Goal: Task Accomplishment & Management: Complete application form

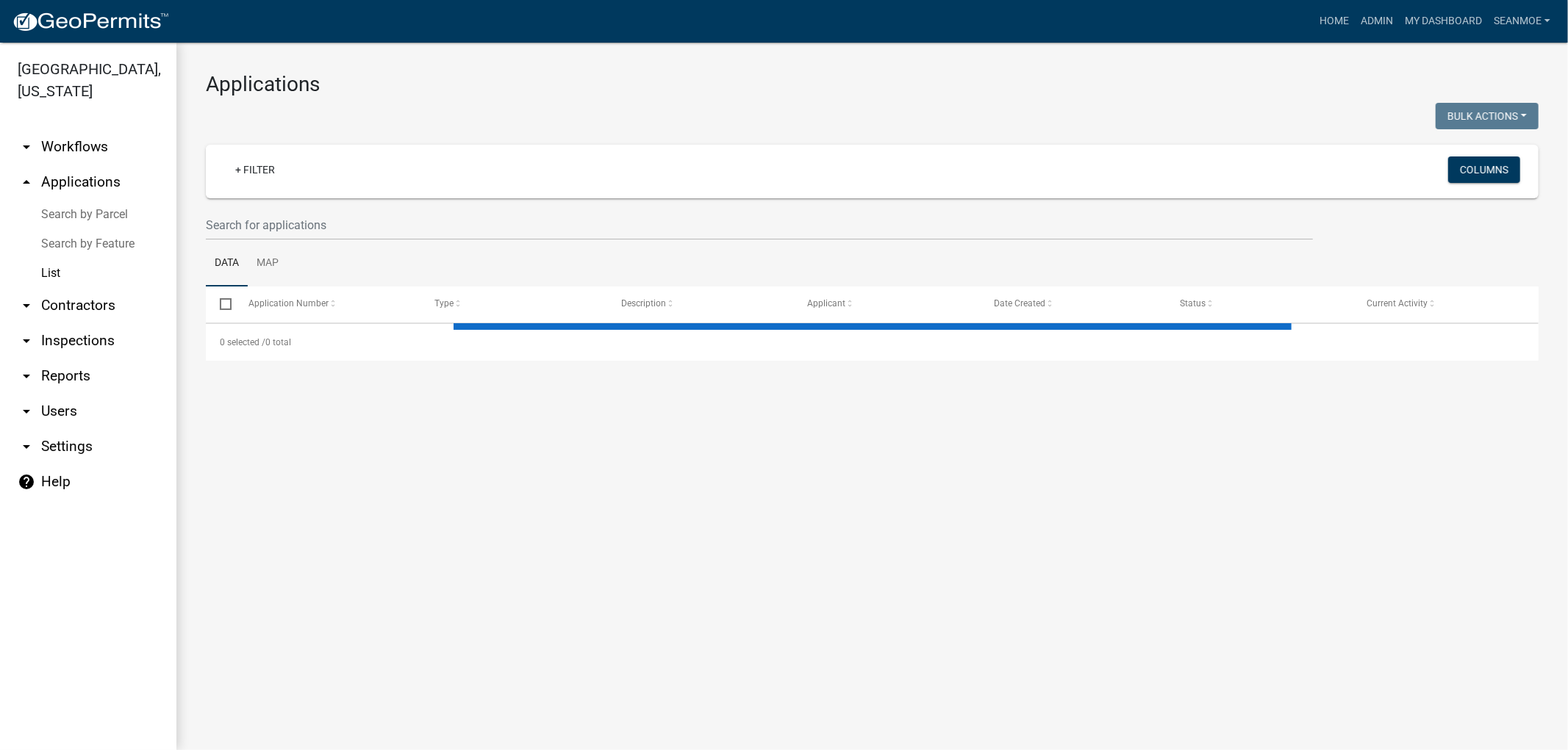
select select "1: 25"
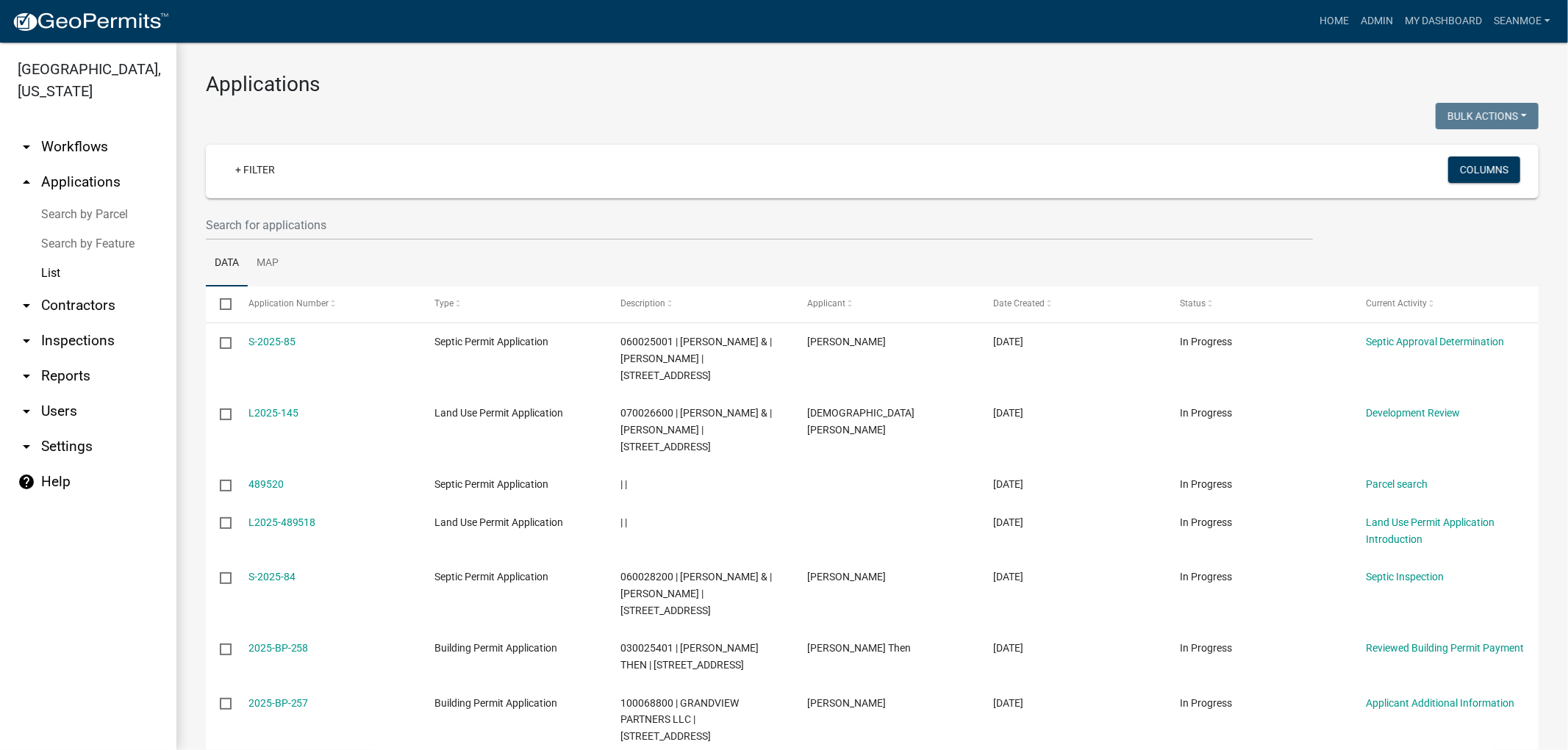
click at [74, 145] on link "arrow_drop_down Workflows" at bounding box center [88, 146] width 177 height 36
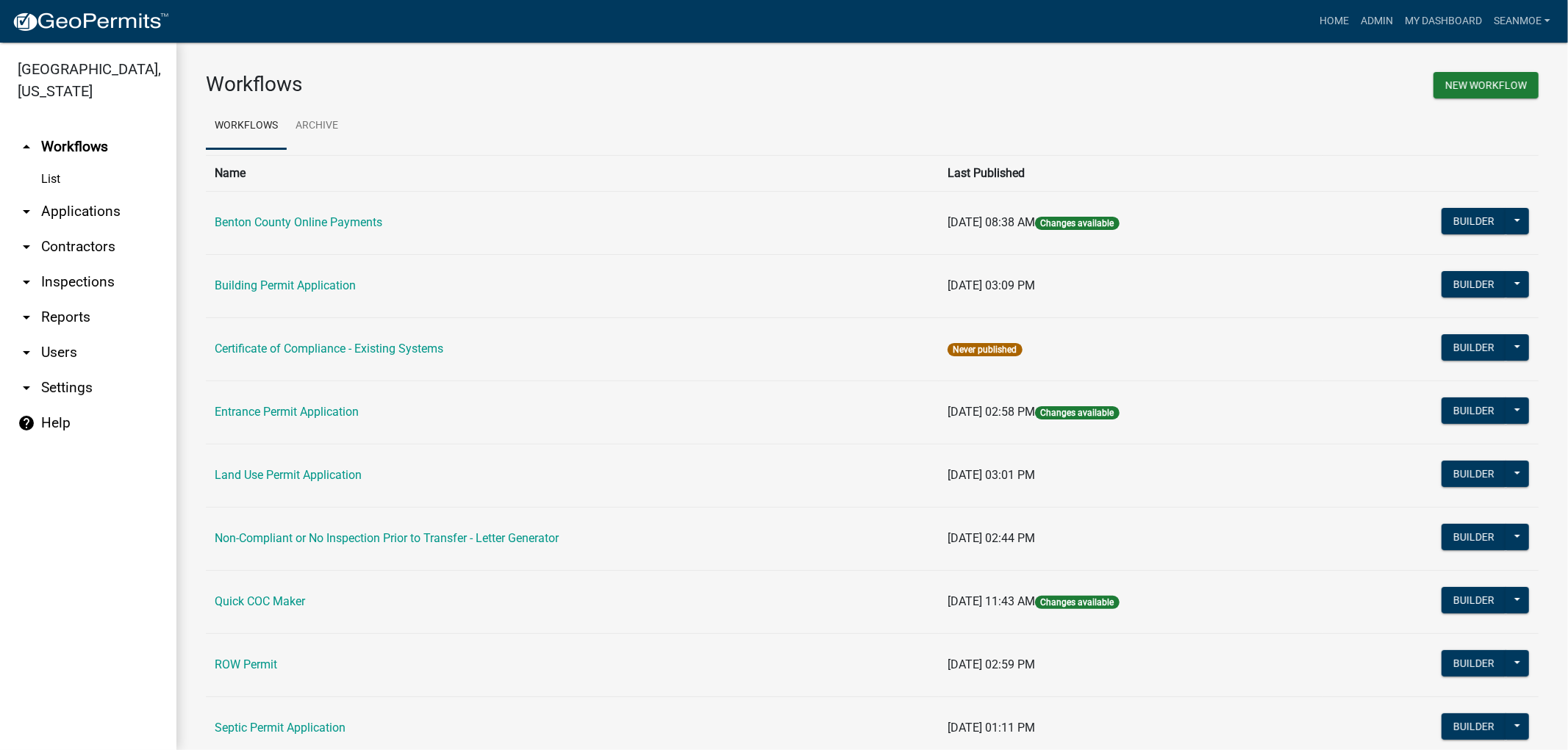
click at [90, 211] on link "arrow_drop_down Applications" at bounding box center [88, 211] width 177 height 36
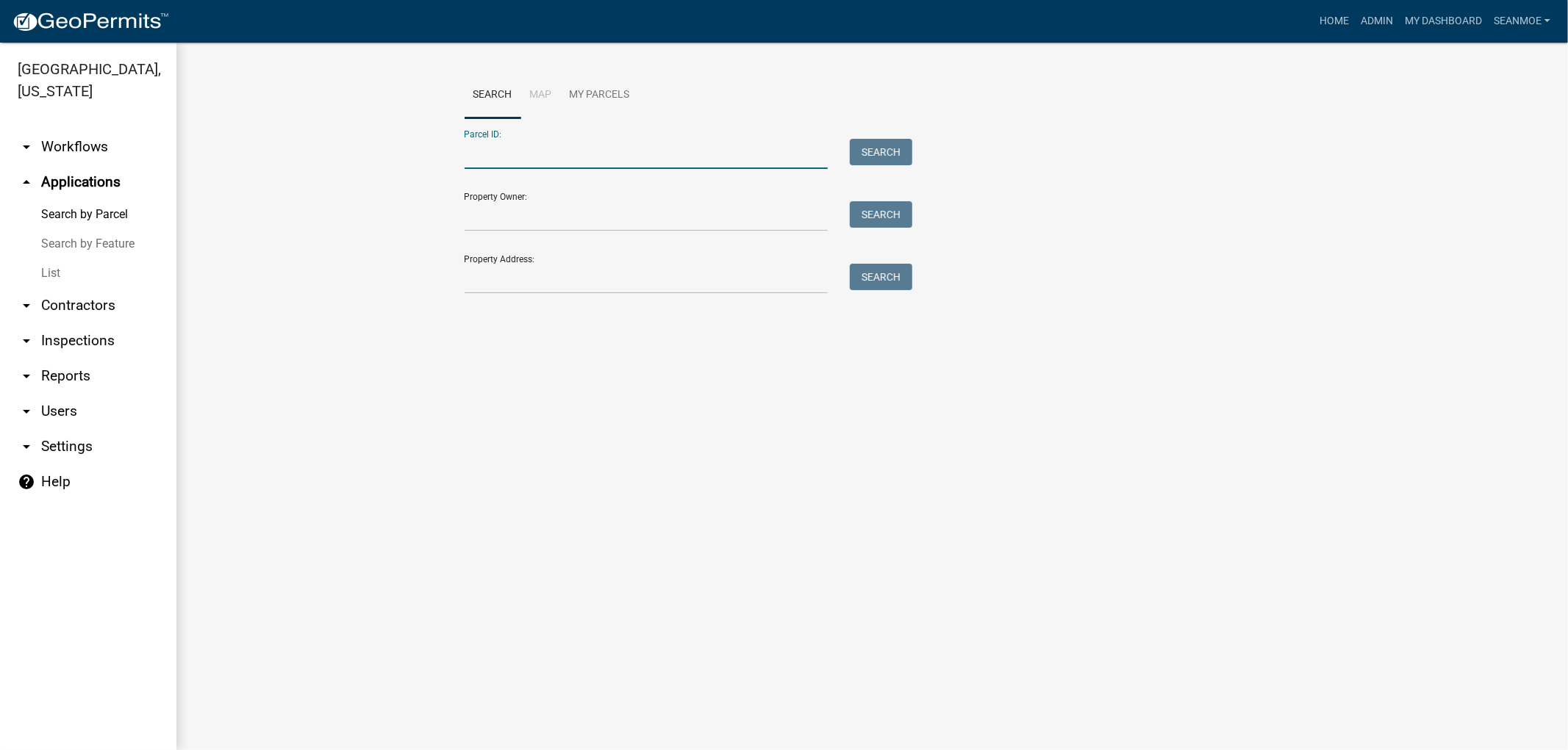
click at [560, 165] on input "Parcel ID:" at bounding box center [647, 154] width 364 height 30
click at [89, 25] on img at bounding box center [90, 22] width 158 height 22
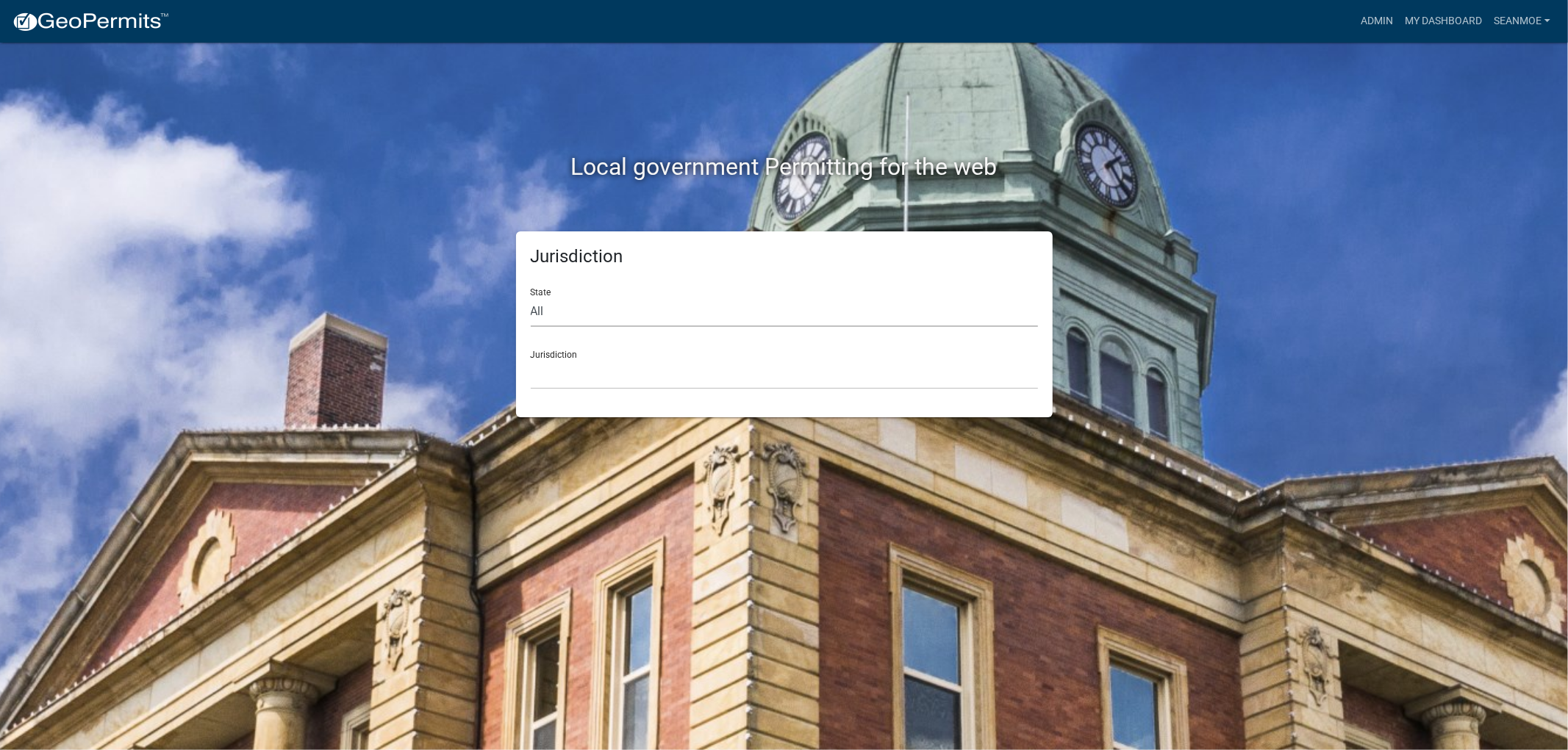
click at [643, 313] on select "All Colorado Georgia Indiana Iowa Kansas Minnesota Ohio South Carolina Wisconsin" at bounding box center [784, 312] width 507 height 30
select select "Minnesota"
click at [531, 297] on select "All Colorado Georgia Indiana Iowa Kansas Minnesota Ohio South Carolina Wisconsin" at bounding box center [784, 312] width 507 height 30
click at [592, 377] on select "Becker County, Minnesota Benton County, Minnesota Carlton County, Minnesota Cit…" at bounding box center [784, 374] width 507 height 30
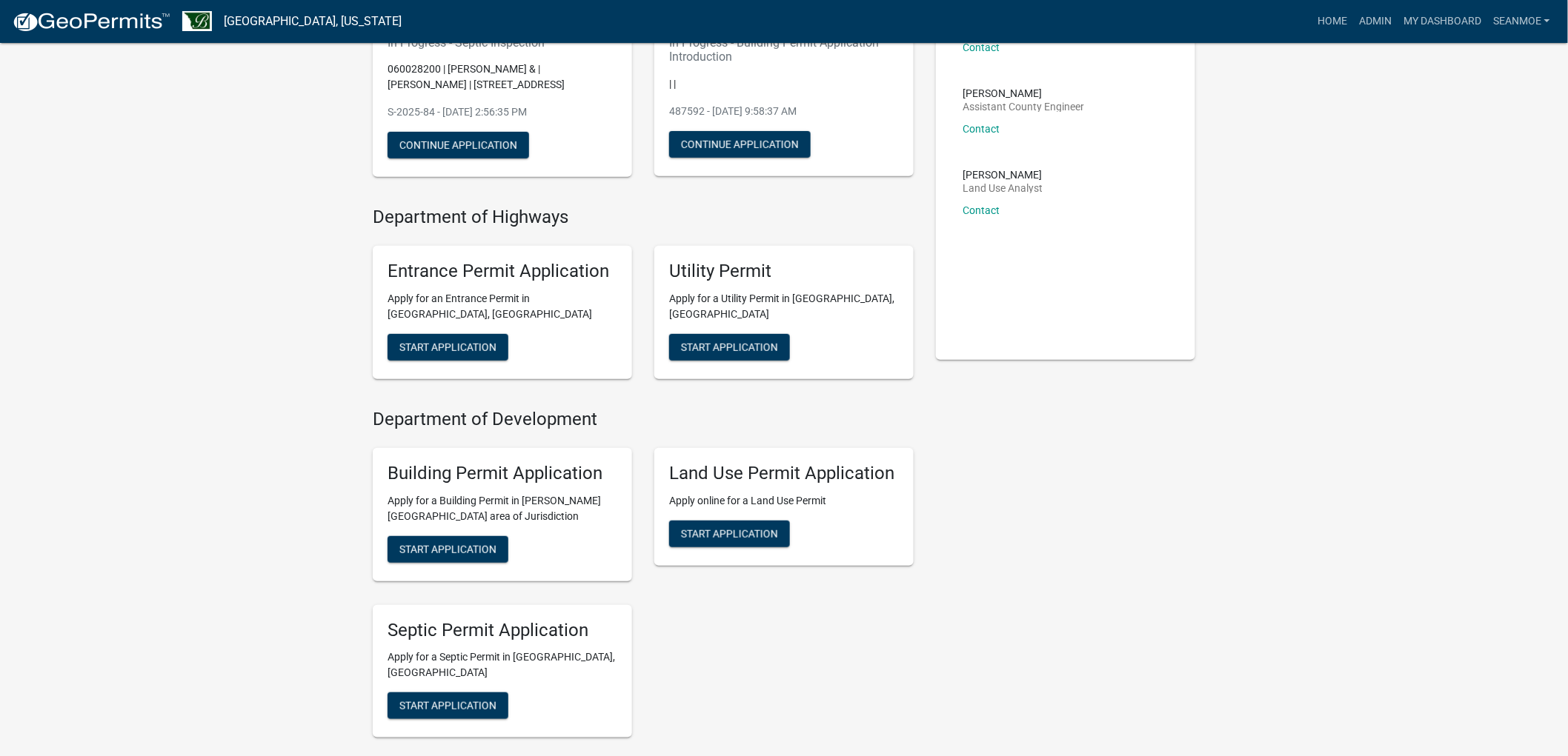
scroll to position [164, 0]
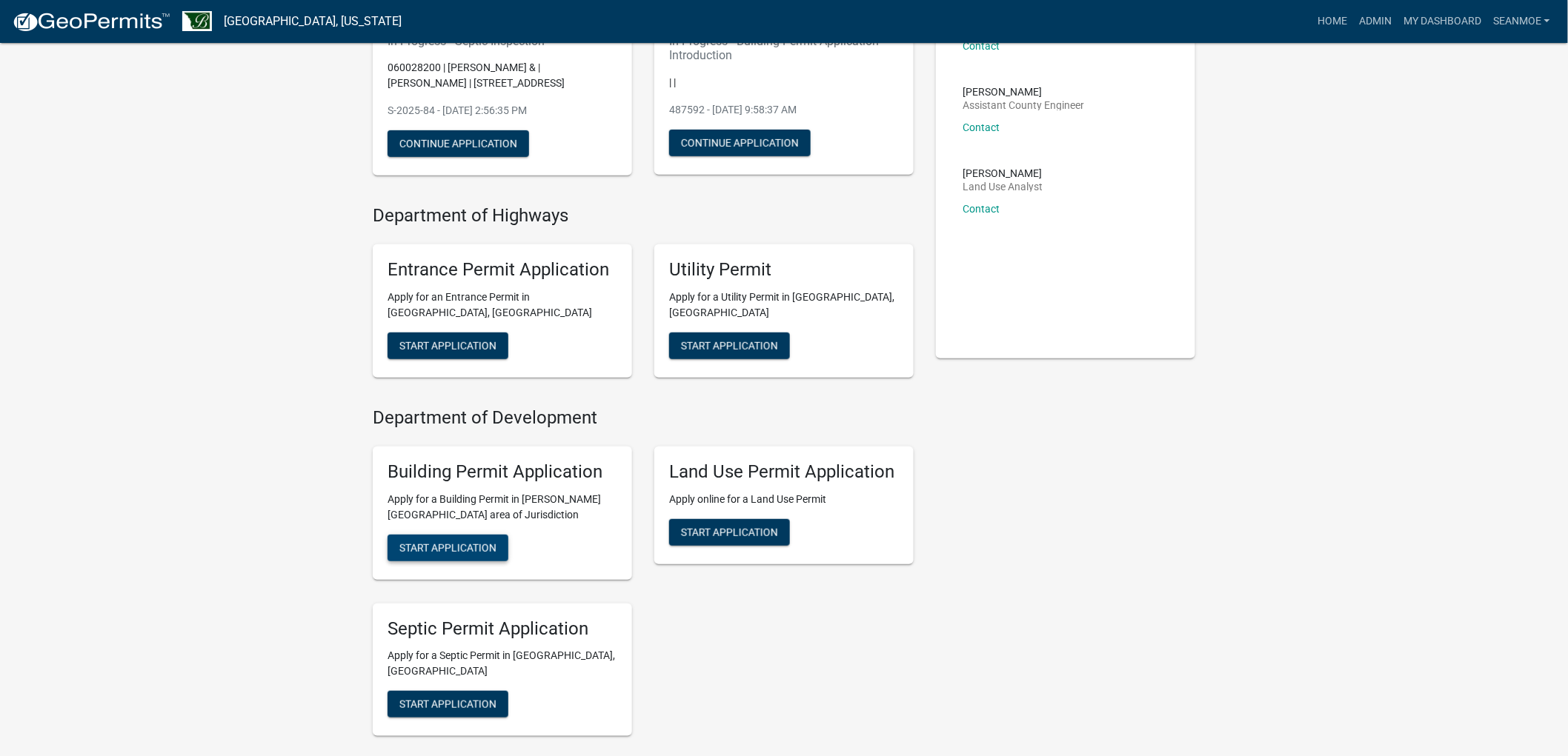
click at [449, 546] on span "Start Application" at bounding box center [448, 547] width 97 height 12
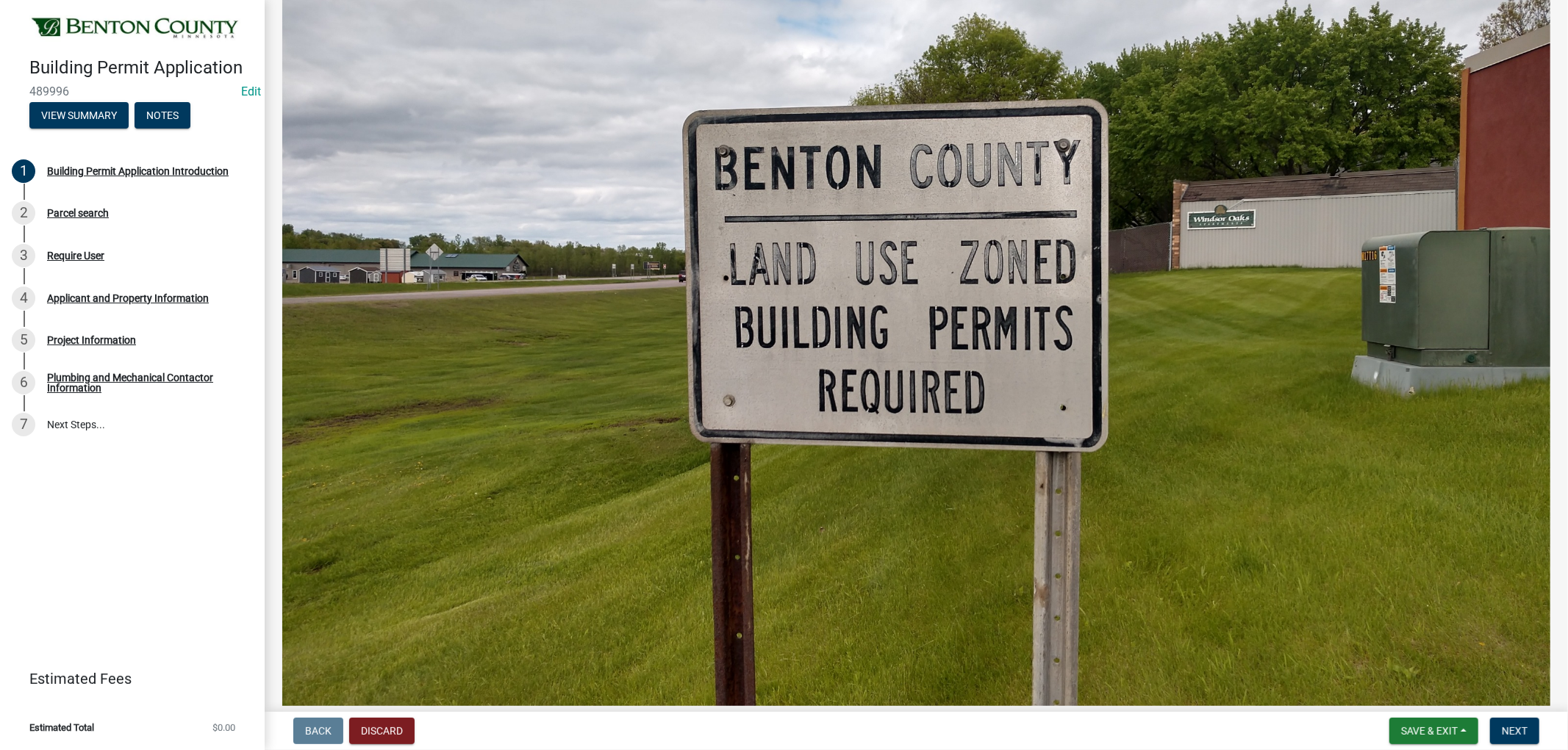
scroll to position [571, 0]
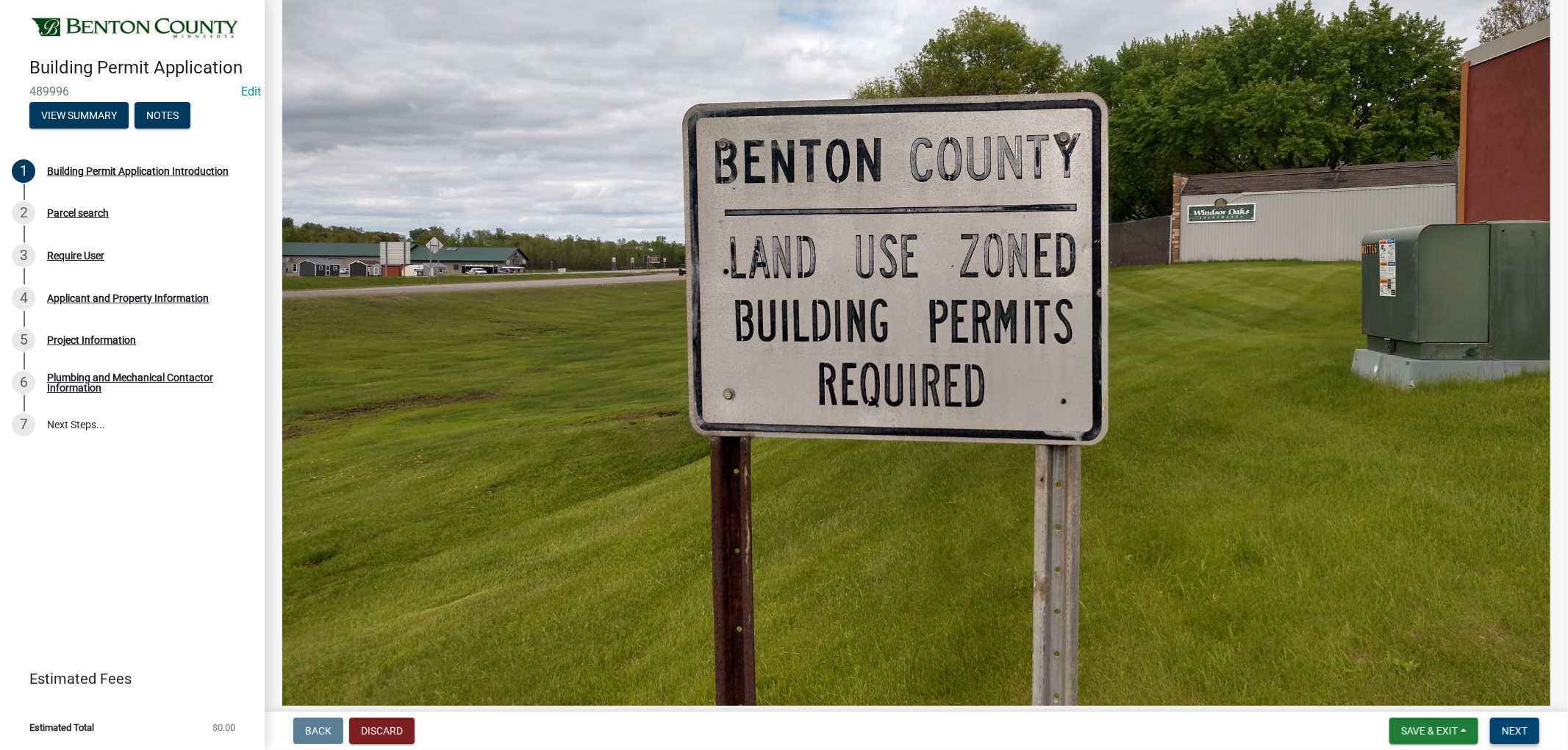
click at [1524, 729] on button "Next" at bounding box center [1515, 731] width 49 height 26
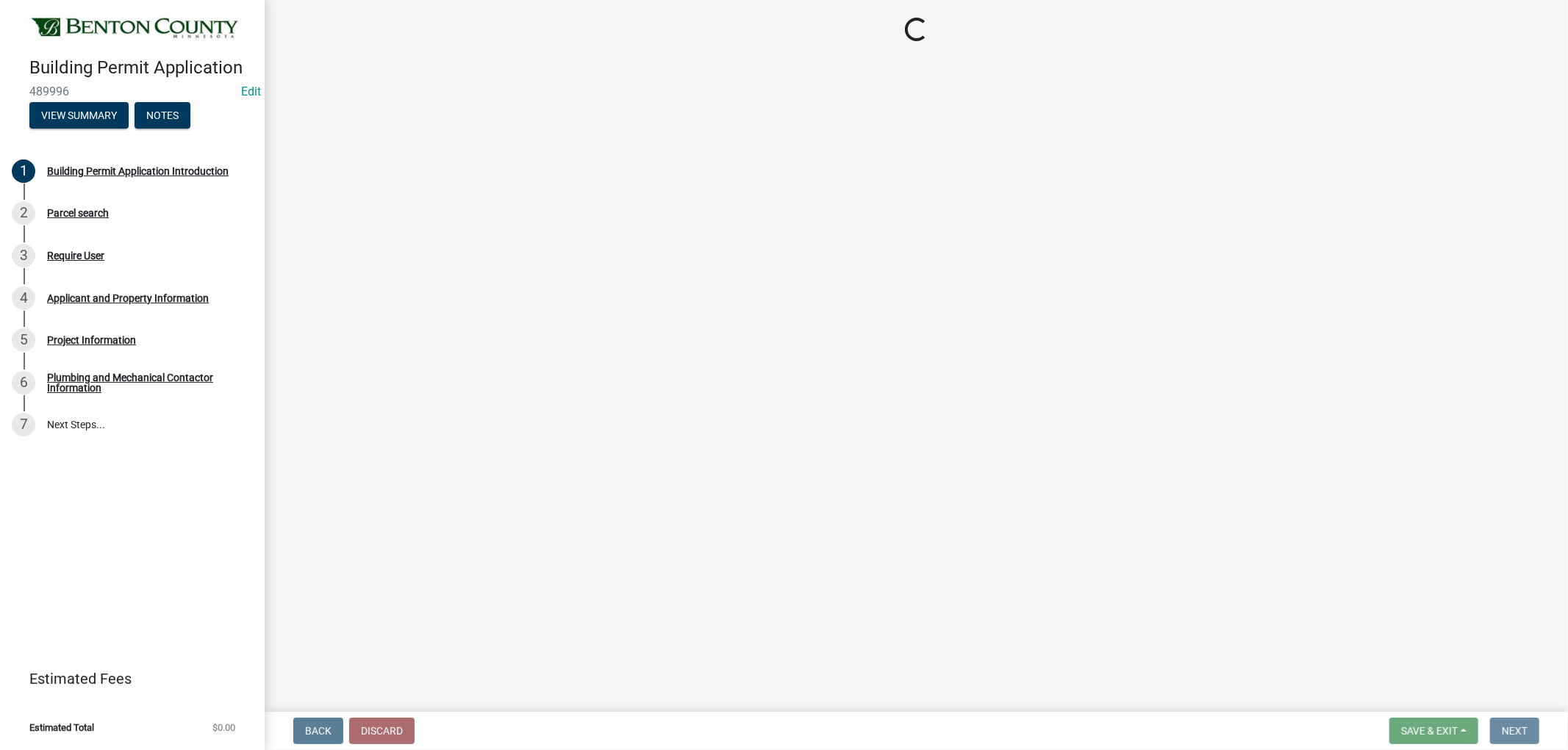
scroll to position [0, 0]
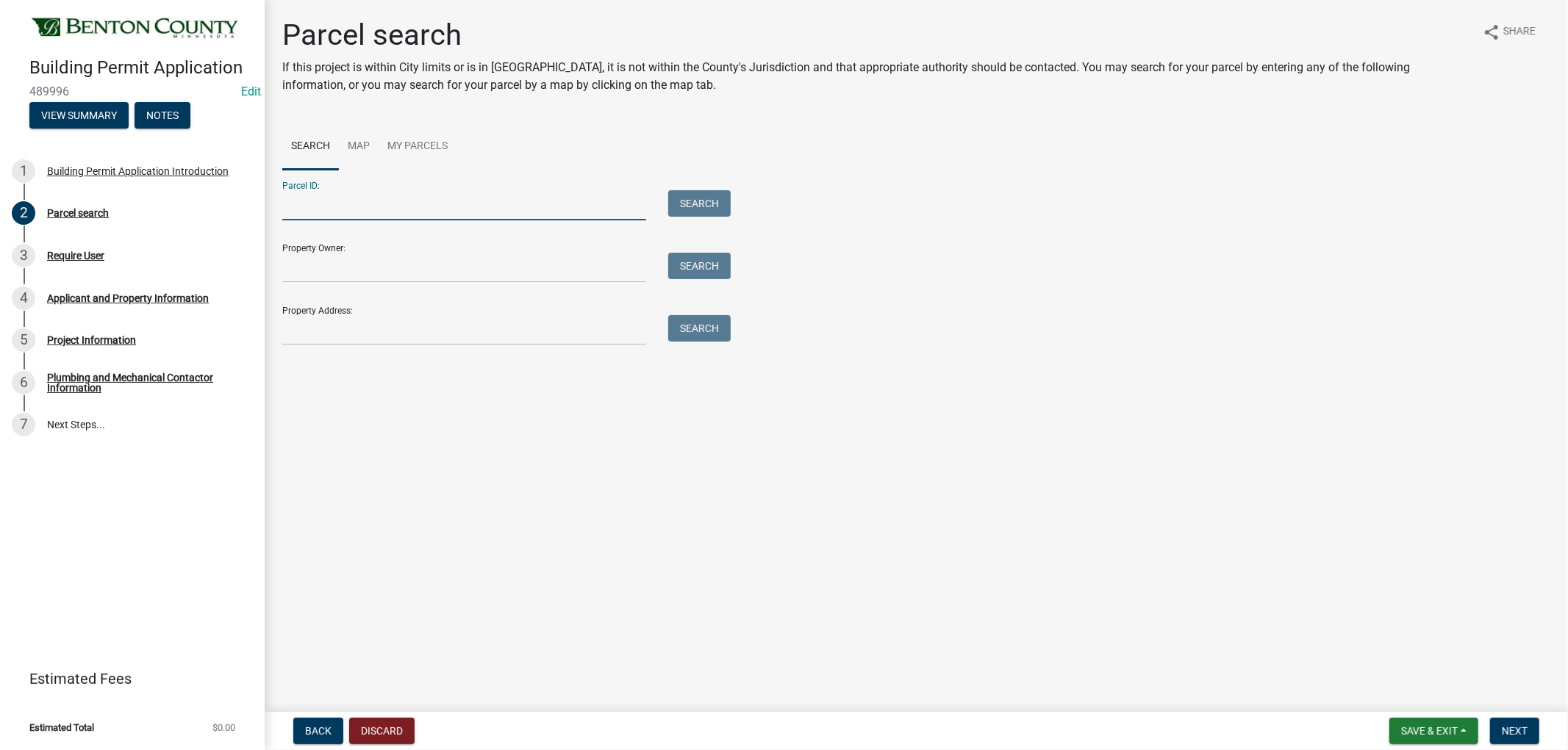
click at [328, 214] on input "Parcel ID:" at bounding box center [465, 206] width 364 height 30
type input "050002200"
click at [723, 188] on div "Parcel ID: 050002200 Search" at bounding box center [503, 195] width 441 height 51
click at [694, 203] on button "Search" at bounding box center [699, 203] width 63 height 26
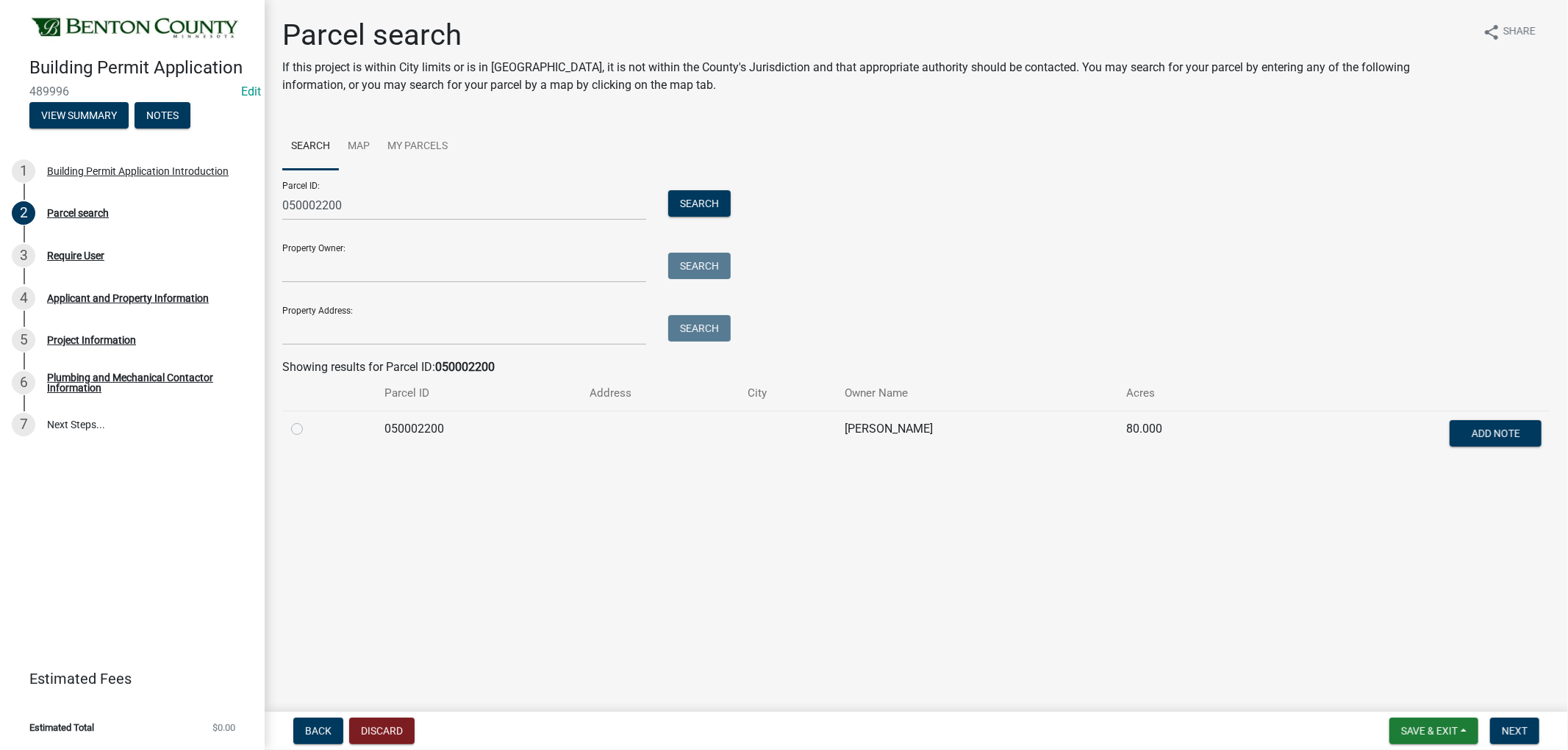
click at [309, 420] on label at bounding box center [309, 420] width 0 height 0
click at [309, 430] on input "radio" at bounding box center [313, 425] width 9 height 9
radio input "true"
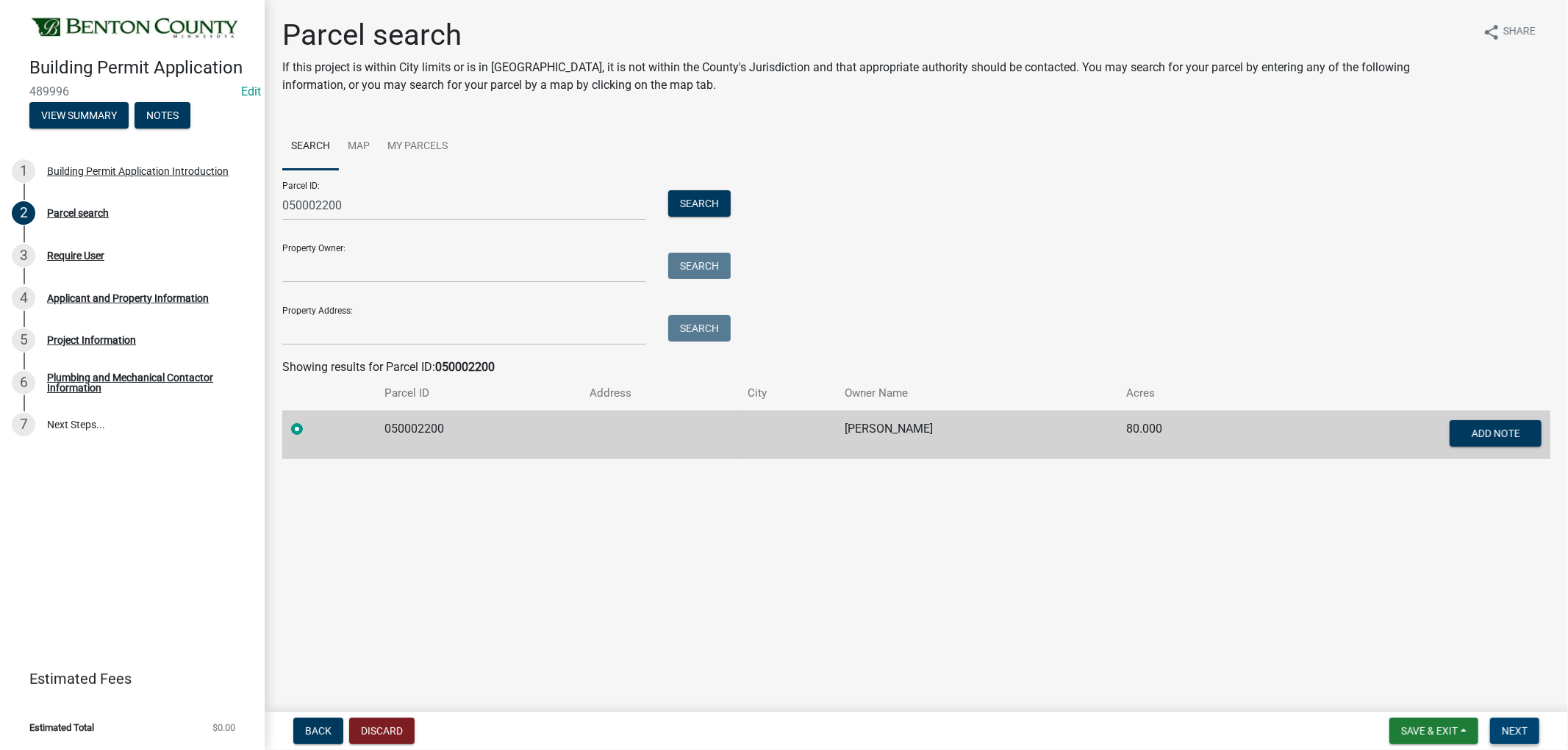
click at [1526, 725] on span "Next" at bounding box center [1515, 731] width 26 height 12
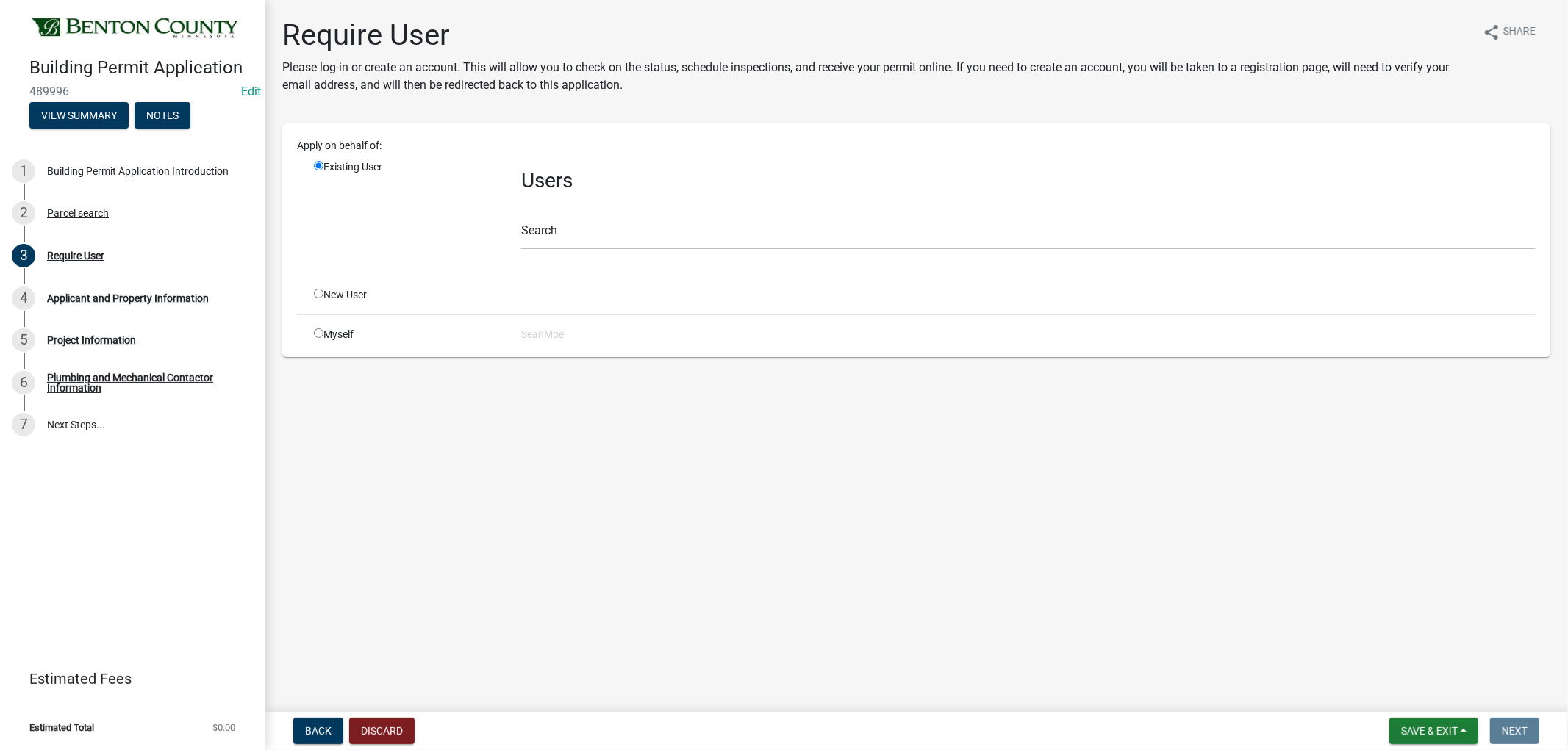
click at [318, 295] on input "radio" at bounding box center [319, 294] width 9 height 9
radio input "true"
radio input "false"
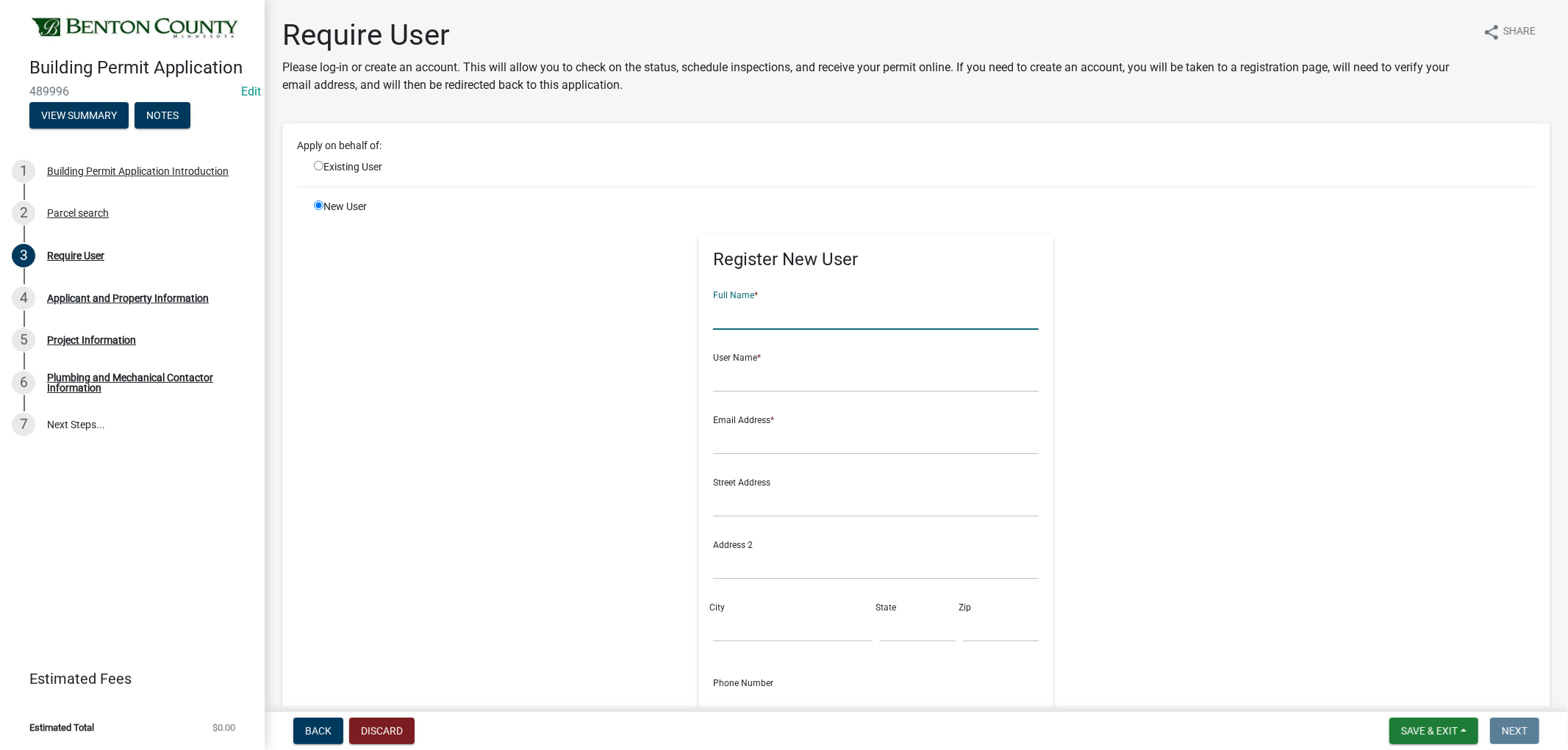
click at [743, 305] on input "text" at bounding box center [876, 315] width 326 height 30
type input "Melanie Freilinger"
click at [752, 378] on input "text" at bounding box center [876, 377] width 326 height 30
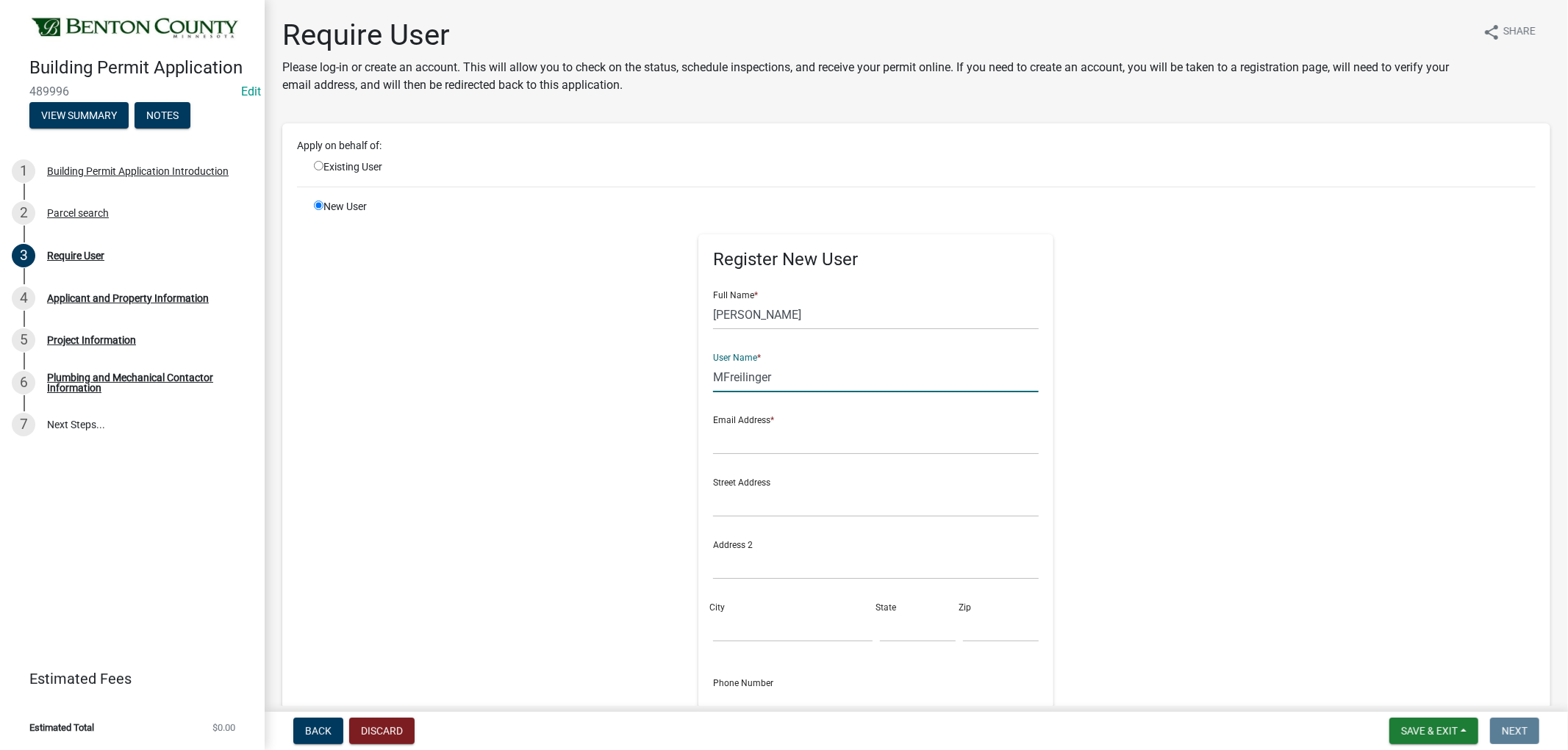
type input "MFreilinger"
click at [785, 439] on input "text" at bounding box center [876, 440] width 326 height 30
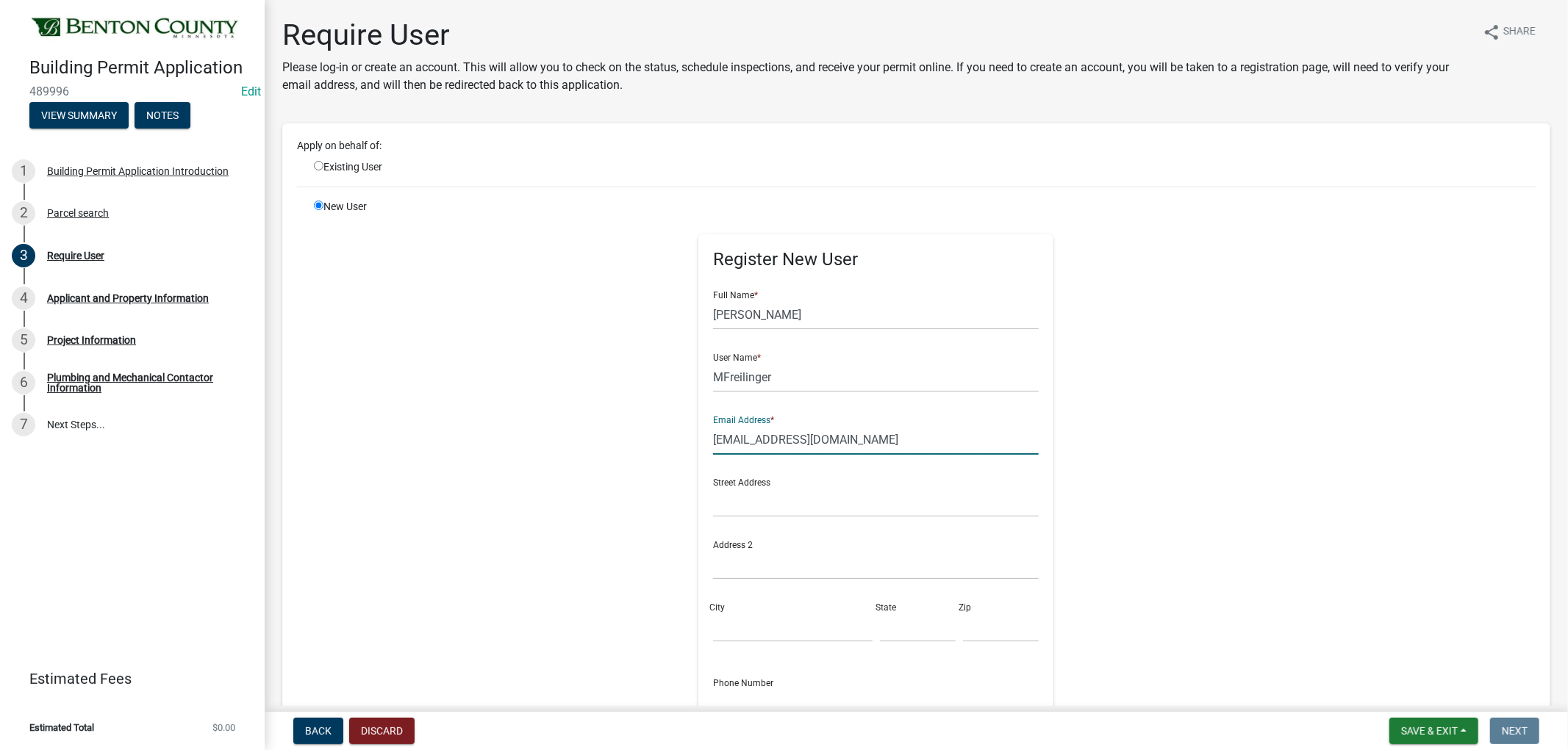
type input "melfri623@yahoo.com"
click at [734, 562] on input "text" at bounding box center [876, 565] width 326 height 30
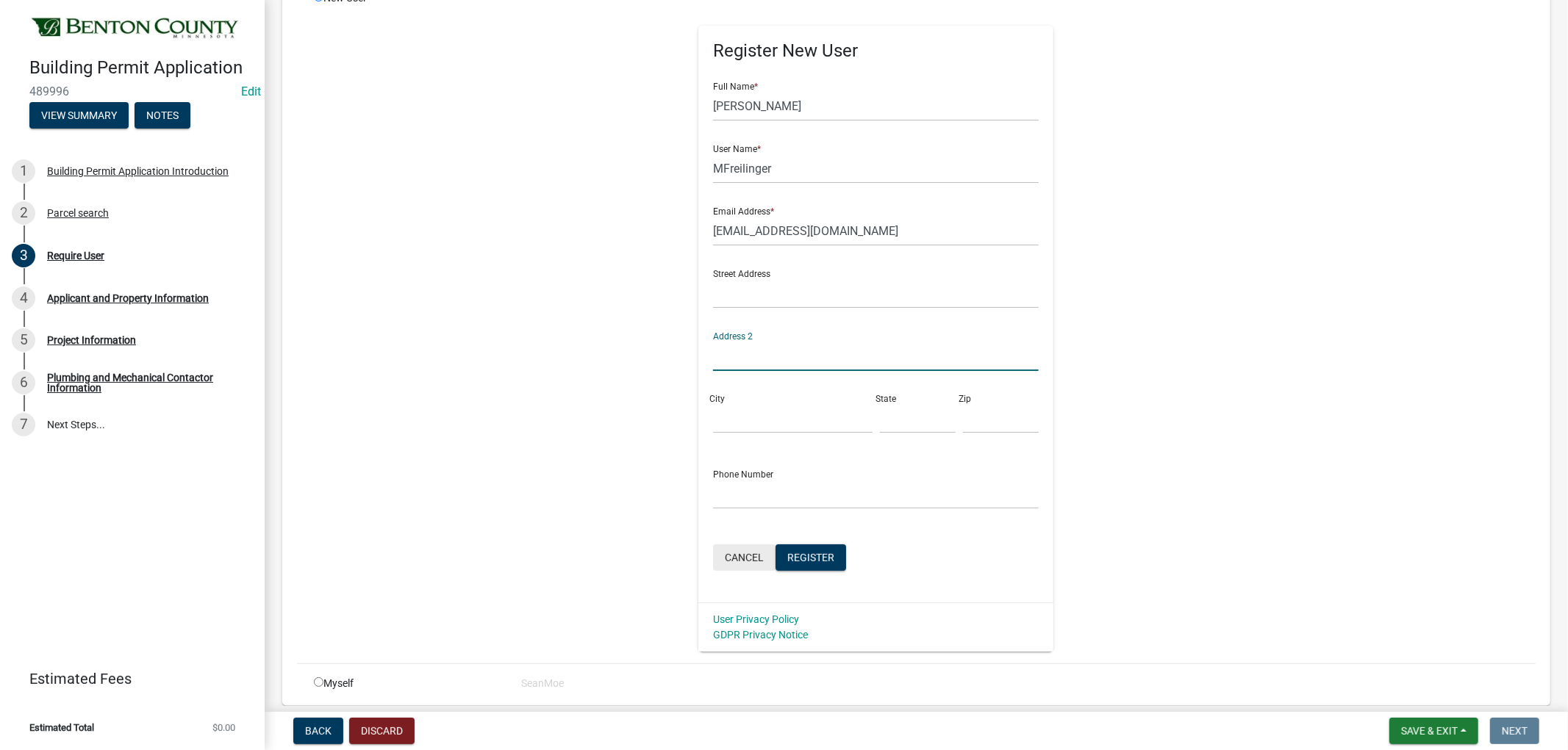
scroll to position [244, 0]
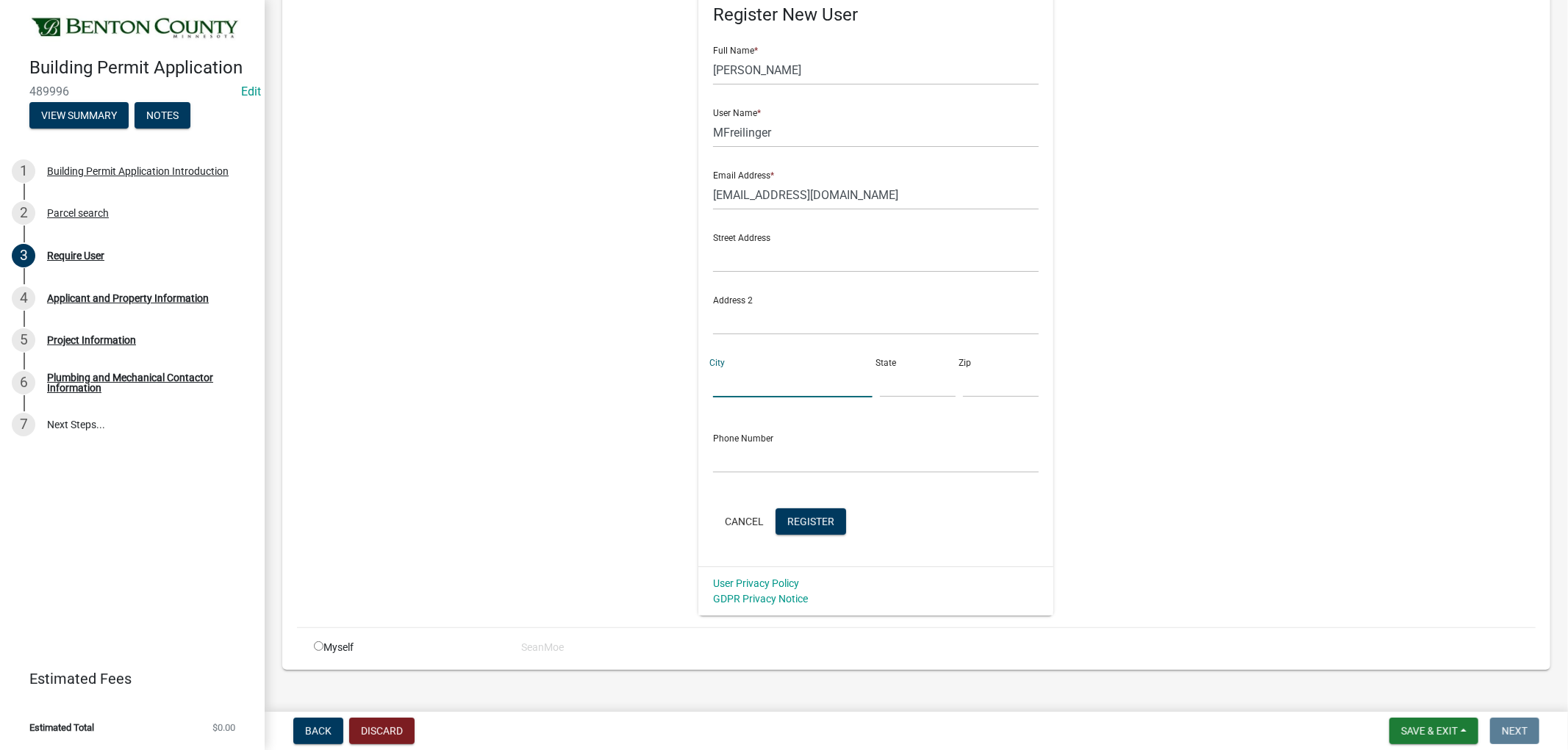
click at [713, 373] on input "City" at bounding box center [792, 382] width 159 height 30
click at [722, 466] on input "text" at bounding box center [876, 458] width 326 height 30
type input "320-237-8380"
click at [408, 360] on div "New User" at bounding box center [407, 285] width 207 height 661
click at [816, 522] on span "Register" at bounding box center [811, 521] width 47 height 12
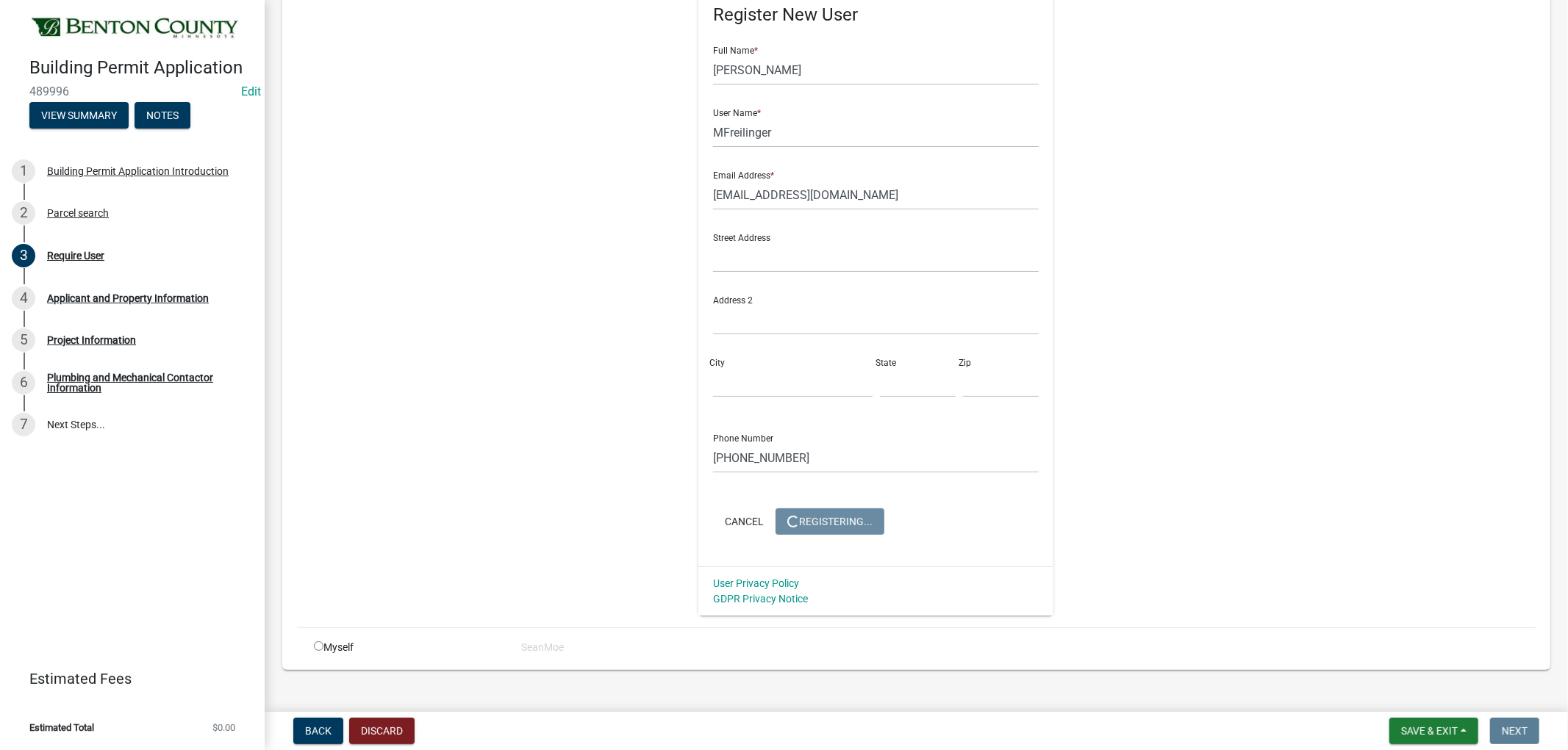
scroll to position [0, 0]
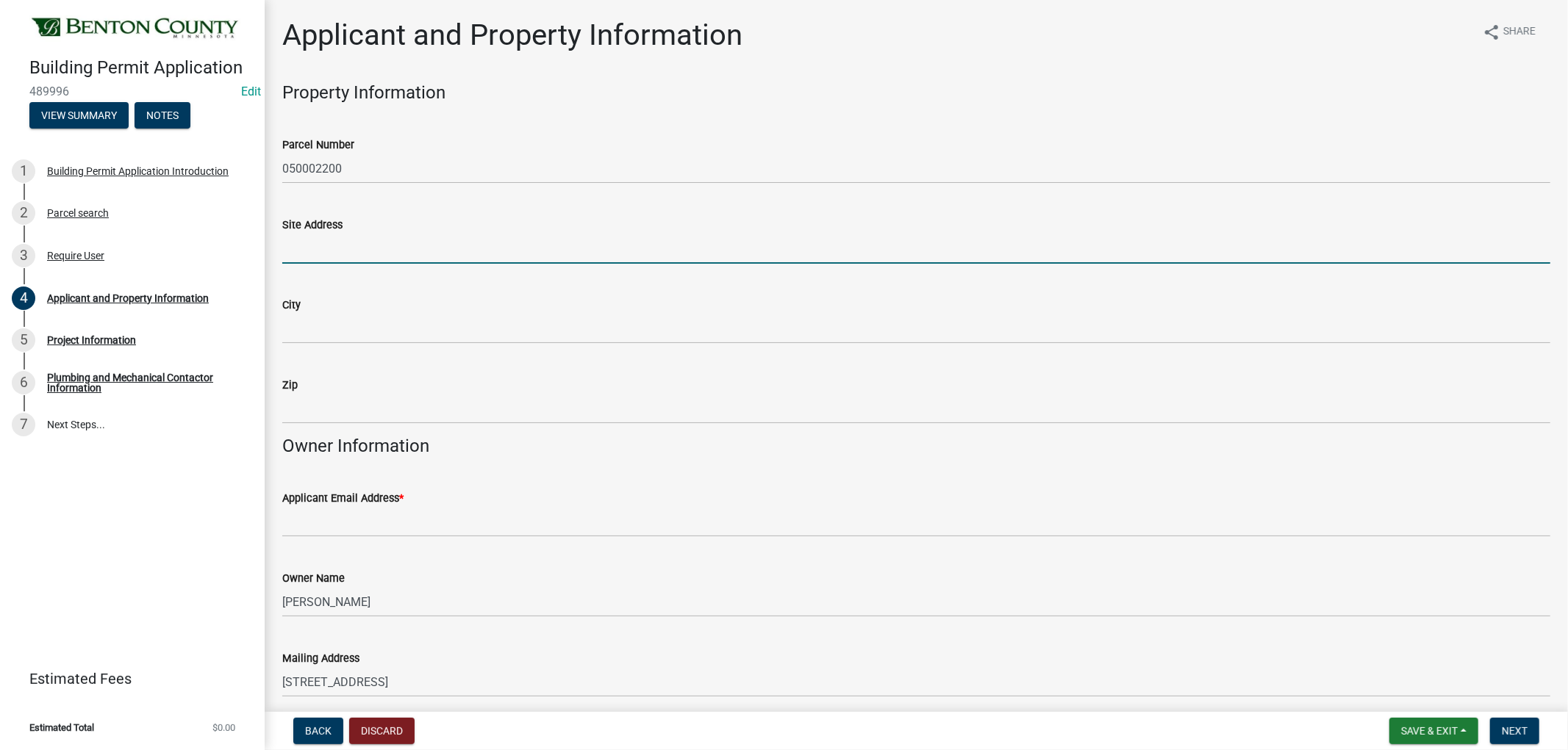
click at [354, 250] on input "Site Address" at bounding box center [917, 248] width 1268 height 30
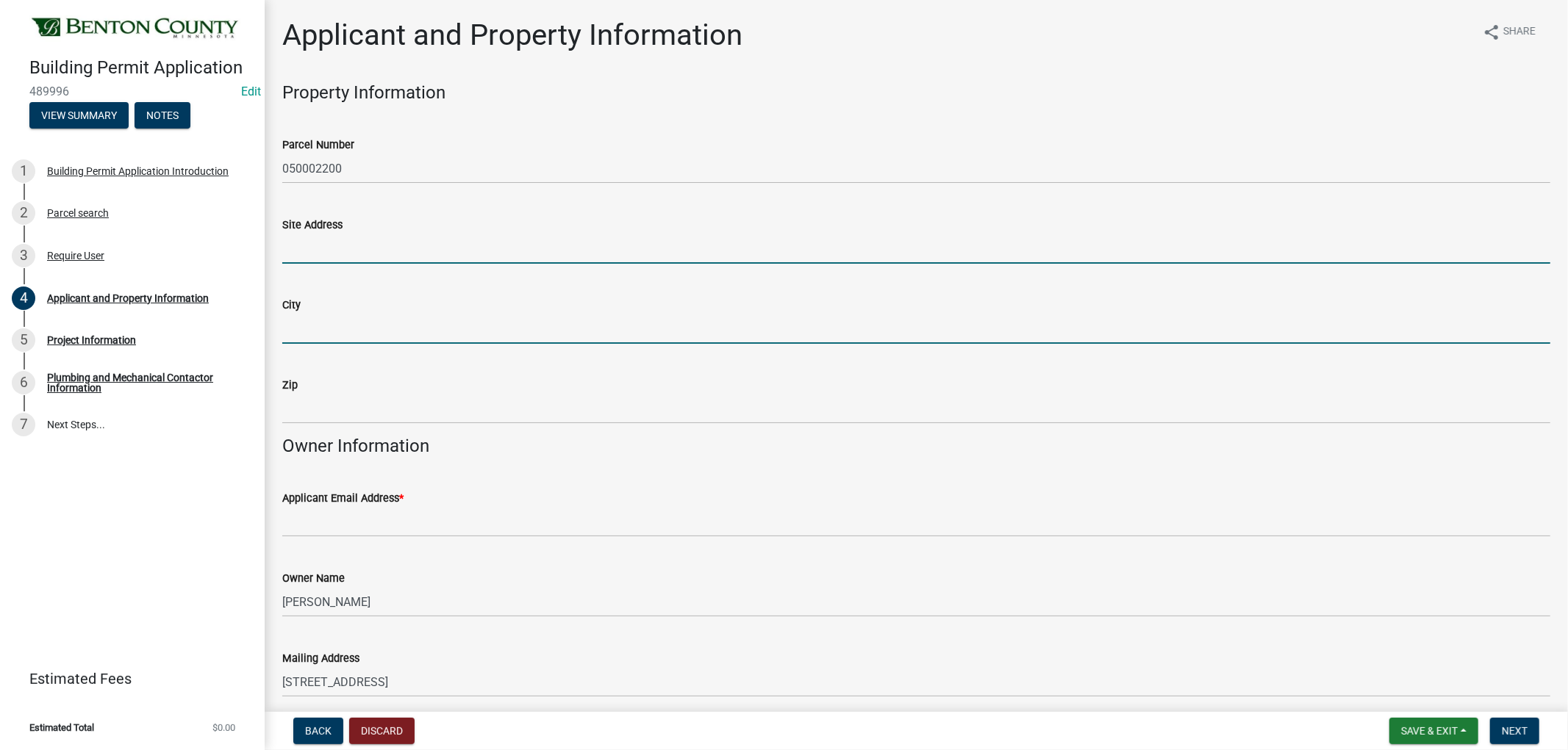
click at [295, 335] on input "City" at bounding box center [917, 329] width 1268 height 30
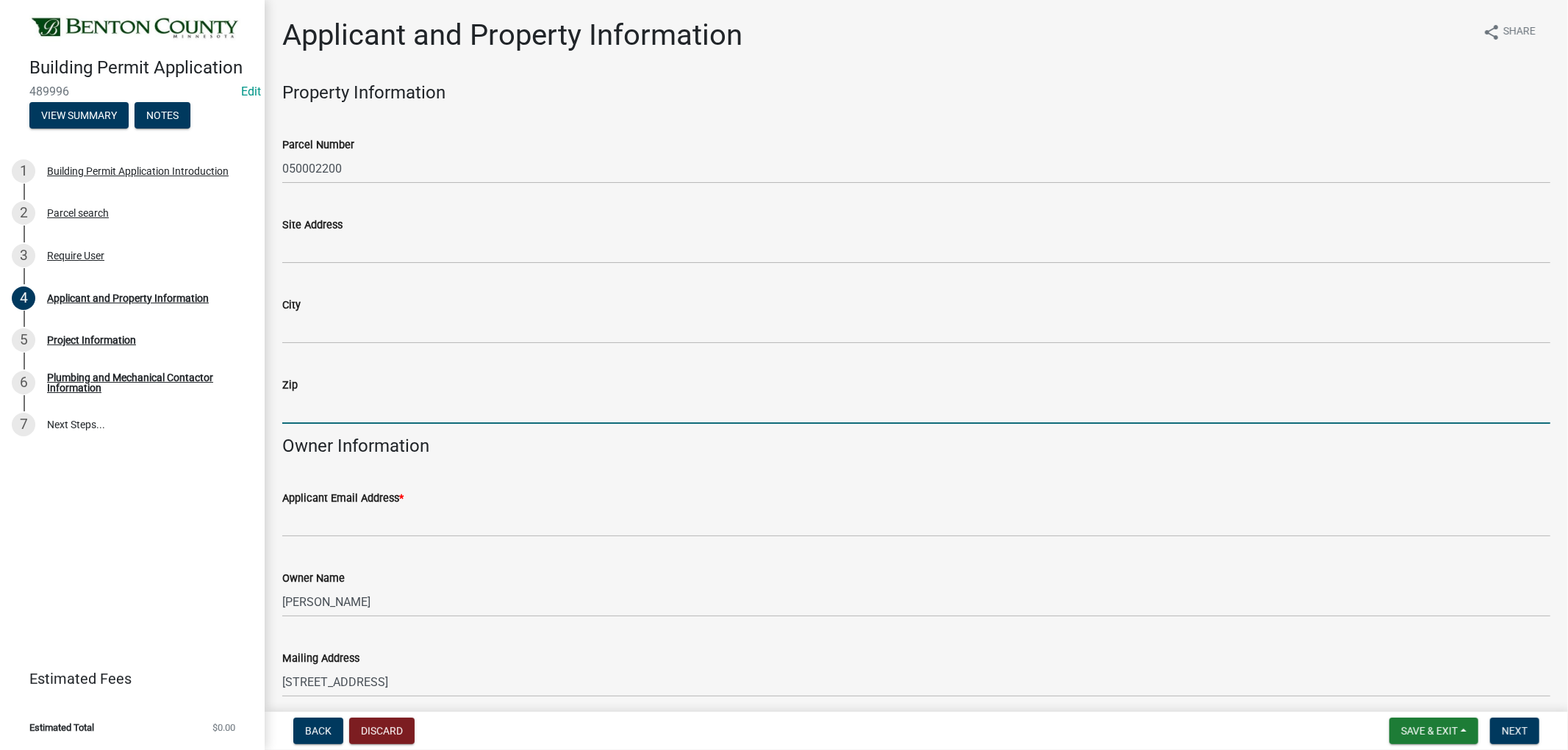
click at [295, 411] on input "Zip" at bounding box center [917, 409] width 1268 height 30
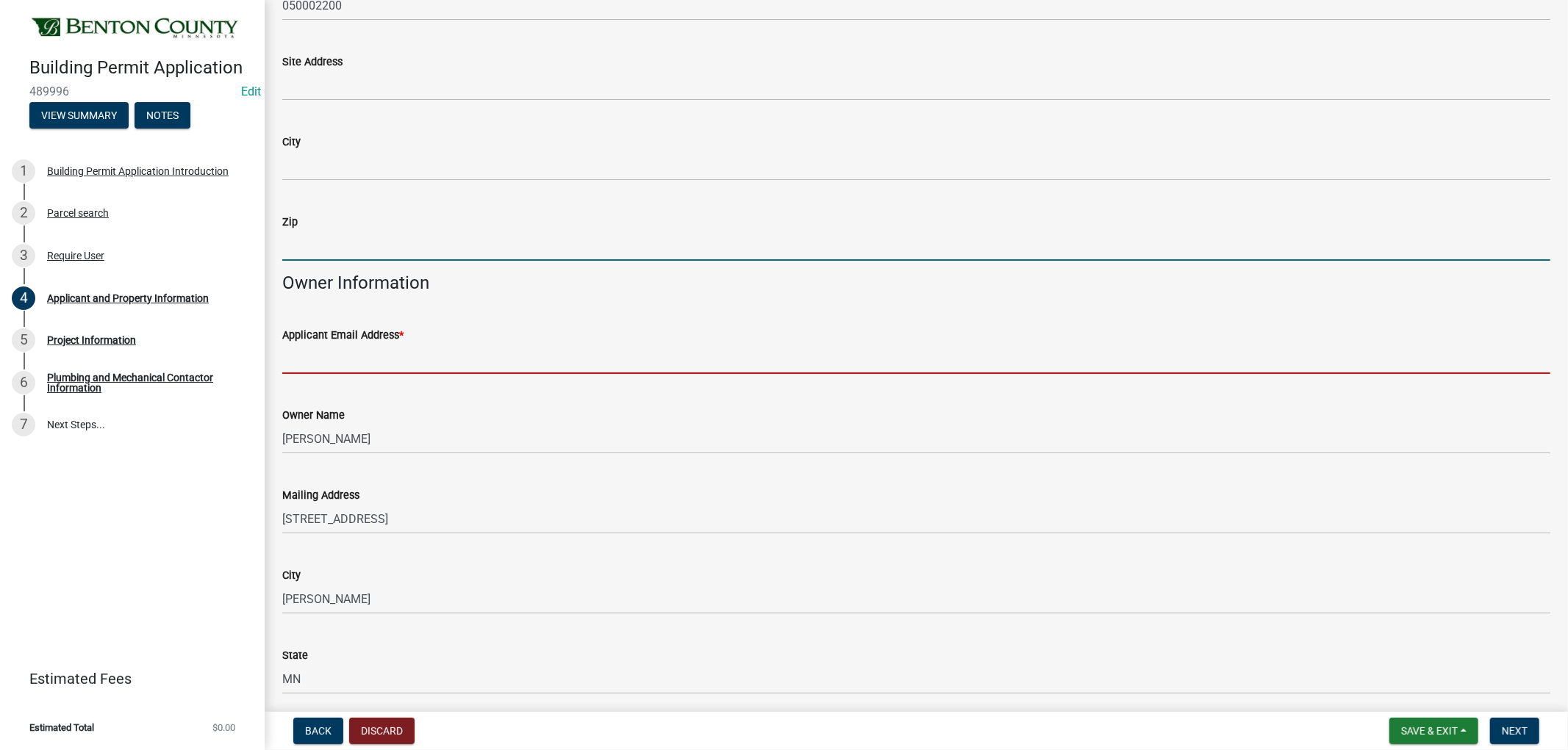
click at [343, 358] on input "Applicant Email Address *" at bounding box center [917, 359] width 1268 height 30
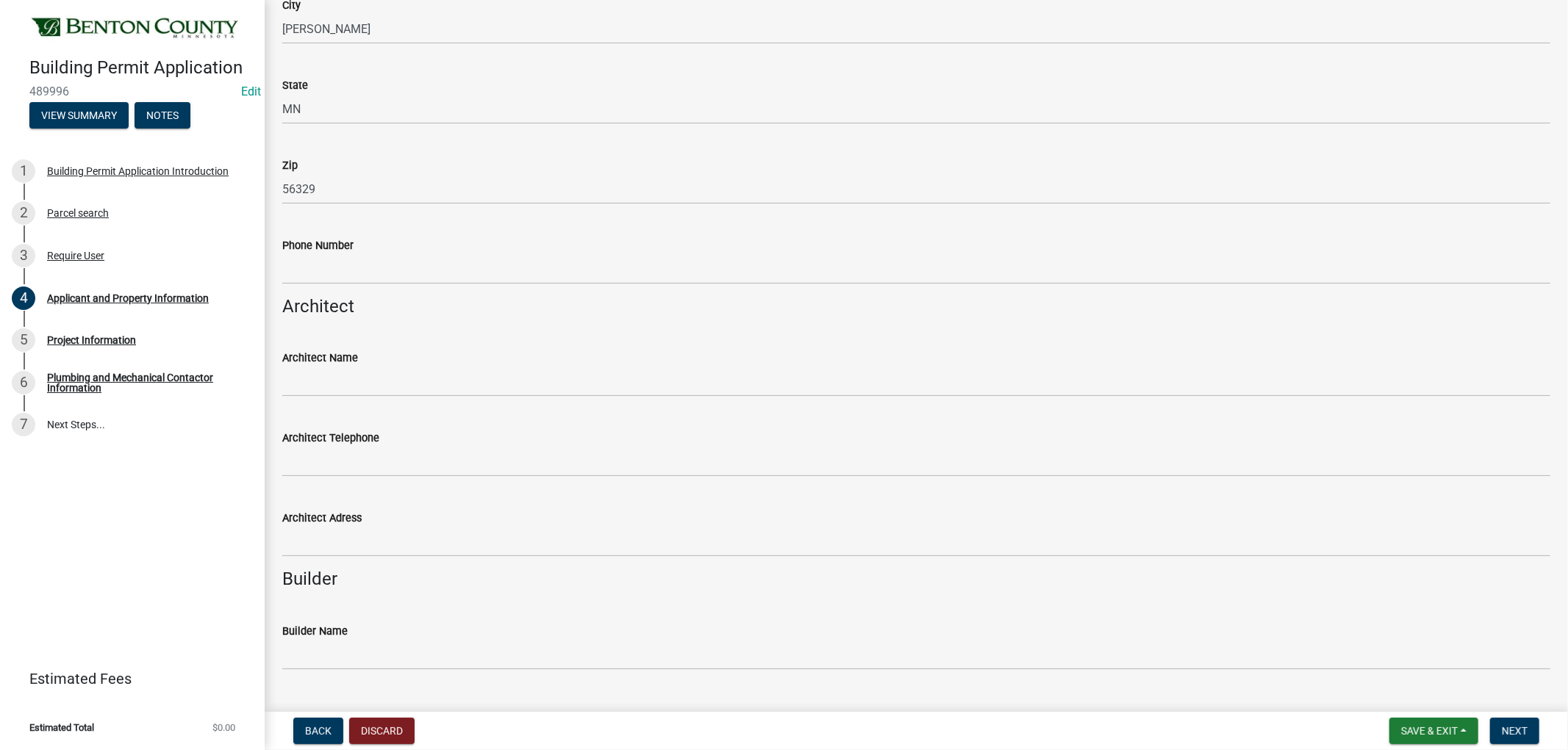
scroll to position [735, 0]
type input "melfri623@gmail.com"
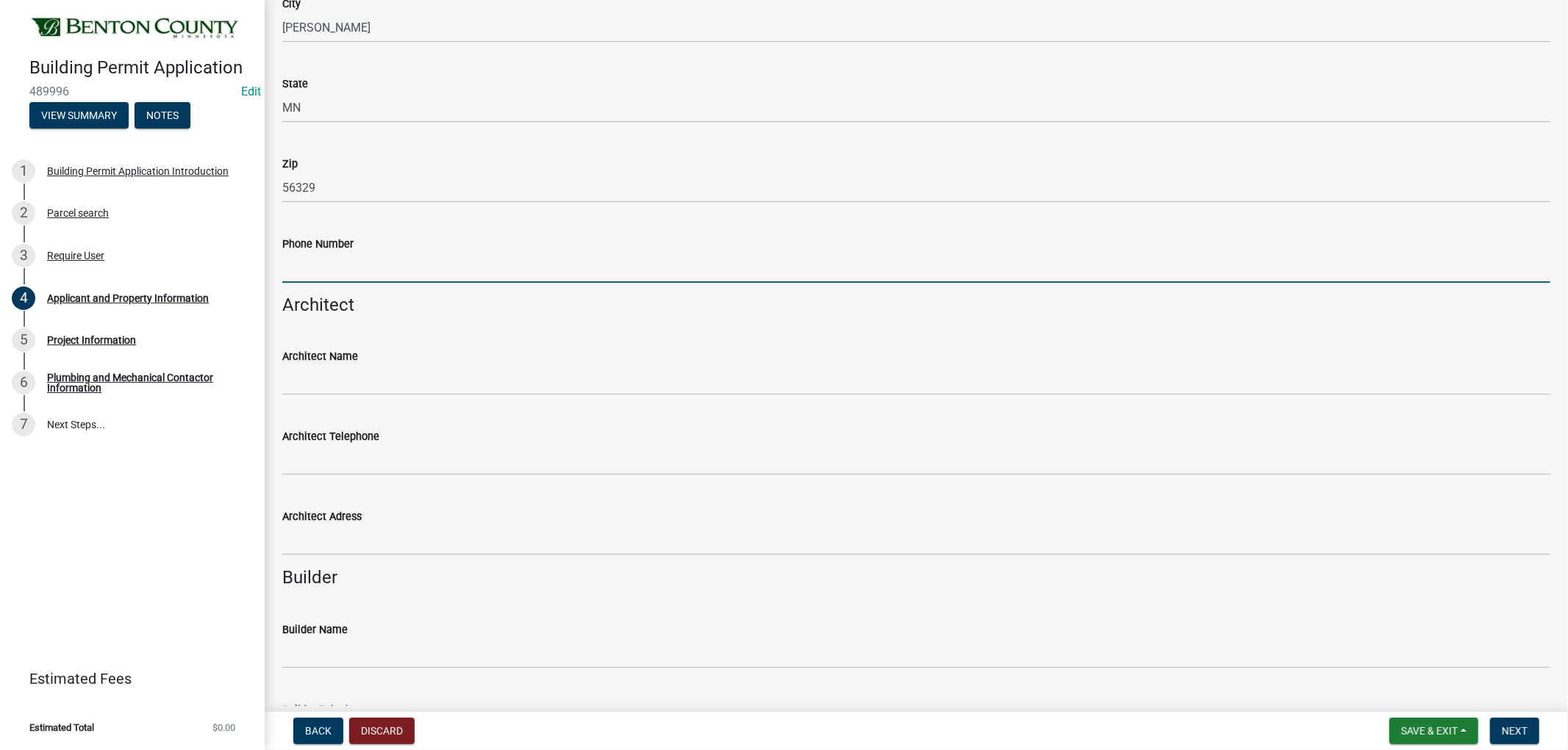
click at [331, 272] on input "Phone Number" at bounding box center [917, 268] width 1268 height 30
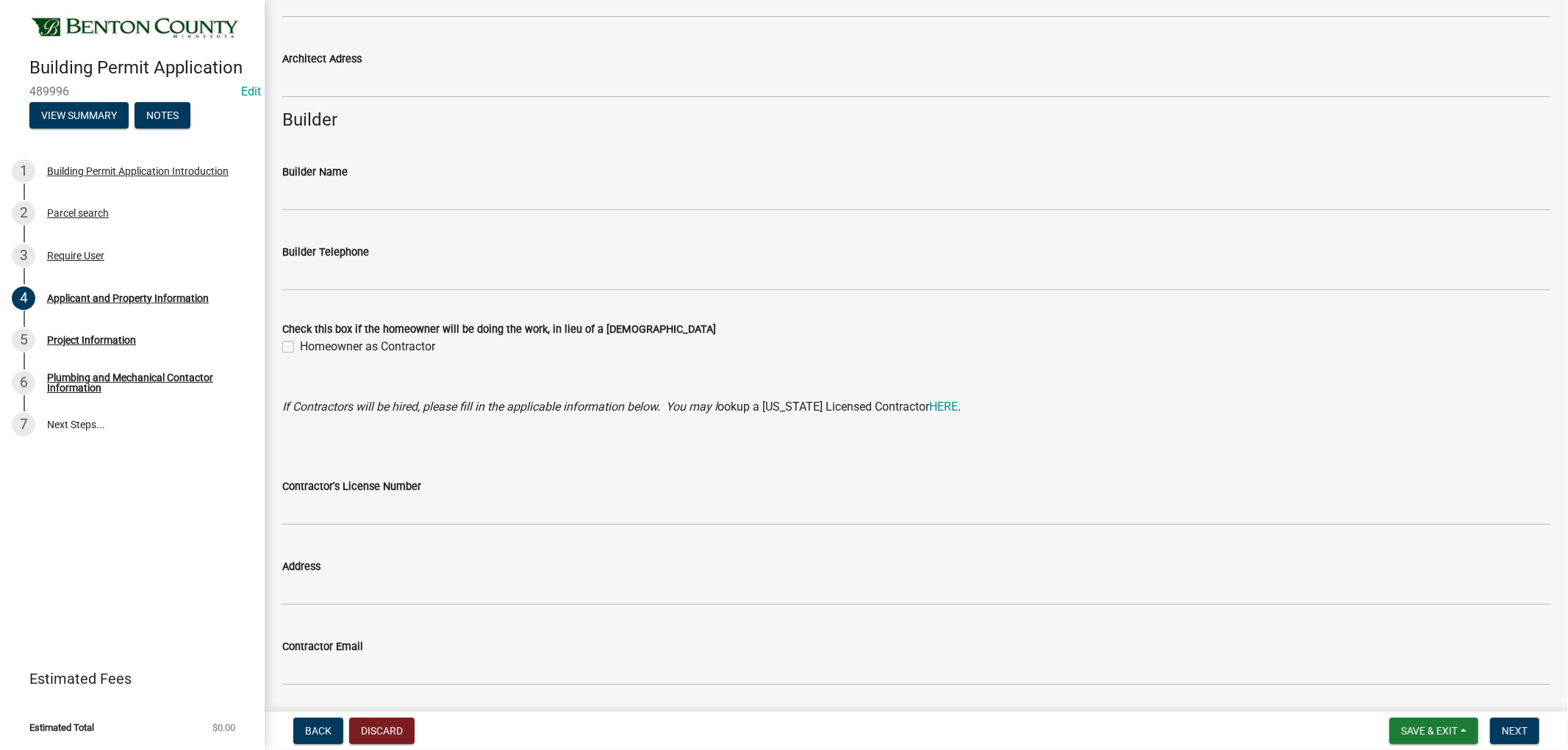
scroll to position [1241, 0]
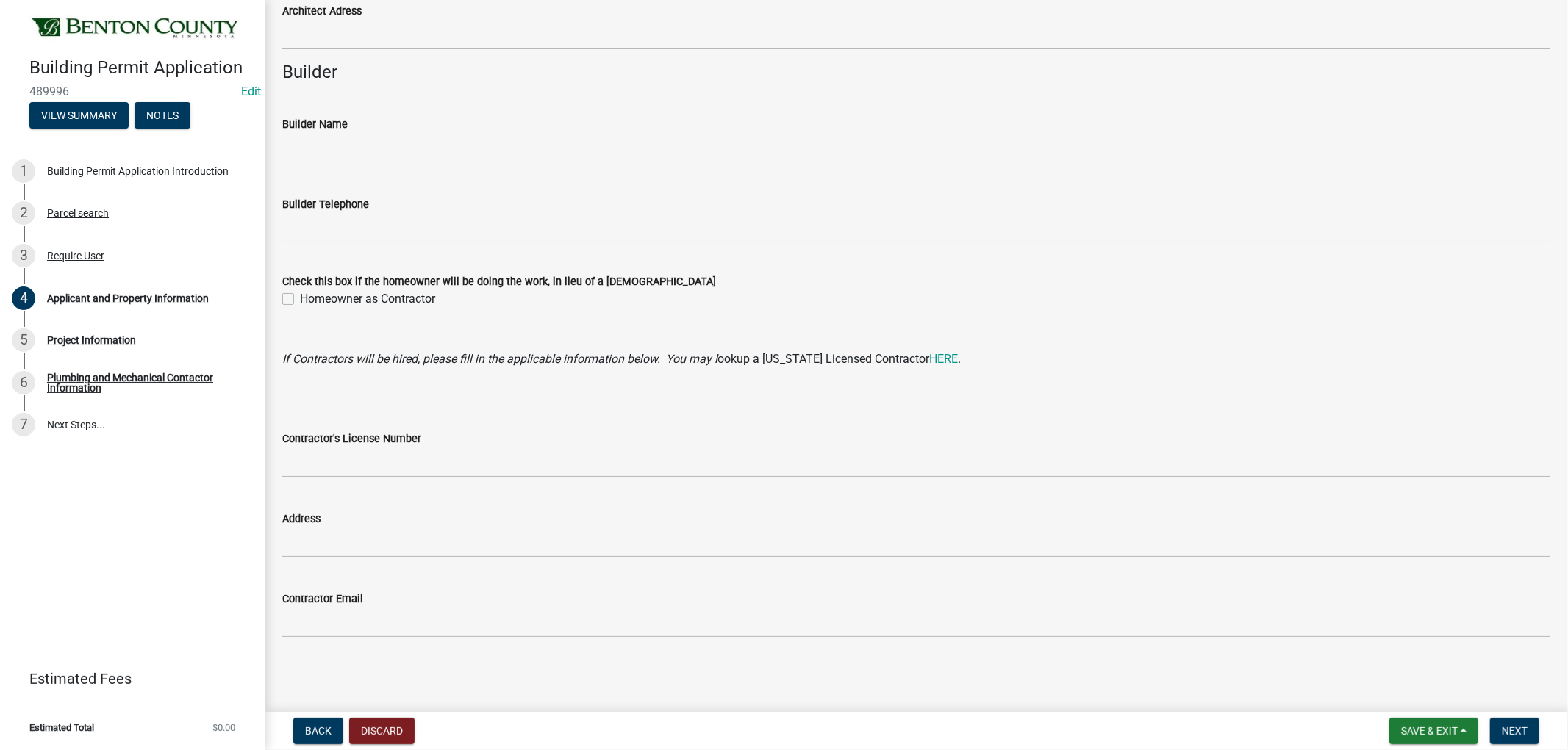
type input "320-237-8380"
click at [300, 298] on label "Homeowner as Contractor" at bounding box center [367, 299] width 135 height 17
click at [300, 298] on input "Homeowner as Contractor" at bounding box center [305, 295] width 9 height 9
checkbox input "true"
click at [1535, 722] on button "Next" at bounding box center [1515, 731] width 49 height 26
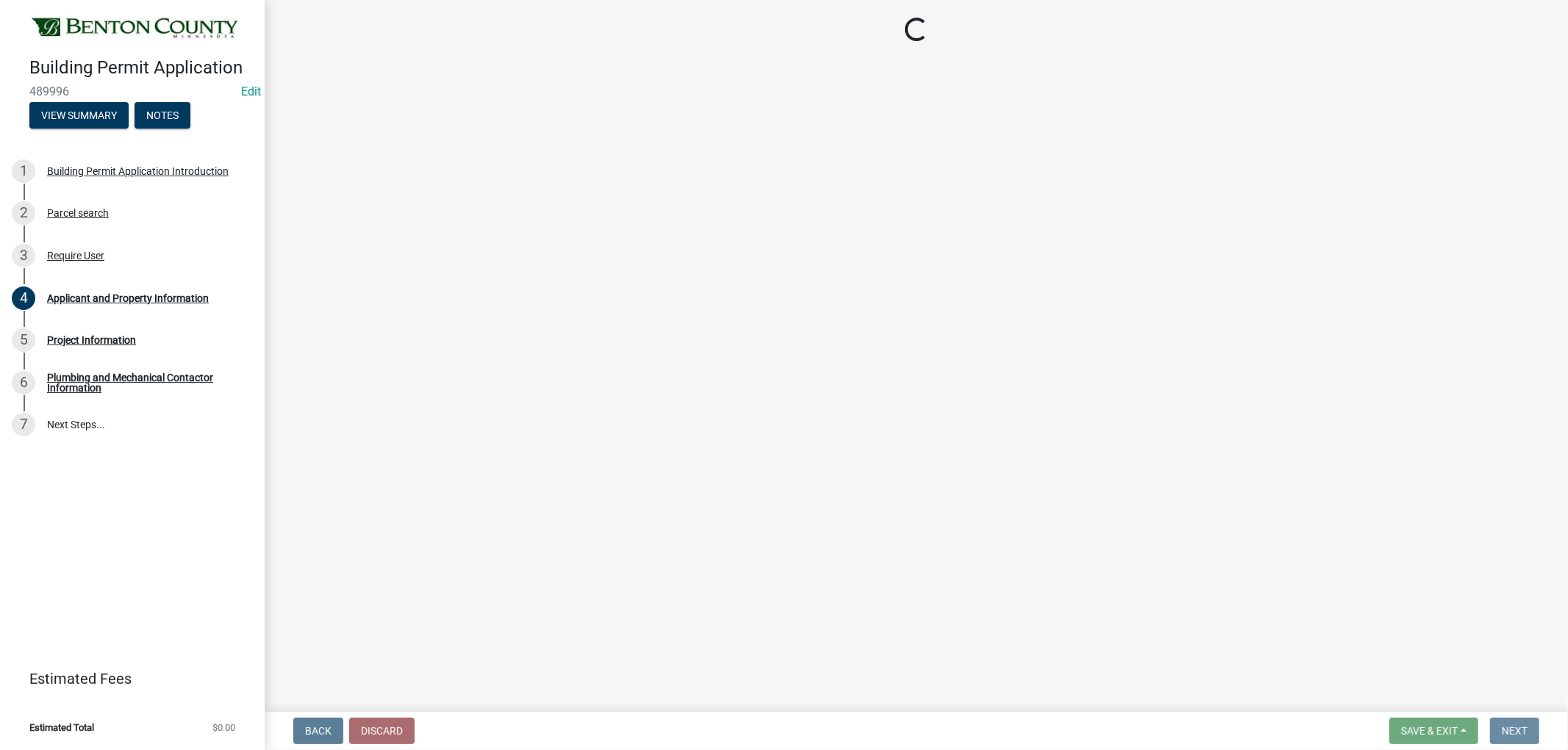
scroll to position [0, 0]
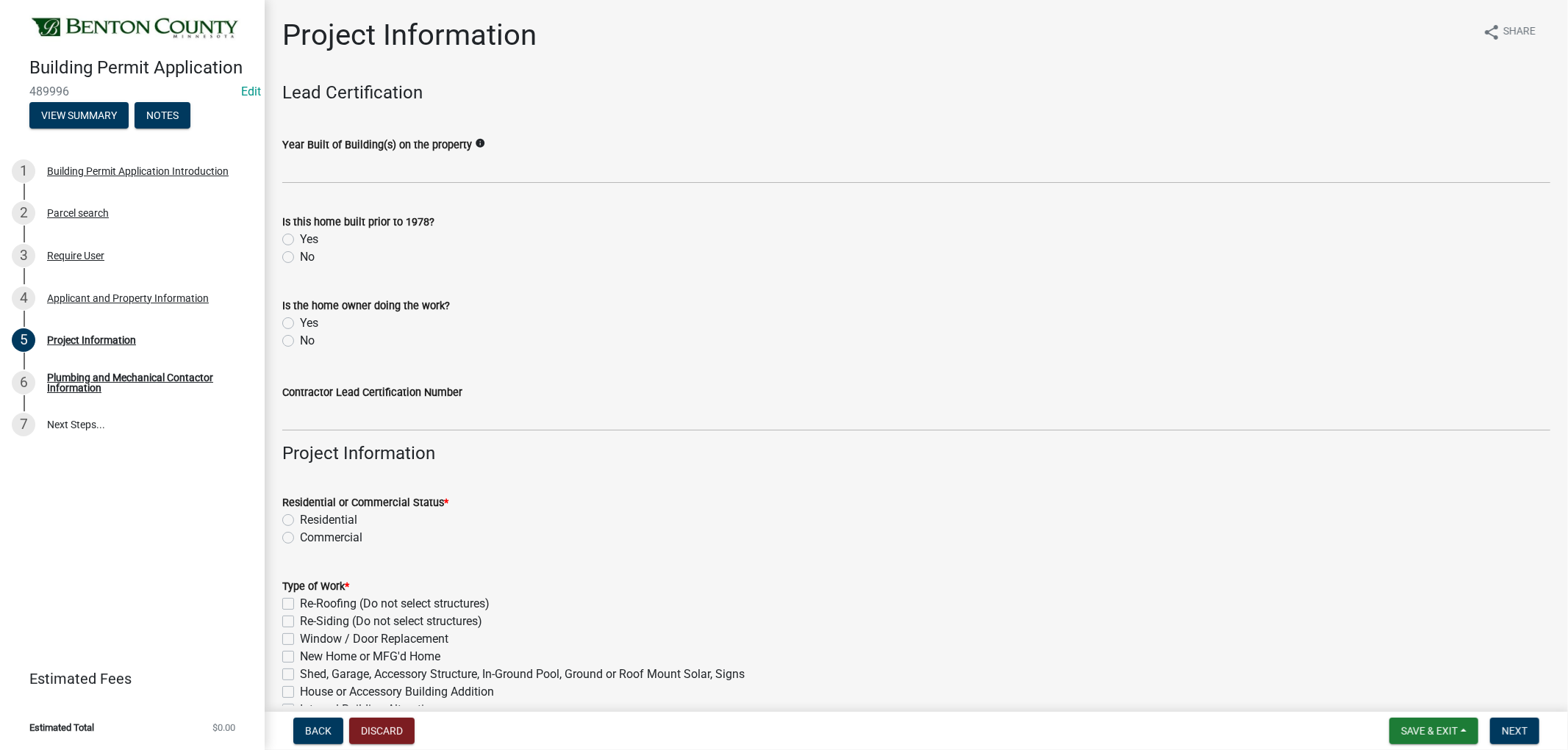
click at [287, 263] on div "No" at bounding box center [917, 257] width 1268 height 17
click at [300, 259] on label "No" at bounding box center [307, 257] width 15 height 17
click at [300, 258] on input "No" at bounding box center [305, 253] width 9 height 9
radio input "true"
click at [300, 320] on label "Yes" at bounding box center [309, 324] width 18 height 17
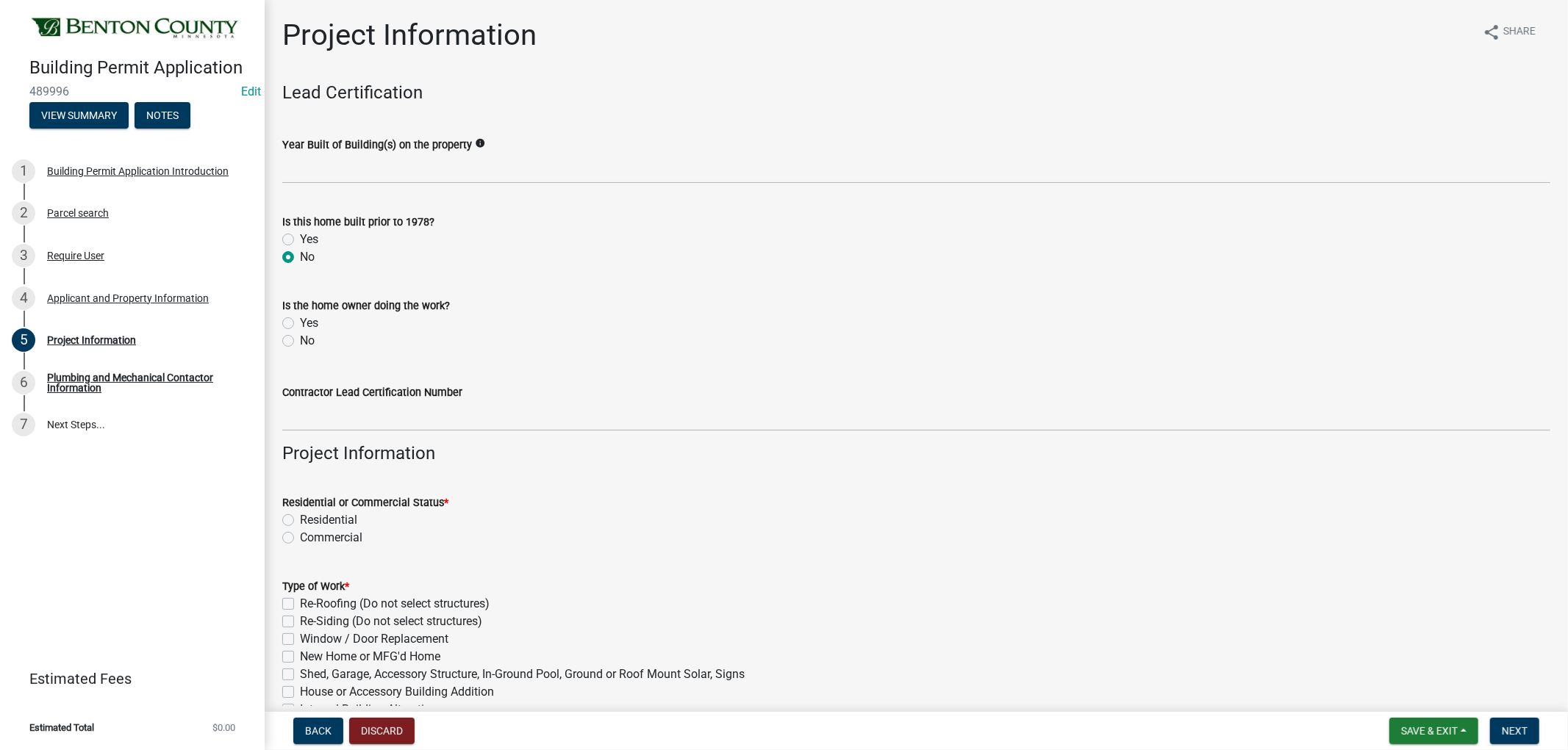
click at [300, 320] on input "Yes" at bounding box center [305, 320] width 9 height 9
radio input "true"
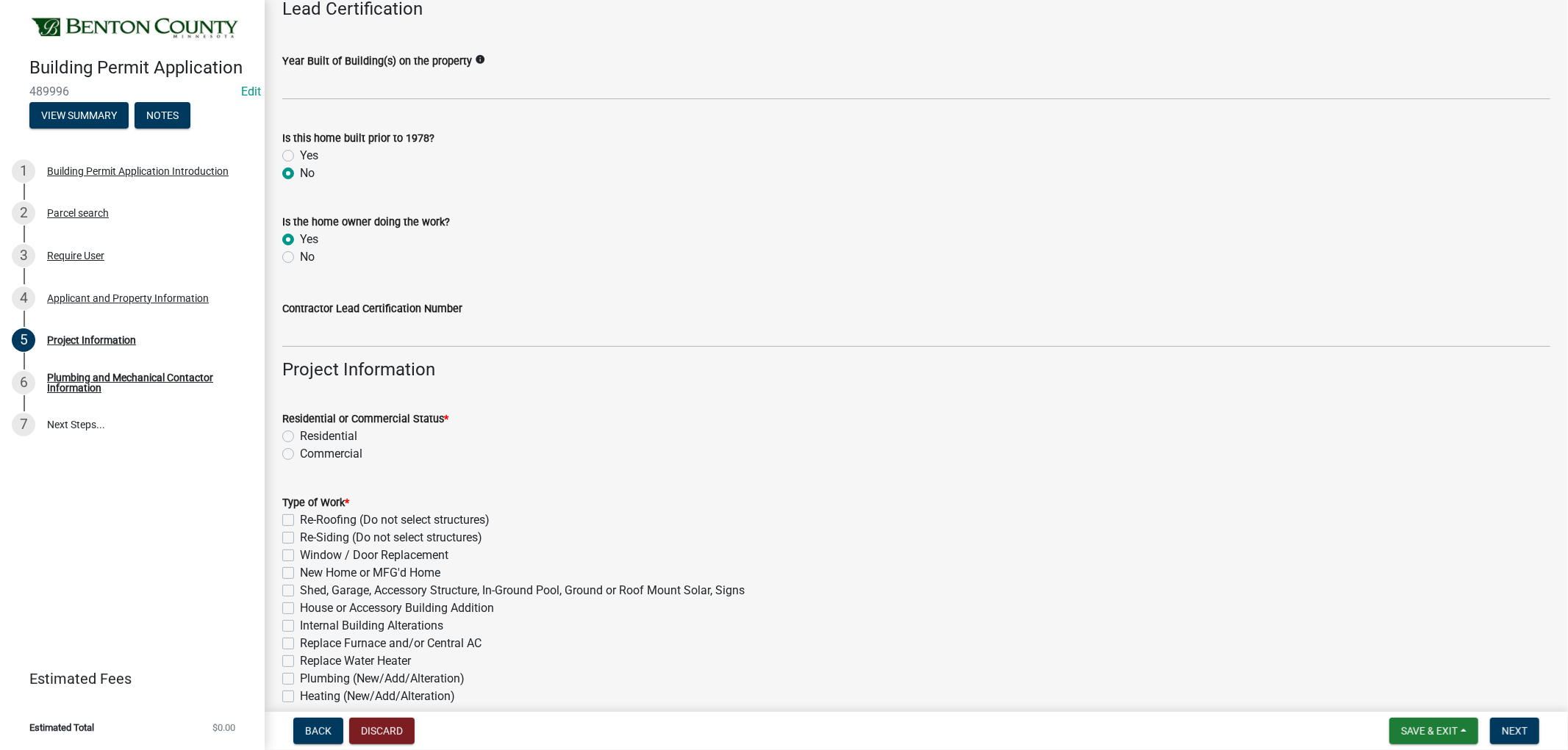
scroll to position [163, 0]
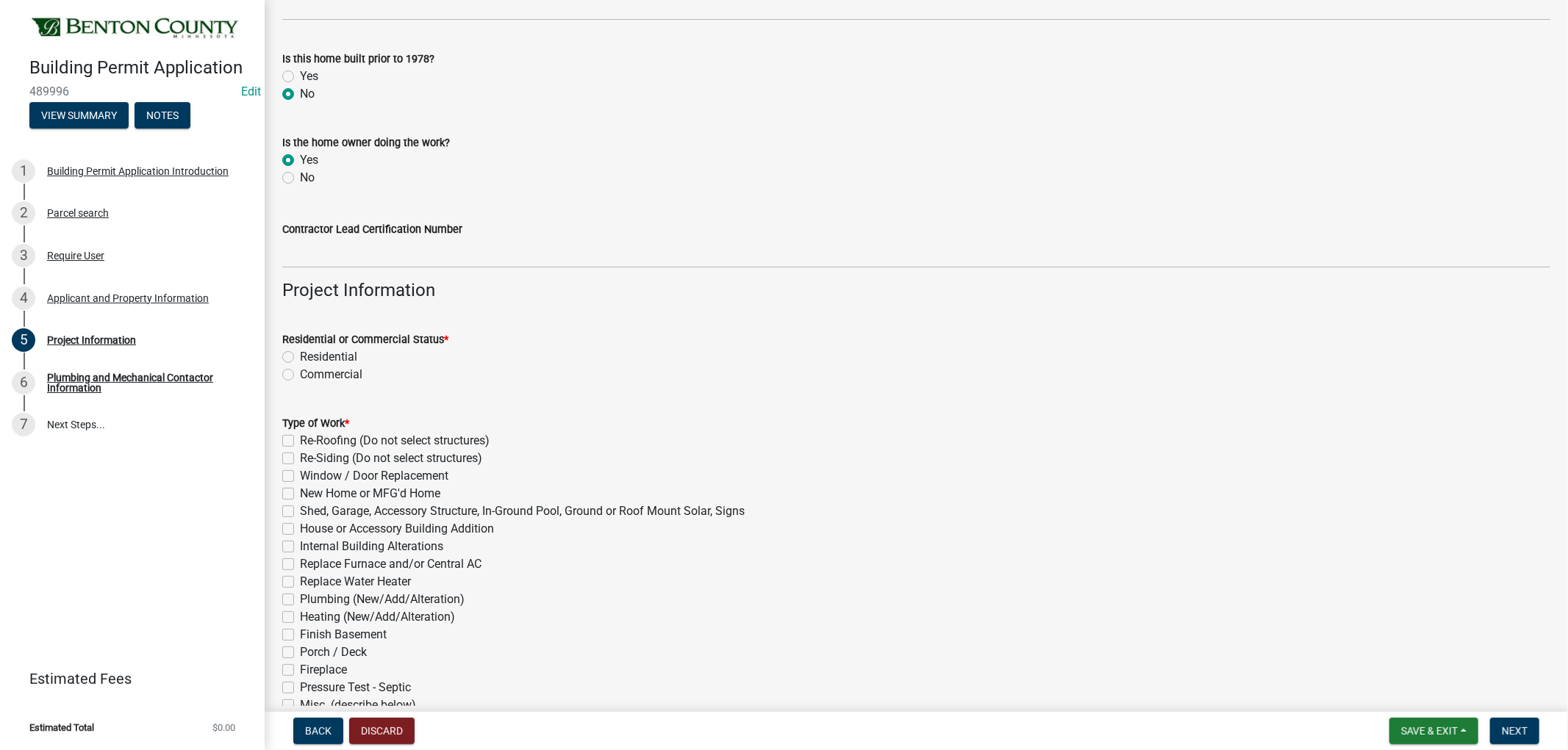
click at [300, 358] on label "Residential" at bounding box center [328, 357] width 57 height 17
click at [300, 358] on input "Residential" at bounding box center [305, 353] width 9 height 9
radio input "true"
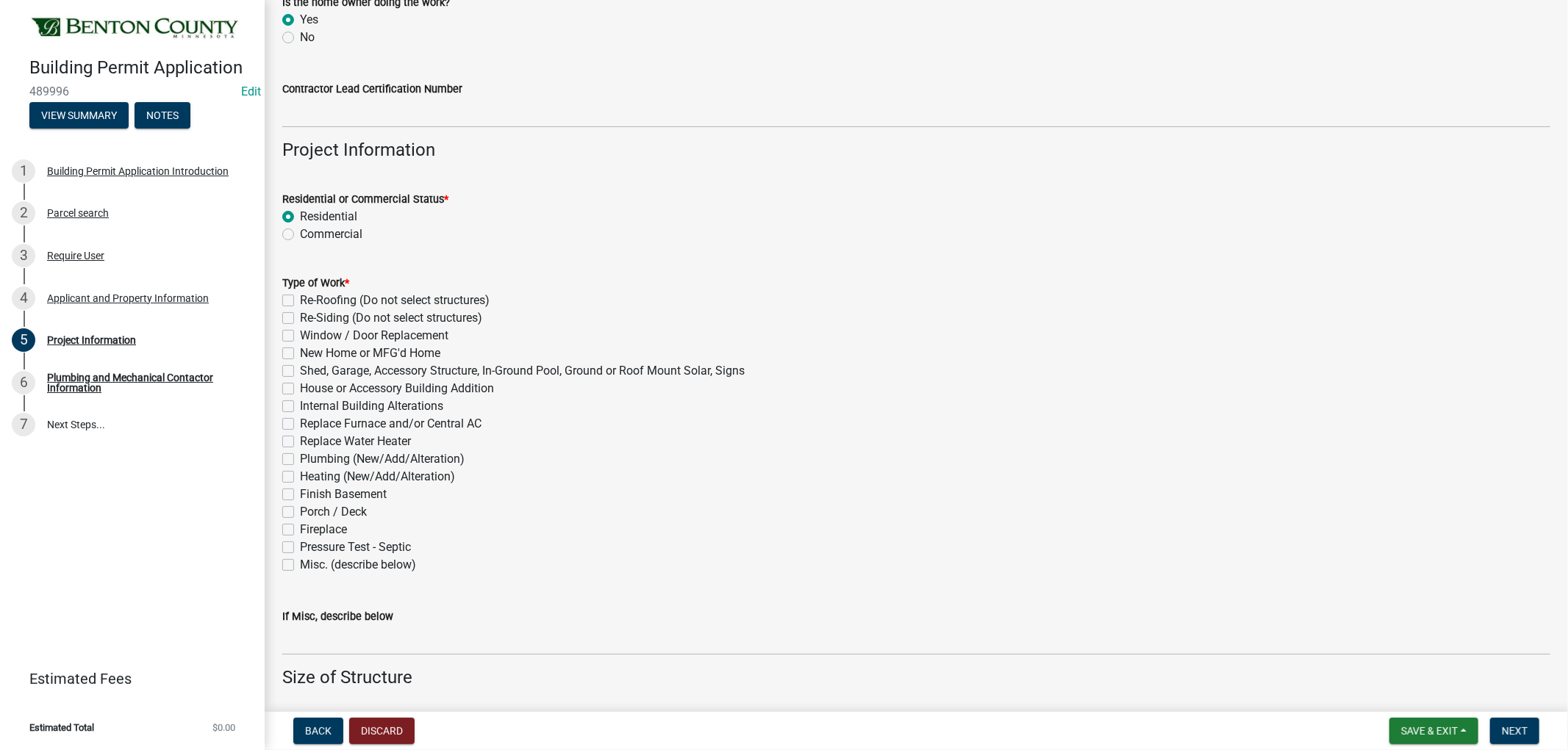
scroll to position [326, 0]
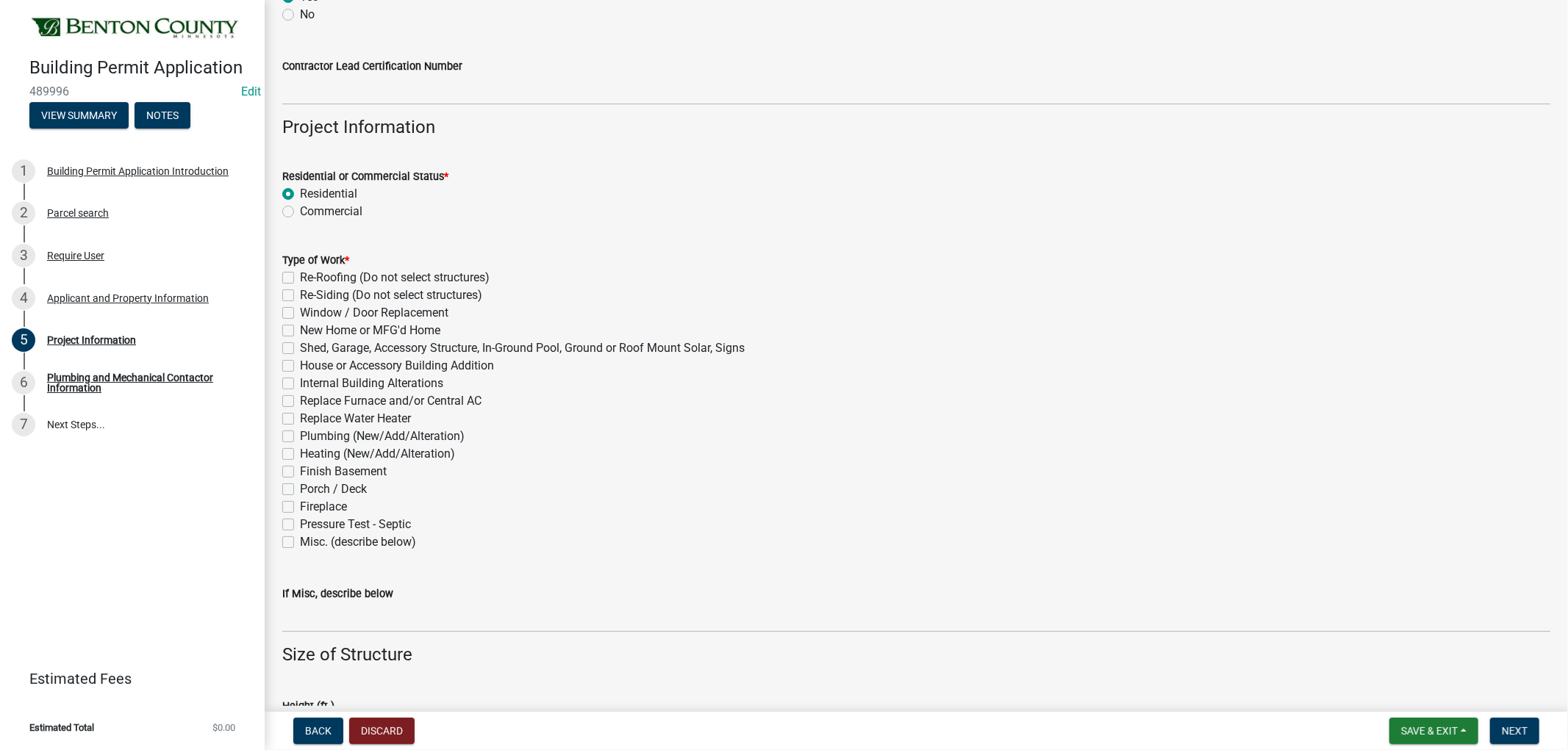
click at [300, 348] on label "Shed, Garage, Accessory Structure, In-Ground Pool, Ground or Roof Mount Solar, …" at bounding box center [522, 348] width 445 height 17
click at [300, 348] on input "Shed, Garage, Accessory Structure, In-Ground Pool, Ground or Roof Mount Solar, …" at bounding box center [305, 344] width 9 height 9
checkbox input "true"
checkbox input "false"
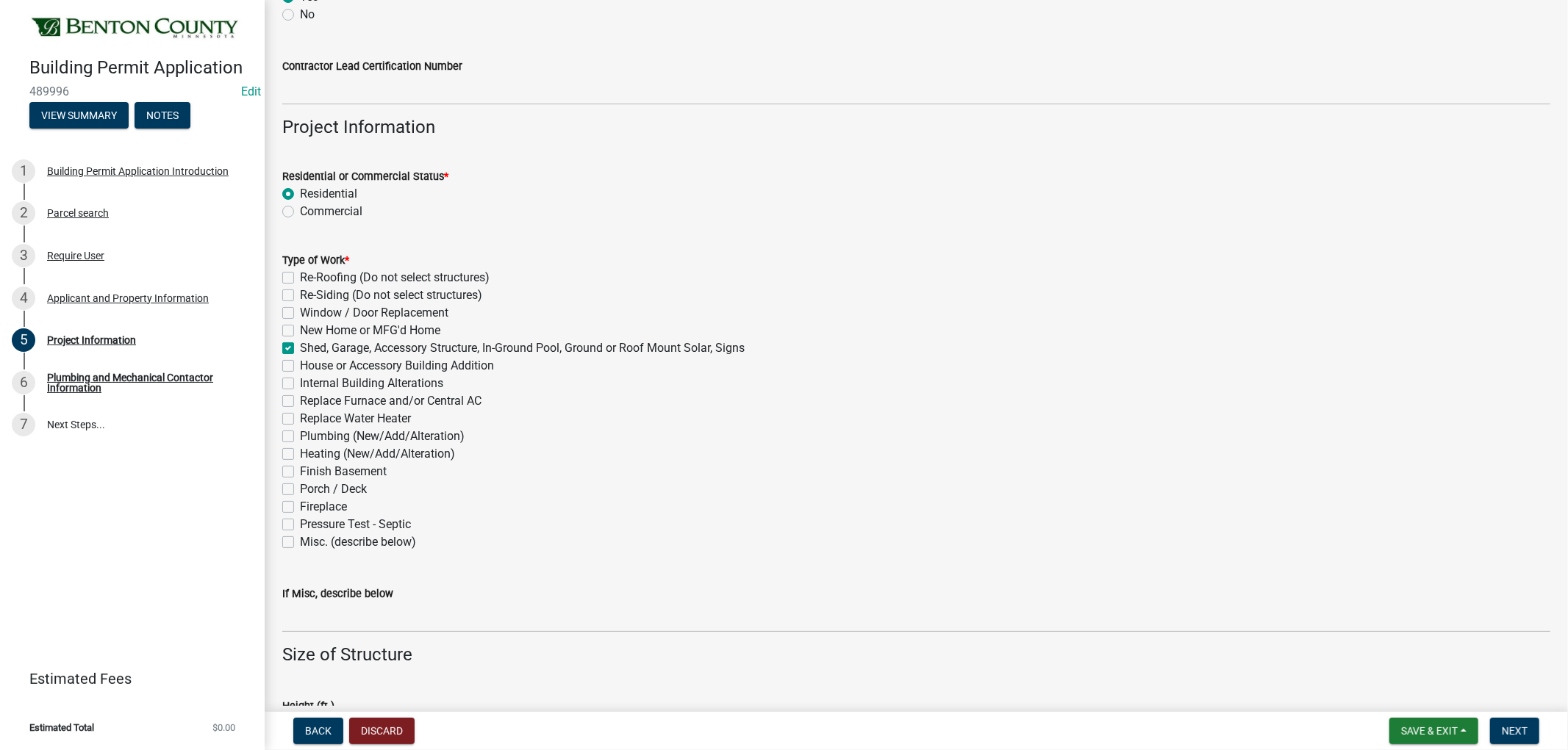
checkbox input "false"
checkbox input "true"
checkbox input "false"
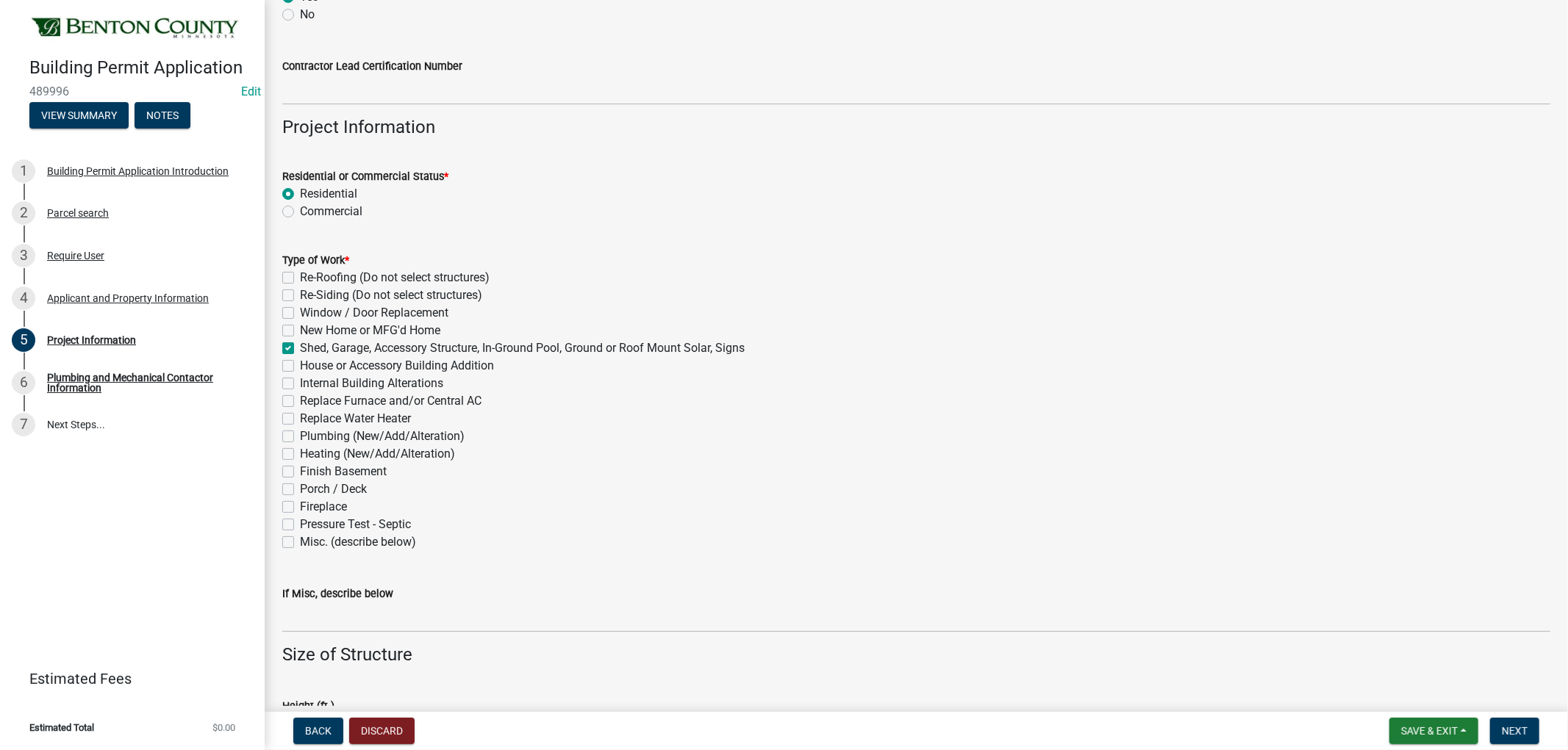
checkbox input "false"
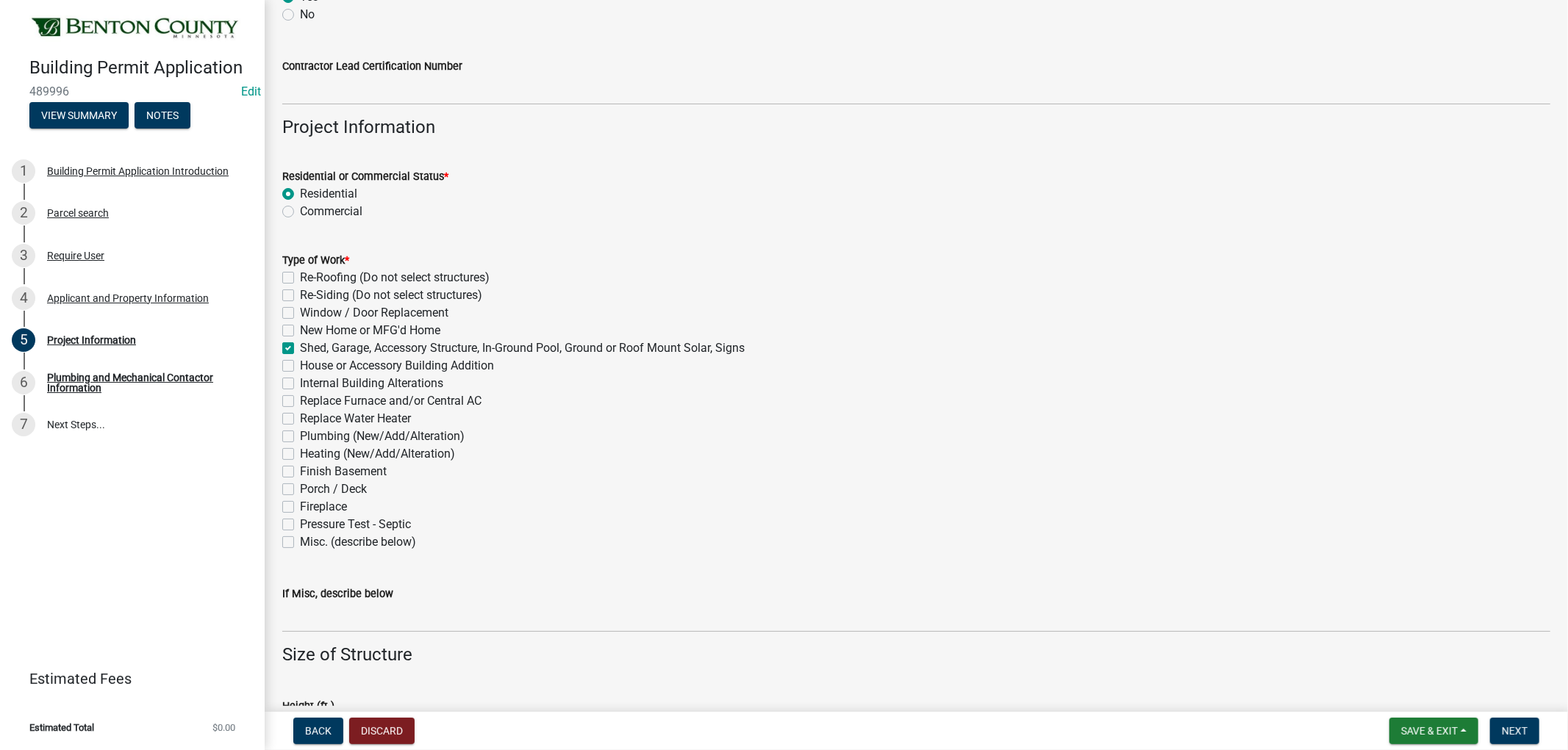
checkbox input "false"
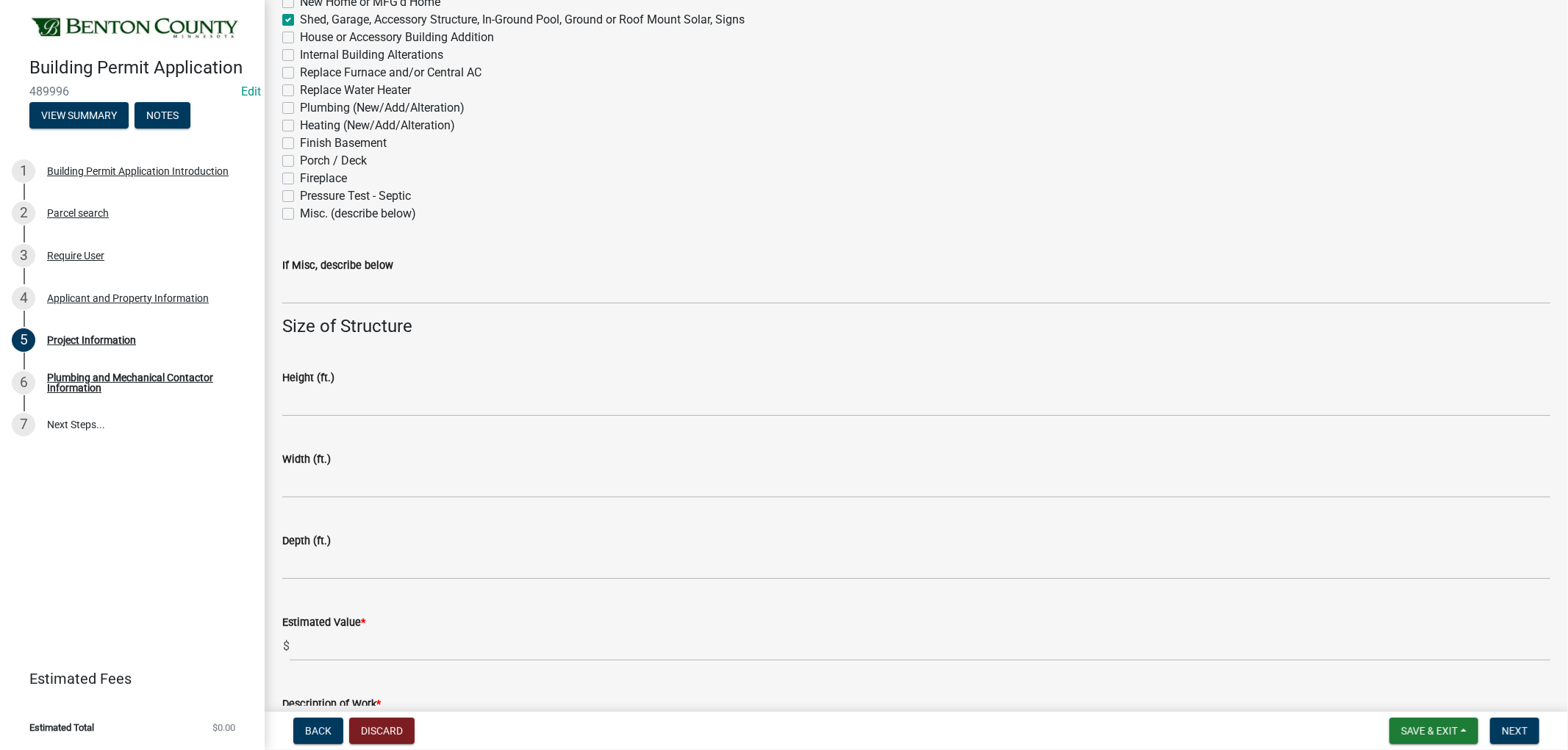
scroll to position [735, 0]
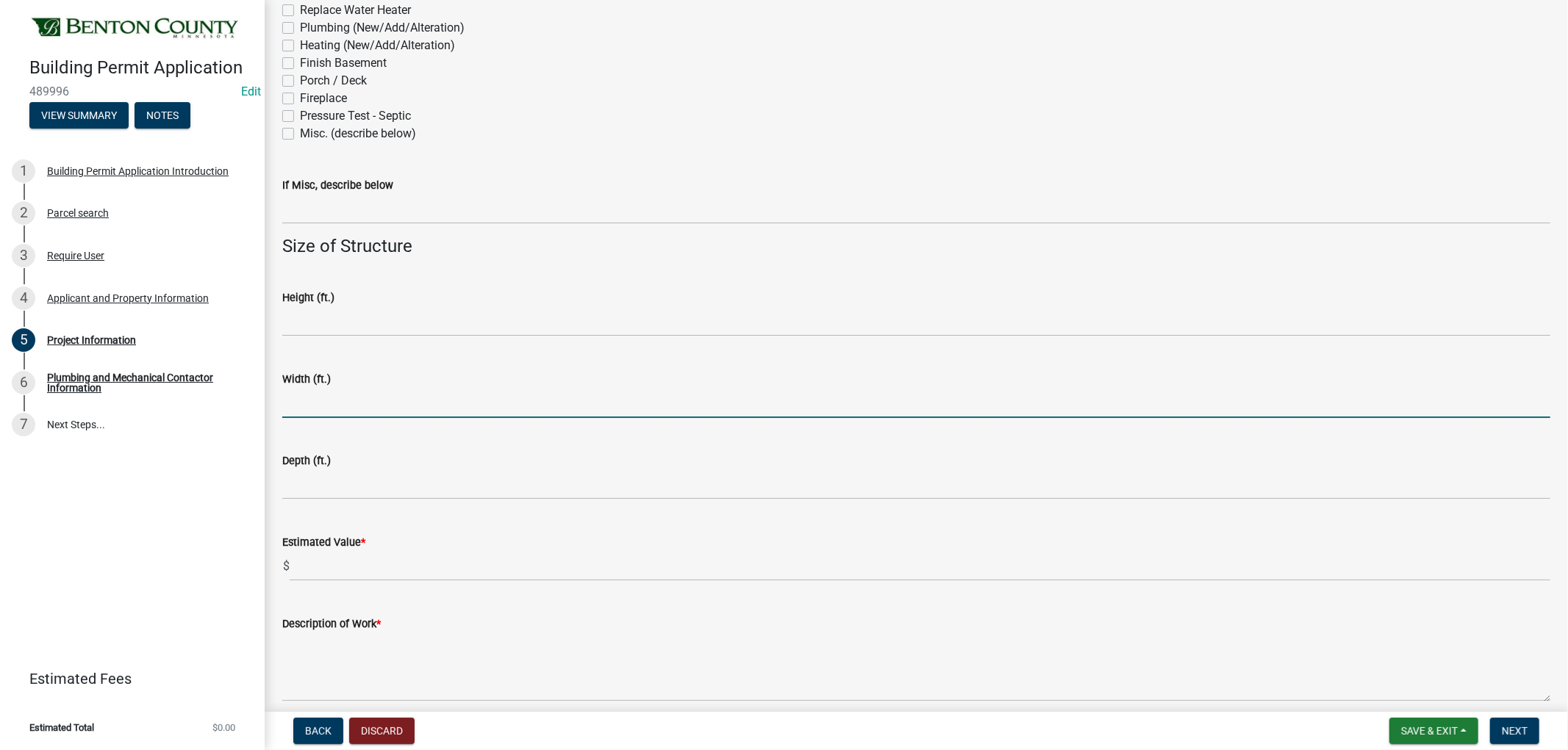
click at [313, 407] on input "text" at bounding box center [917, 403] width 1268 height 30
type input "40"
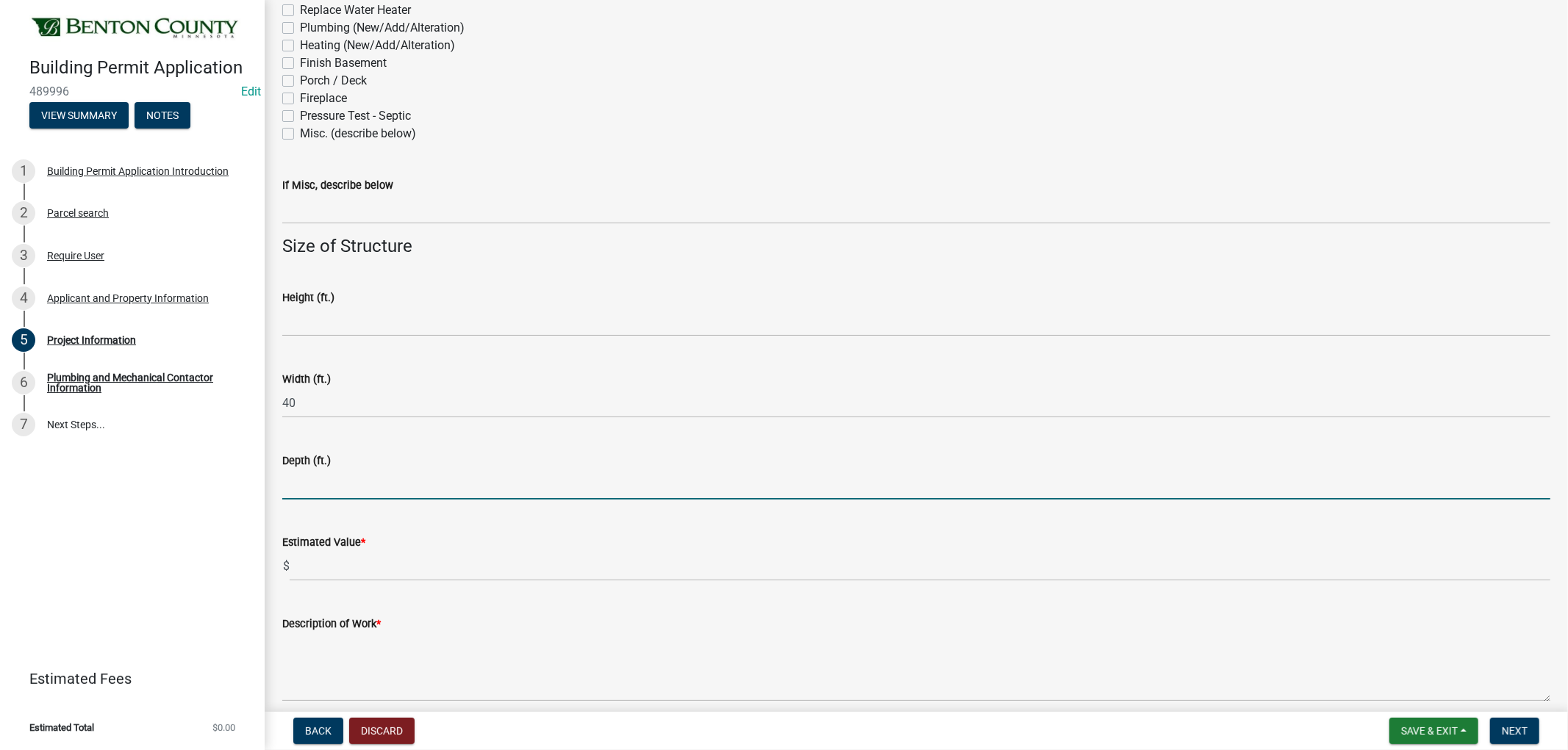
click at [332, 487] on input "text" at bounding box center [917, 485] width 1268 height 30
type input "66"
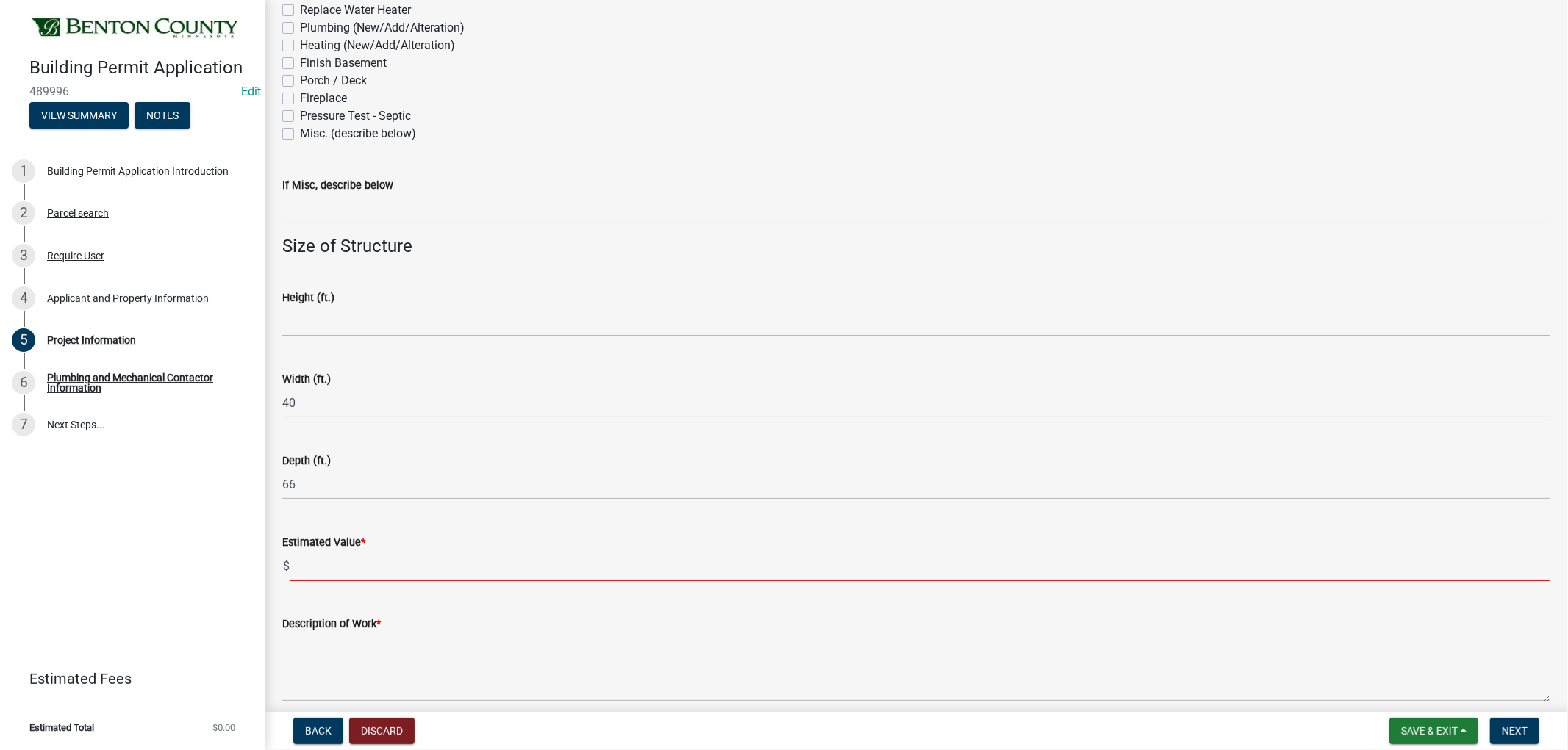
click at [338, 576] on input "text" at bounding box center [920, 566] width 1261 height 30
click at [320, 568] on input "text" at bounding box center [920, 566] width 1261 height 30
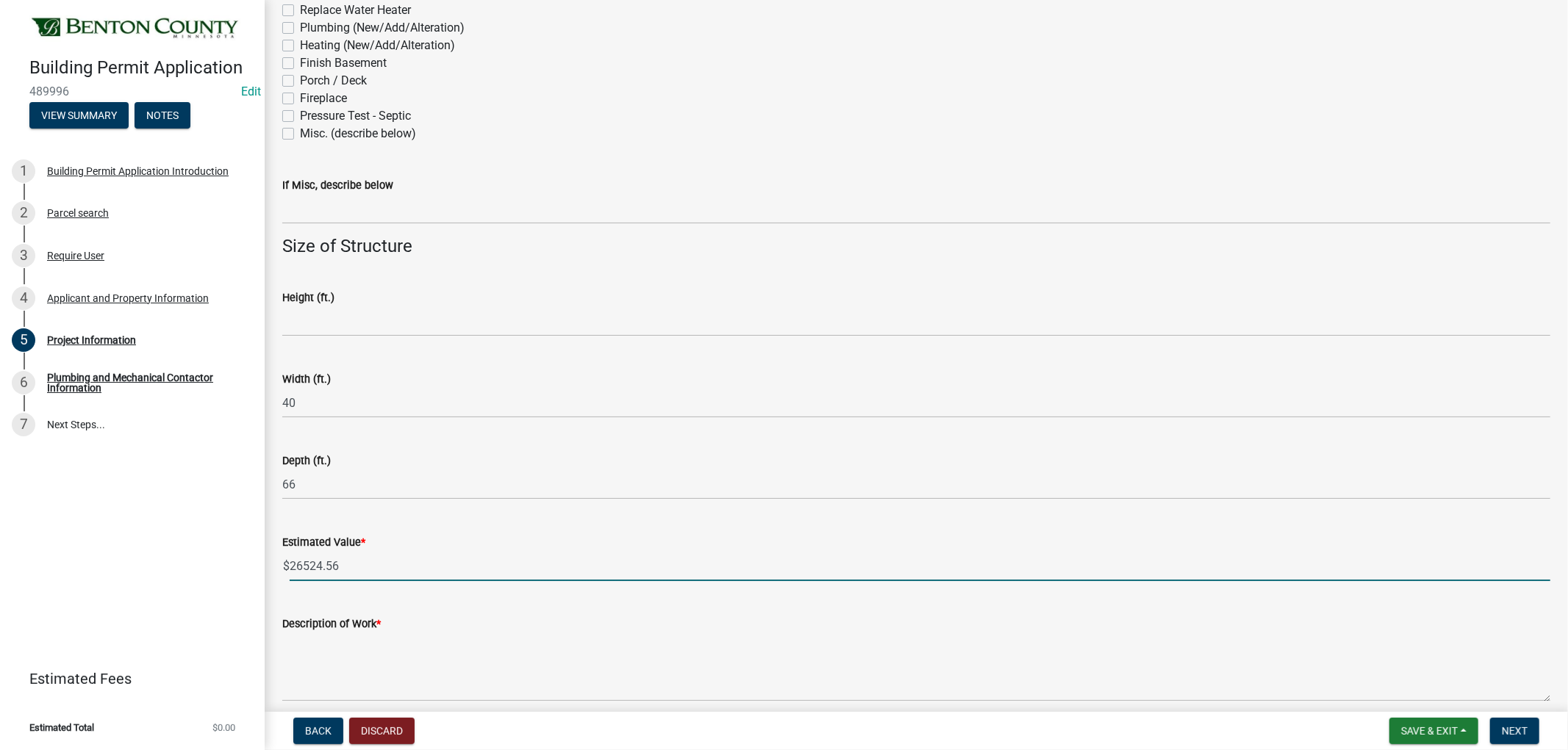
type input "26524.56"
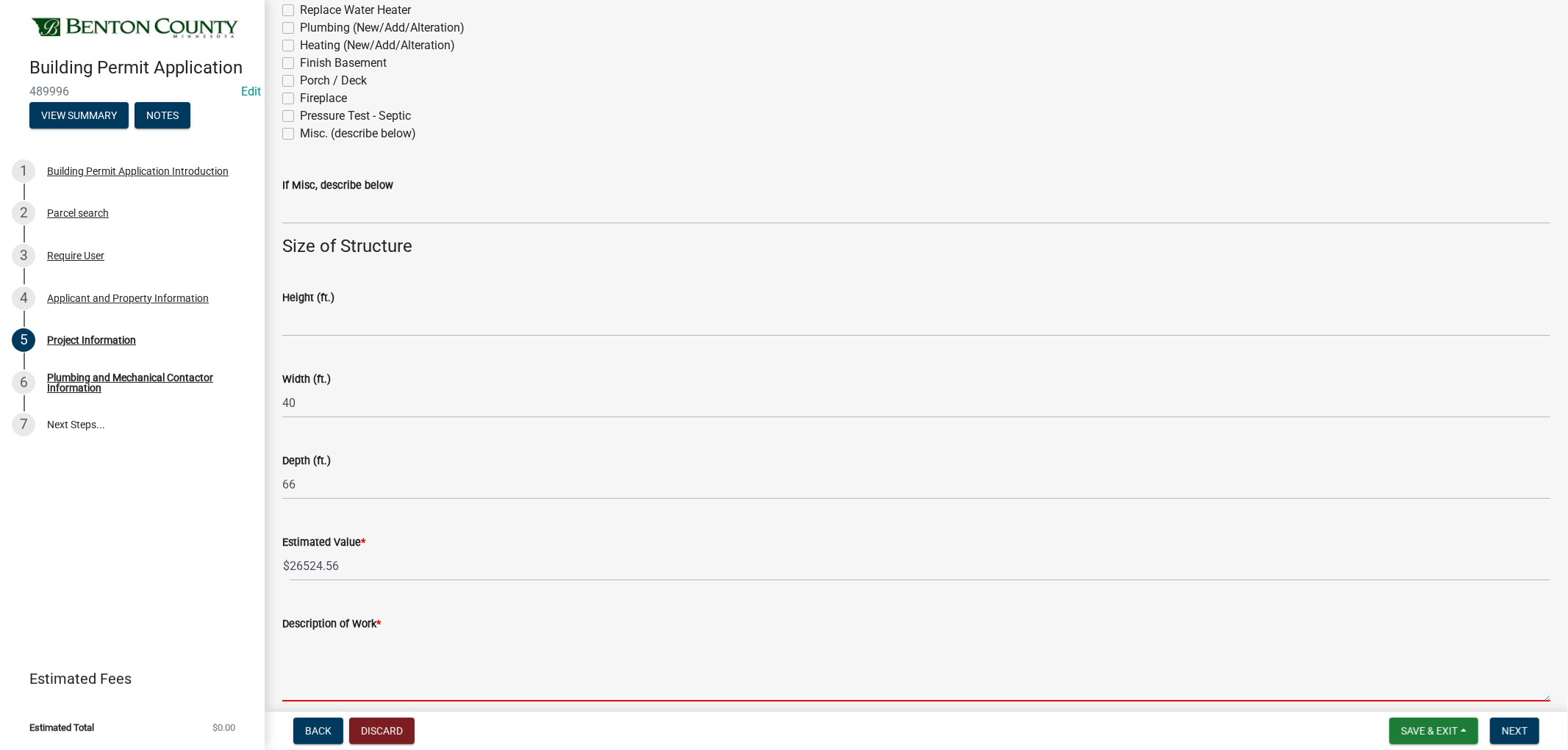
click at [329, 672] on textarea "Description of Work *" at bounding box center [917, 667] width 1268 height 69
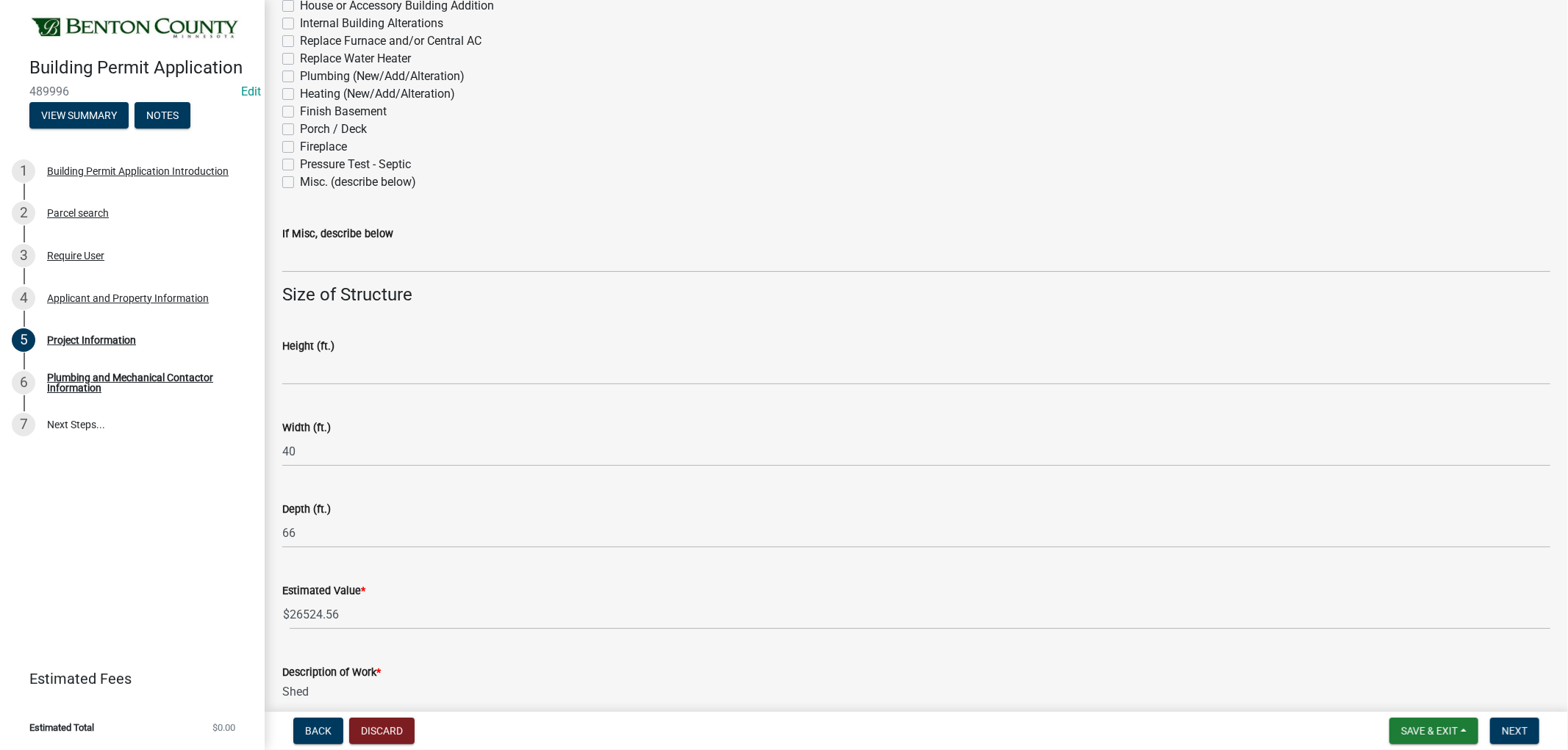
scroll to position [799, 0]
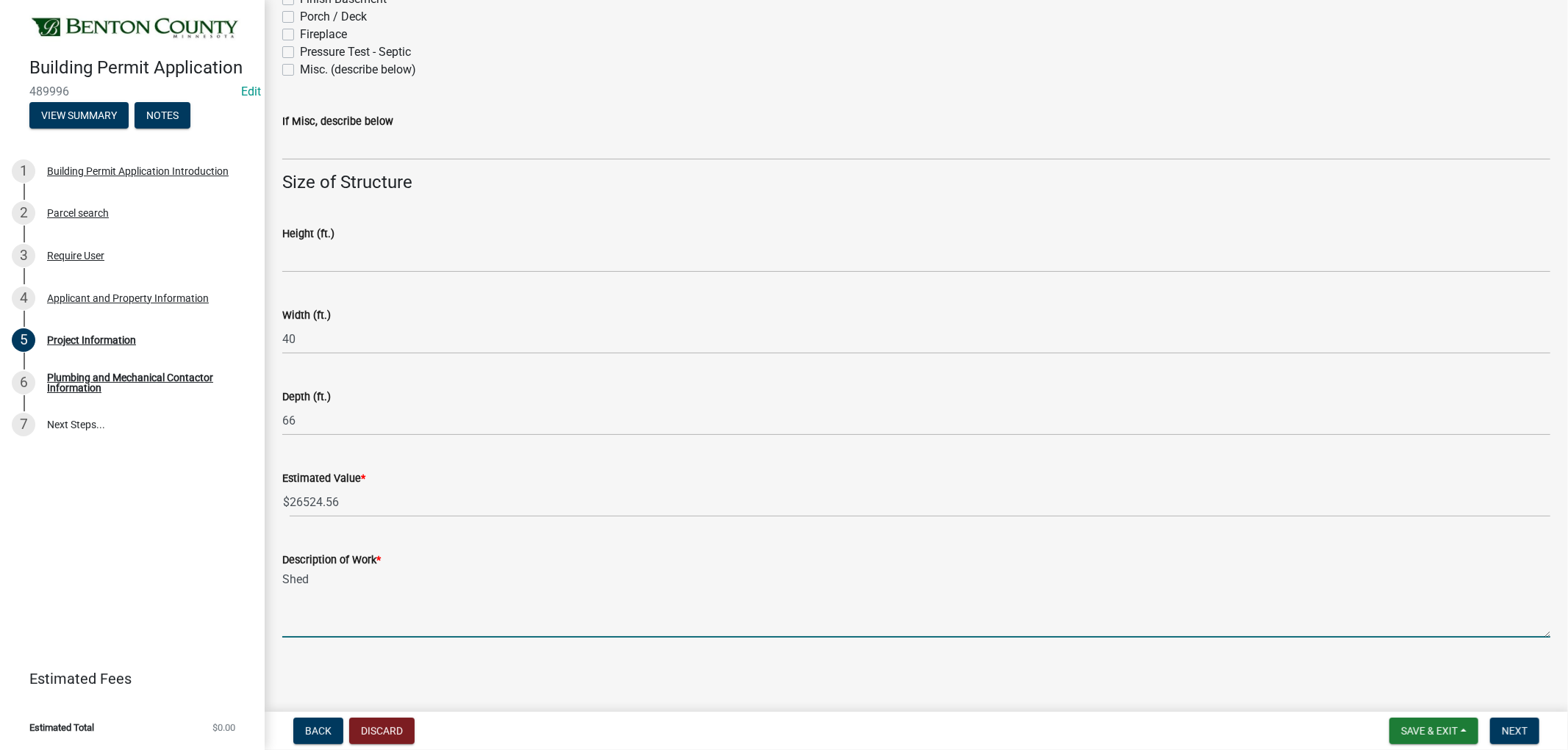
click at [279, 574] on div "Description of Work * Shed" at bounding box center [917, 585] width 1290 height 108
click at [285, 582] on textarea "Shed" at bounding box center [917, 603] width 1268 height 69
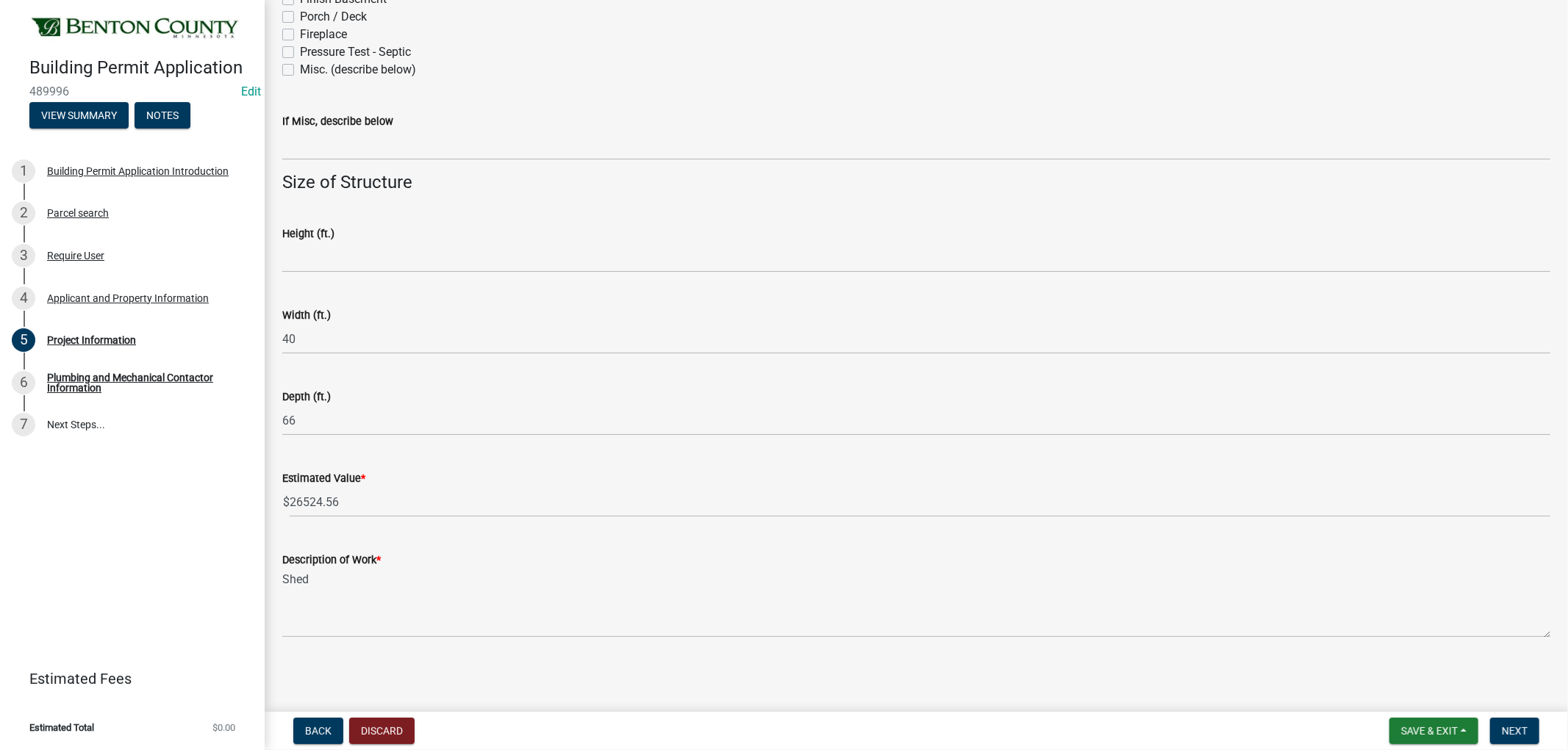
click at [279, 578] on div "Description of Work * Shed" at bounding box center [917, 585] width 1290 height 108
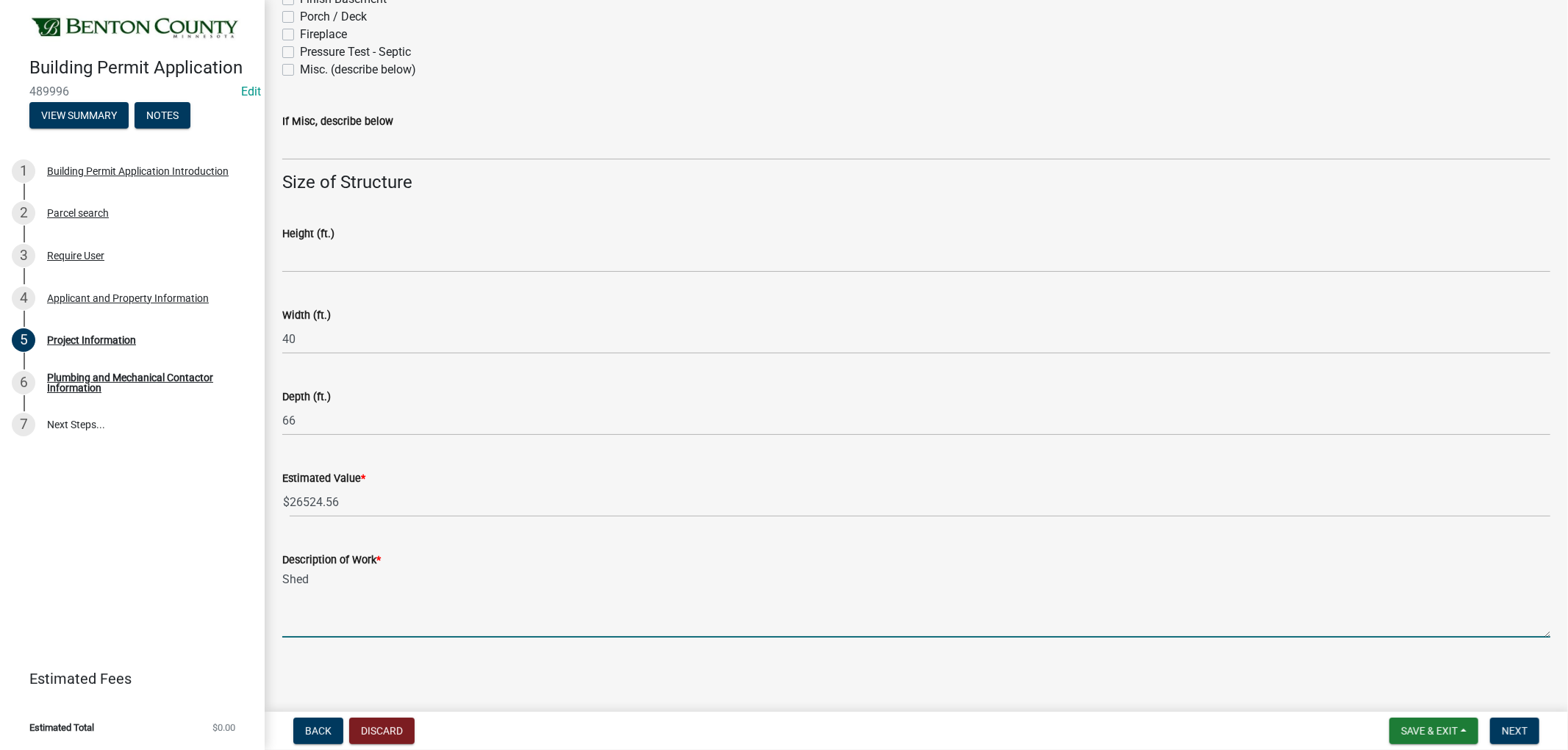
click at [285, 578] on textarea "Shed" at bounding box center [917, 603] width 1268 height 69
type textarea "Post Frame Shed"
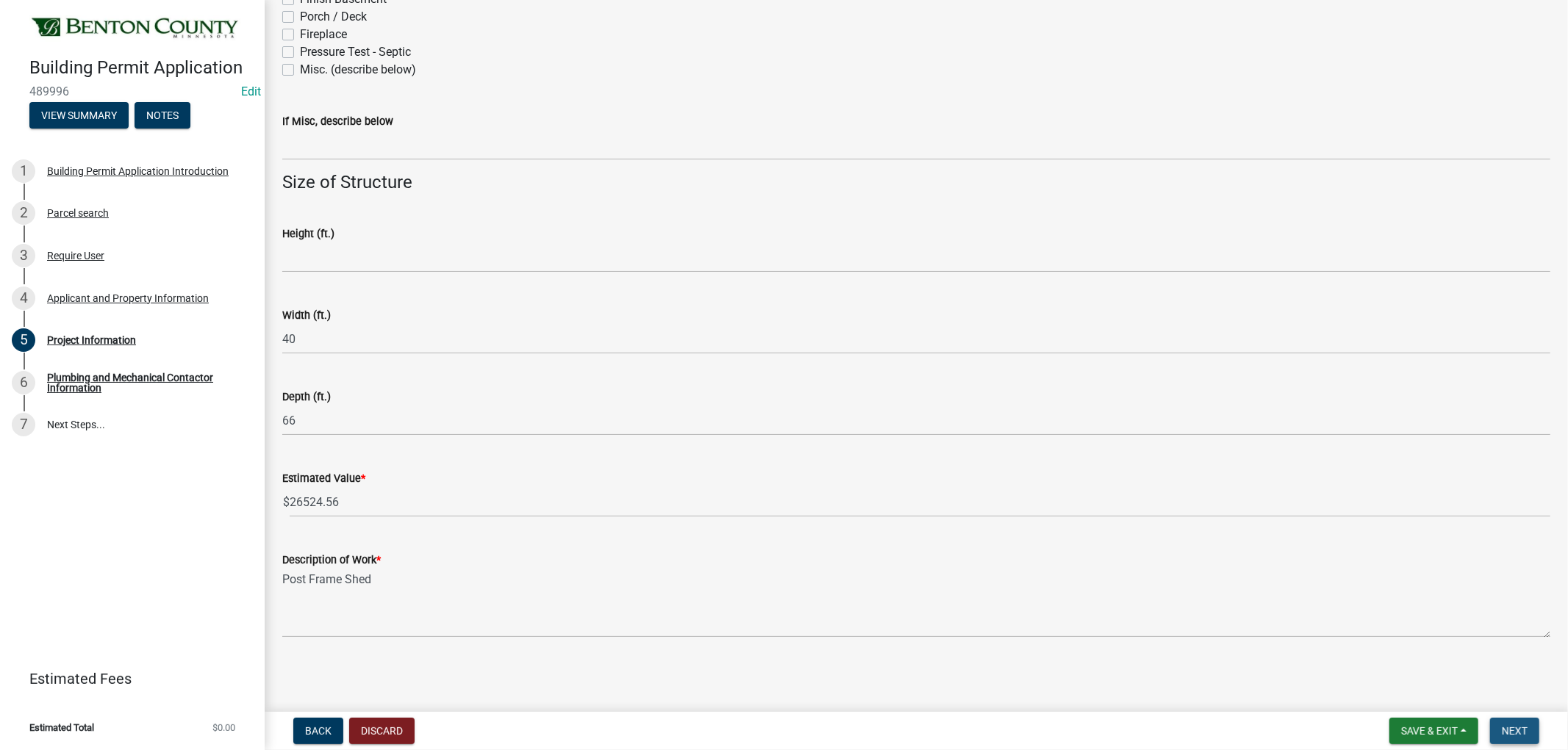
click at [1523, 729] on span "Next" at bounding box center [1515, 731] width 26 height 12
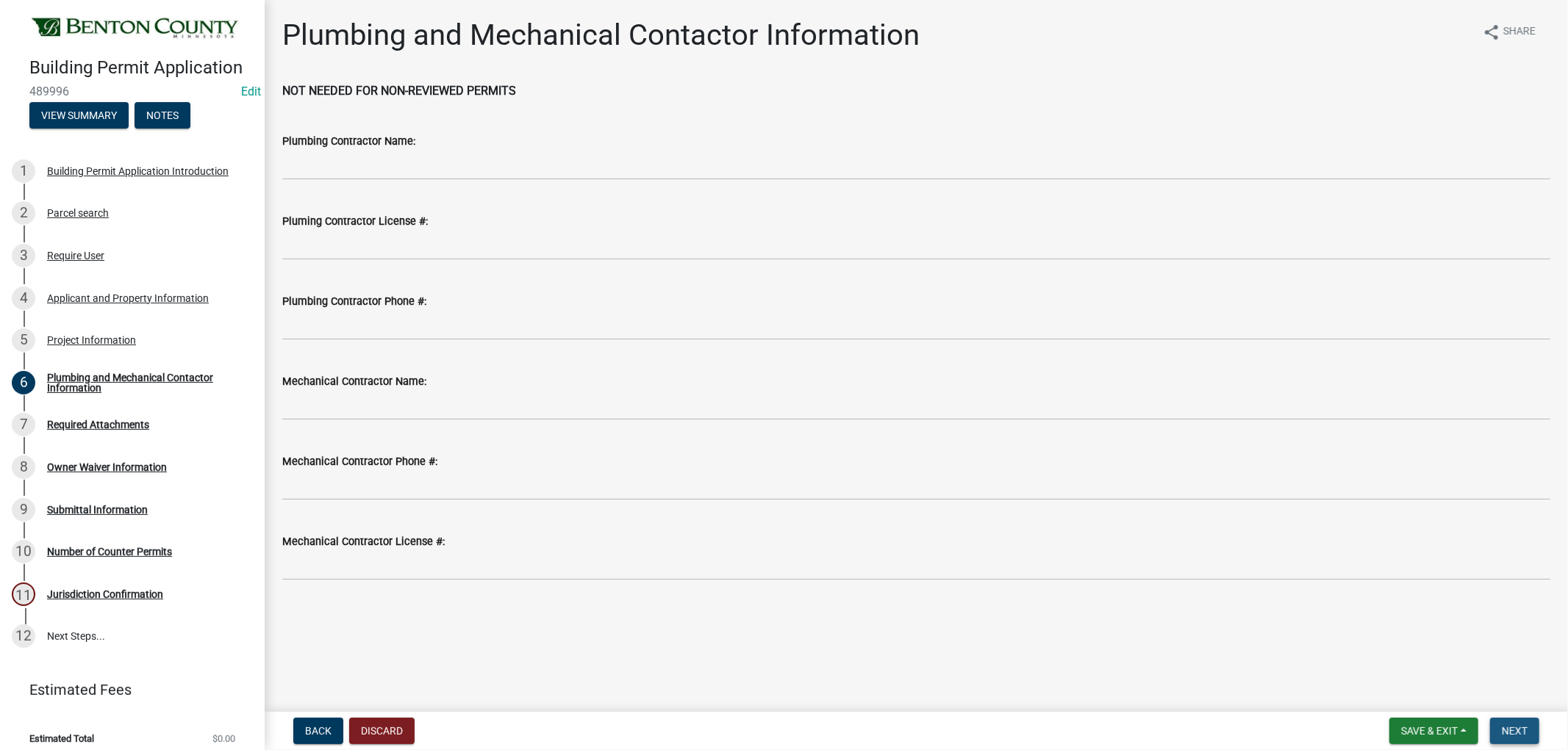
click at [1523, 721] on button "Next" at bounding box center [1515, 731] width 49 height 26
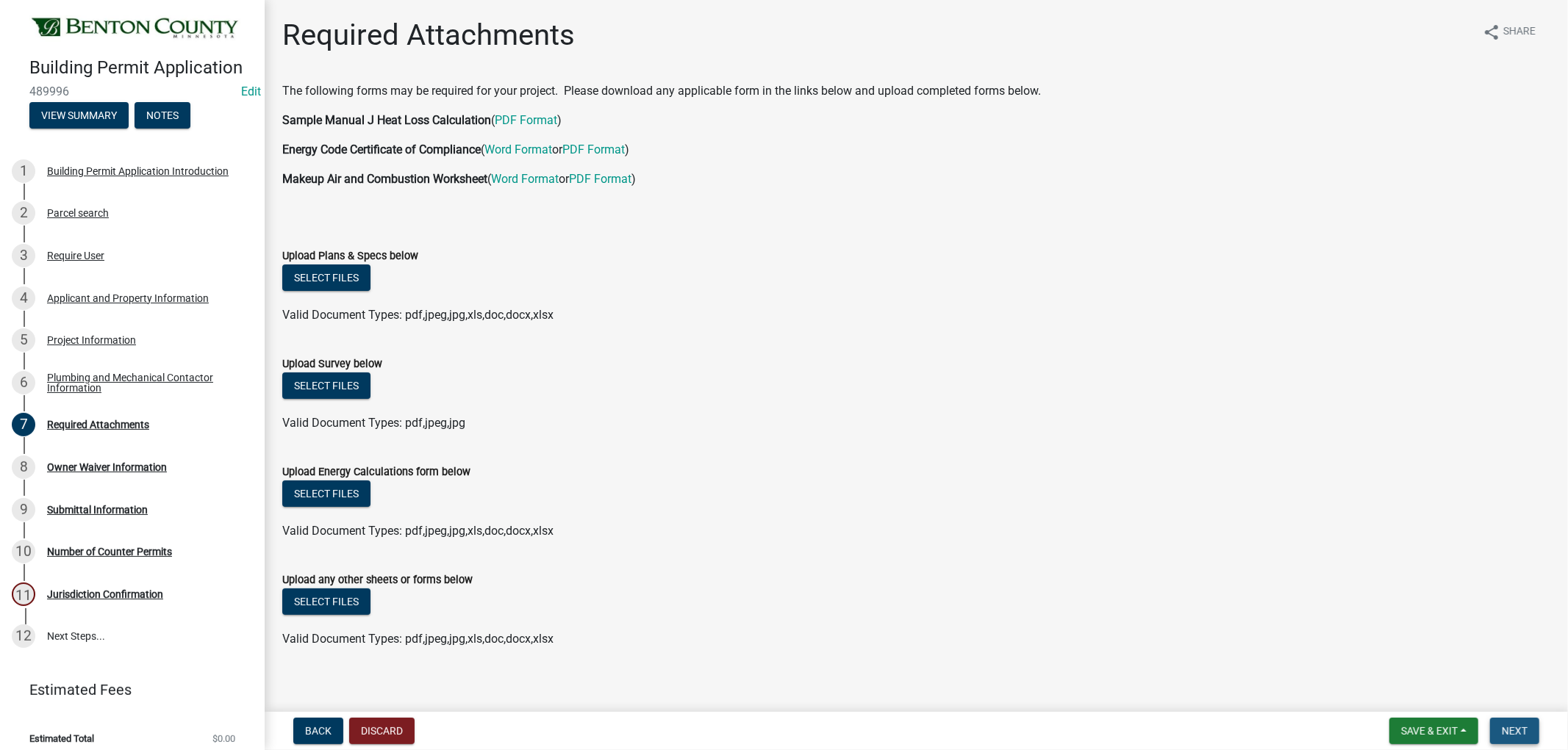
click at [1516, 725] on span "Next" at bounding box center [1515, 731] width 26 height 12
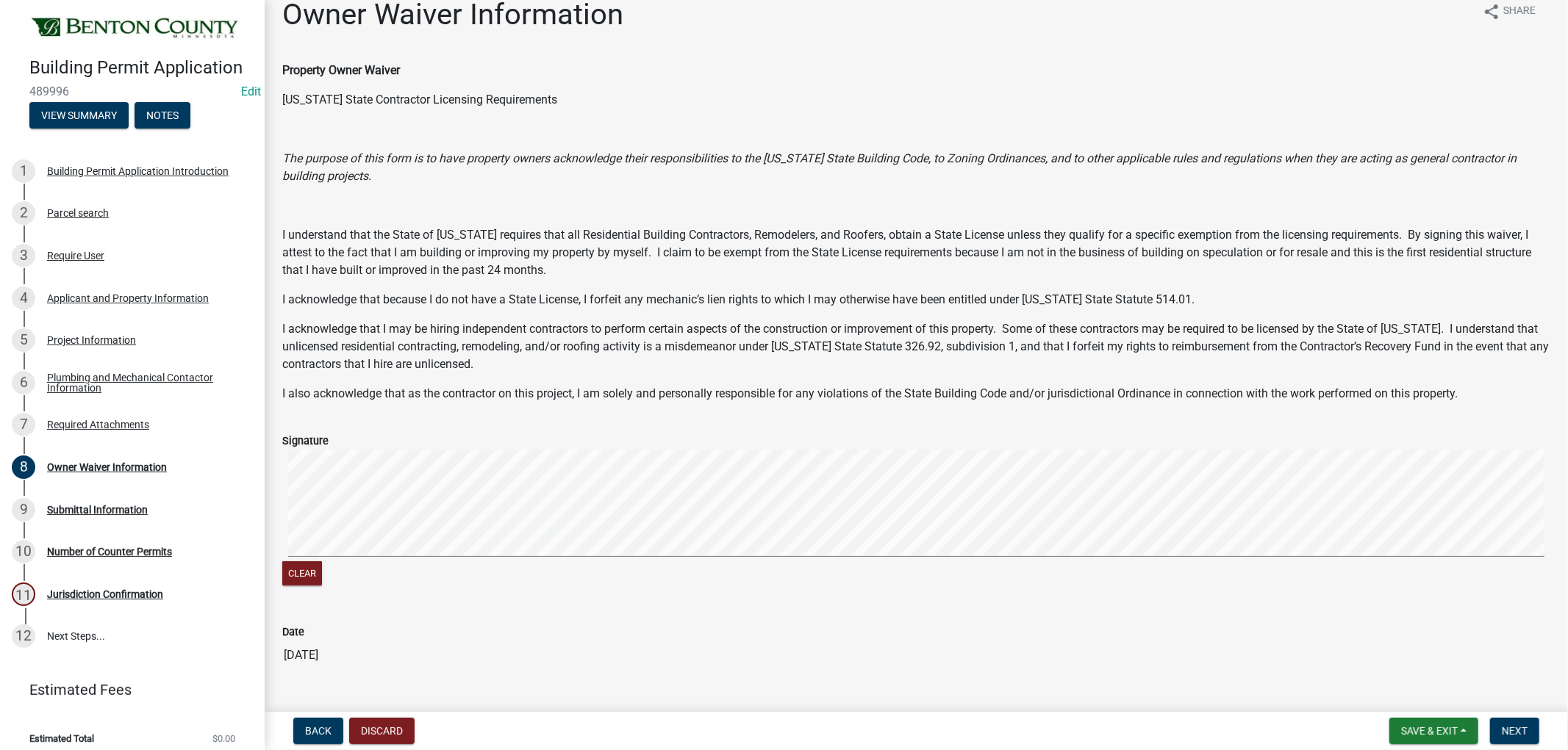
scroll to position [53, 0]
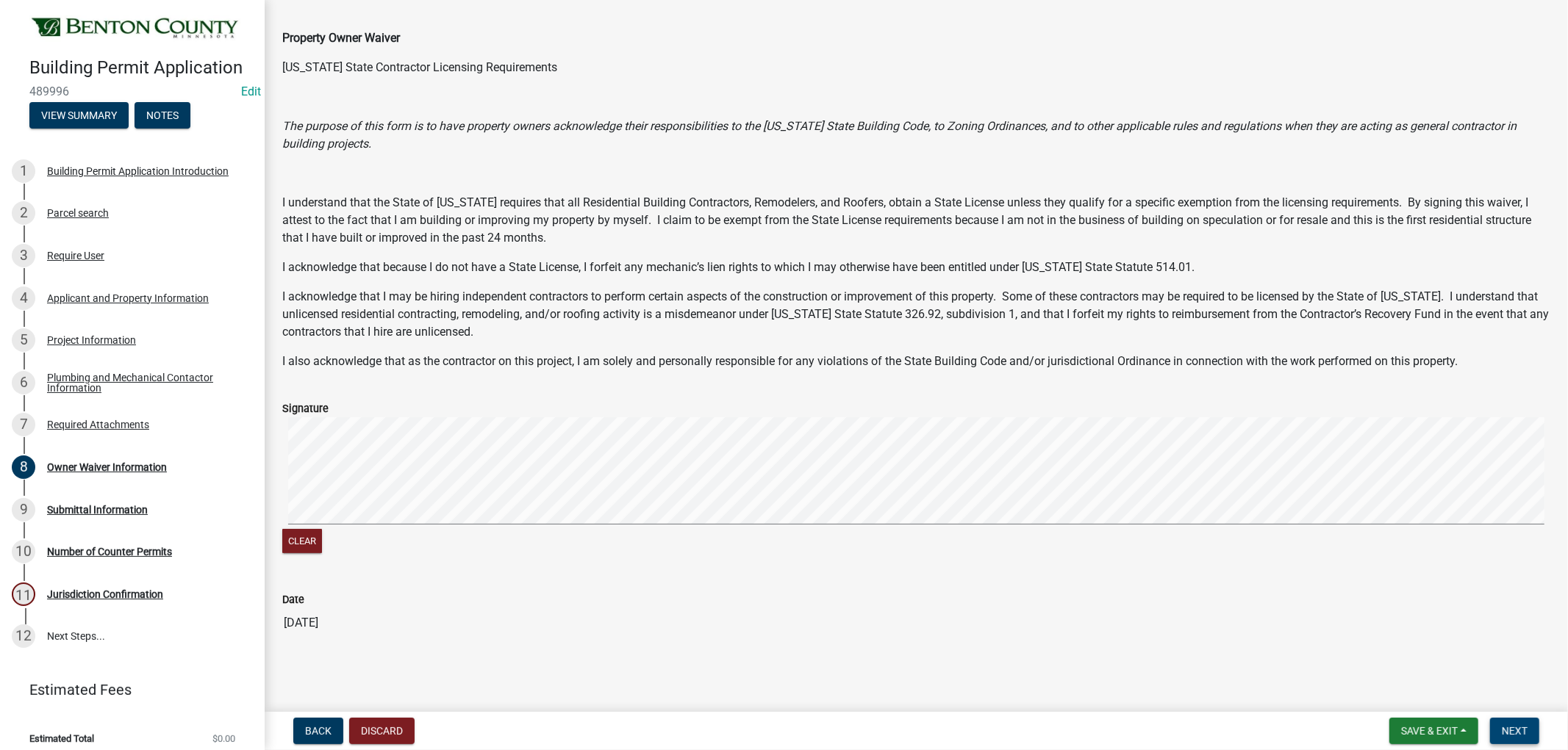
click at [1509, 728] on span "Next" at bounding box center [1515, 731] width 26 height 12
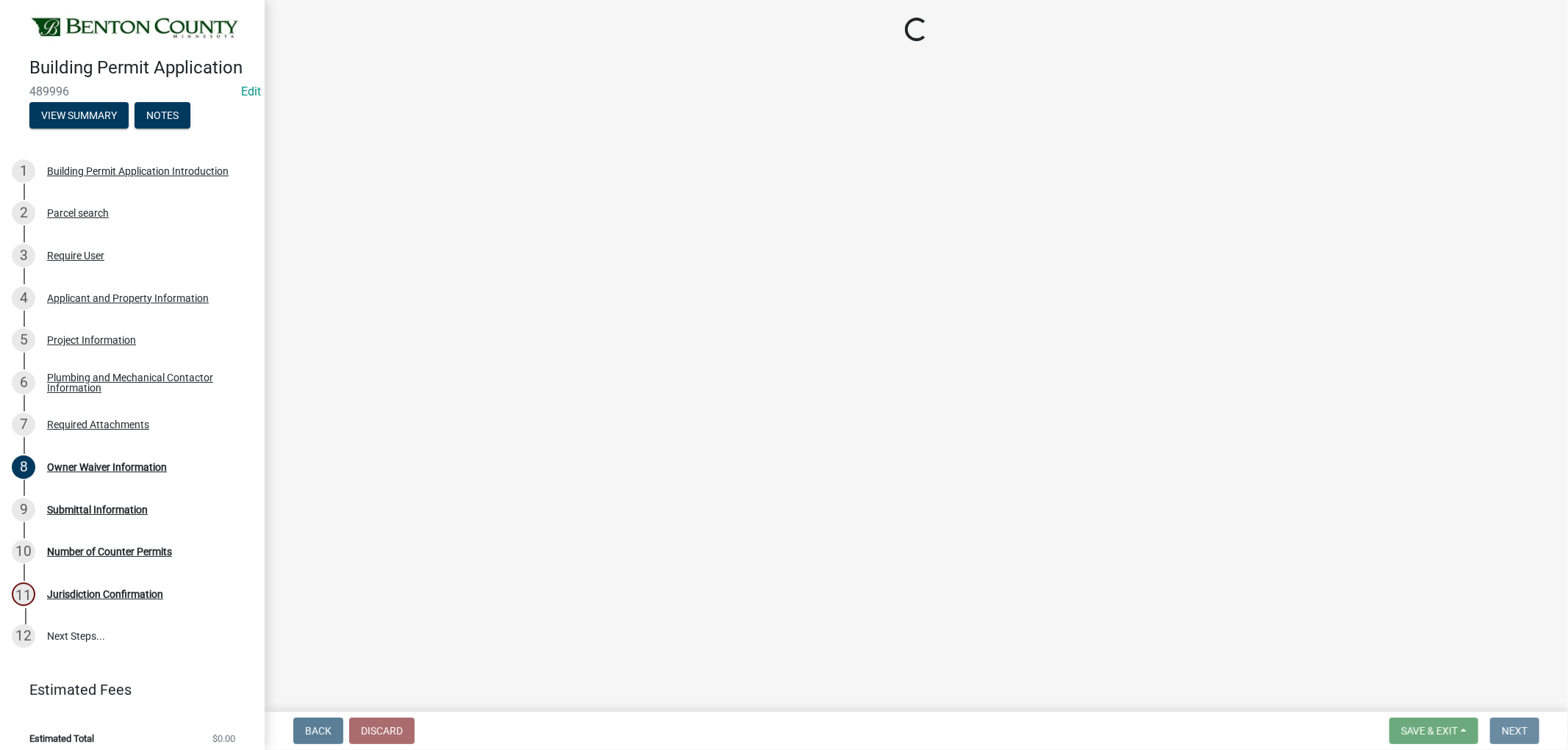
scroll to position [0, 0]
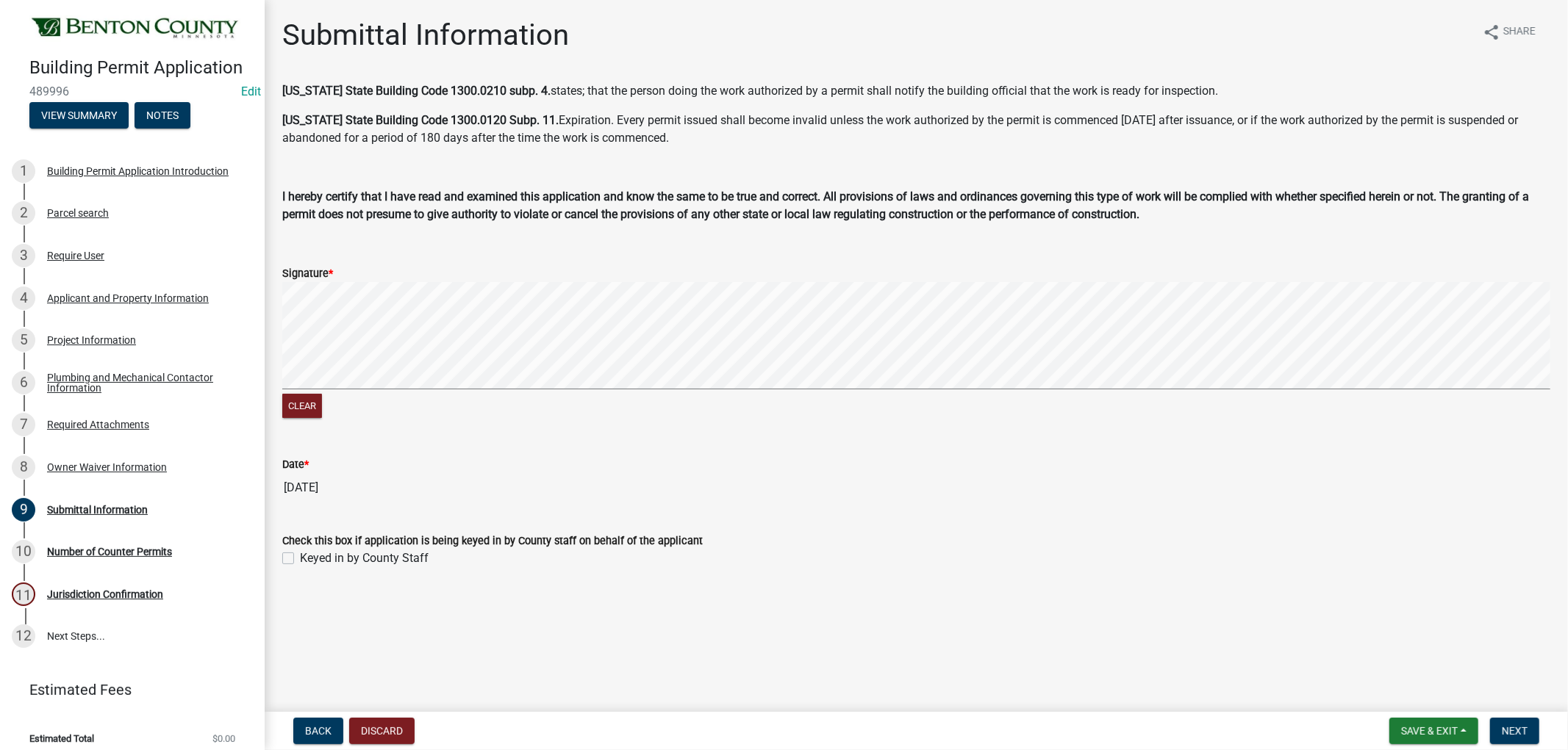
click at [300, 561] on label "Keyed in by County Staff" at bounding box center [364, 559] width 129 height 17
click at [300, 559] on input "Keyed in by County Staff" at bounding box center [305, 555] width 9 height 9
checkbox input "true"
click at [1513, 722] on button "Next" at bounding box center [1515, 731] width 49 height 26
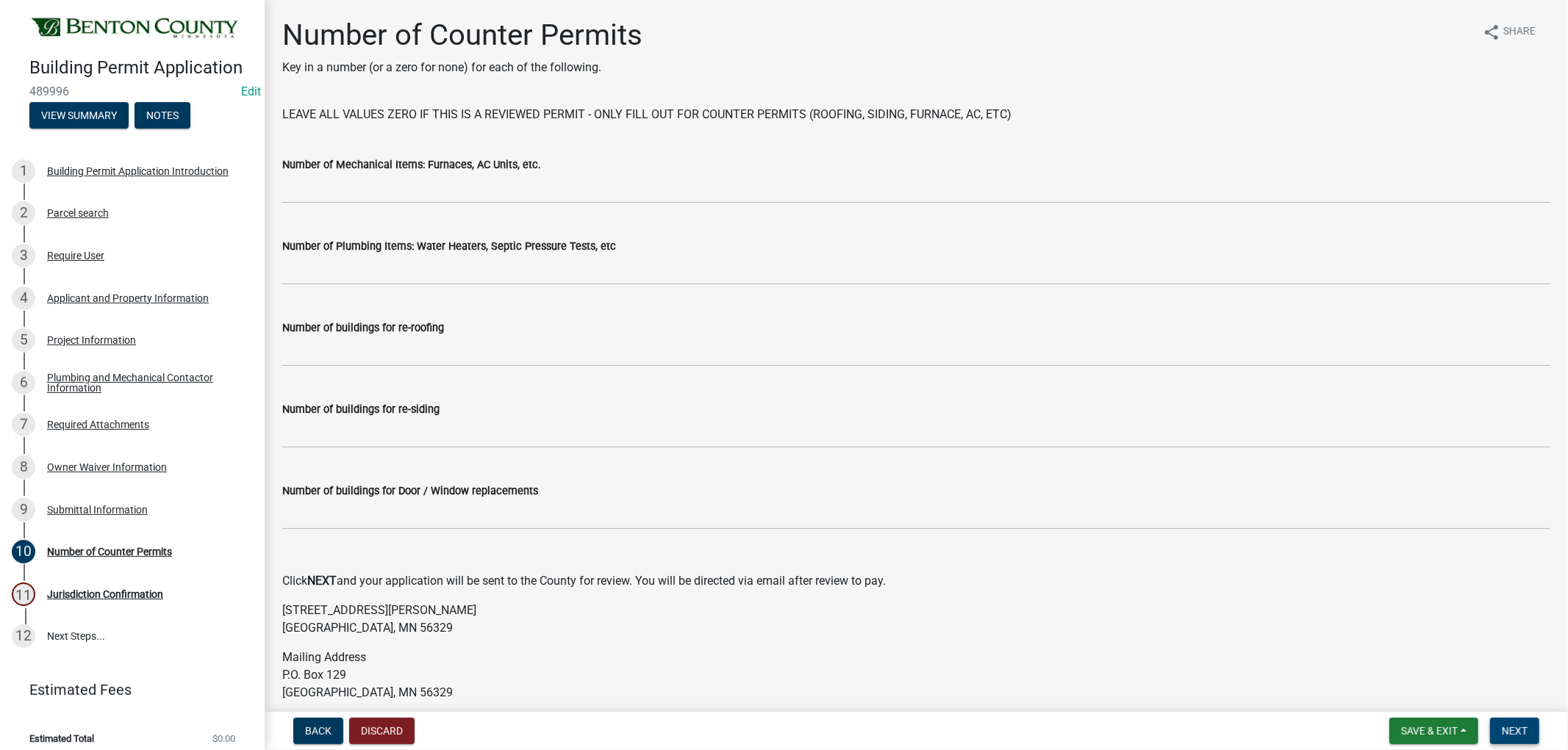
click at [1531, 742] on button "Next" at bounding box center [1515, 731] width 49 height 26
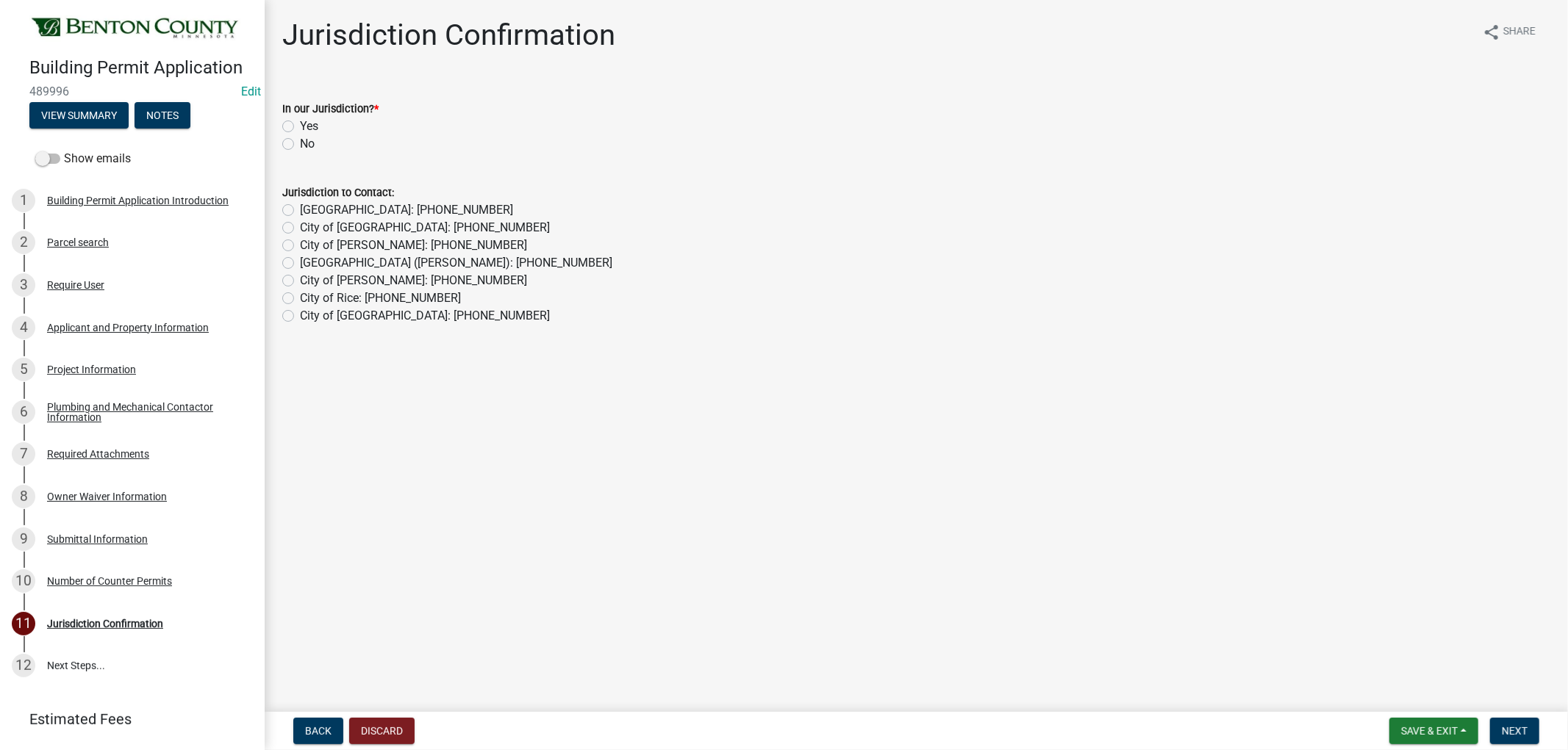
click at [300, 123] on label "Yes" at bounding box center [309, 127] width 18 height 17
click at [300, 123] on input "Yes" at bounding box center [305, 123] width 9 height 9
radio input "true"
click at [1513, 721] on button "Next" at bounding box center [1515, 731] width 49 height 26
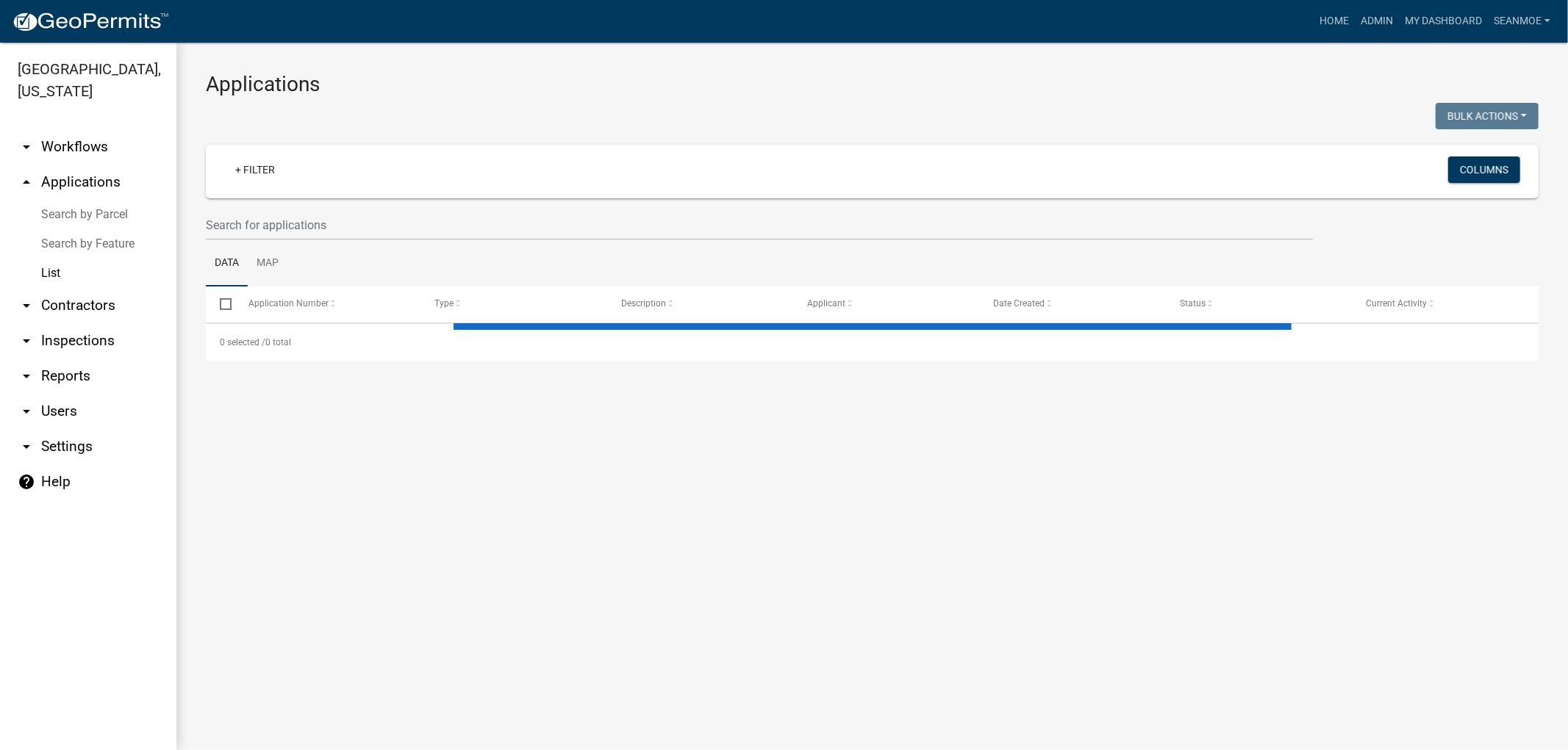
select select "1: 25"
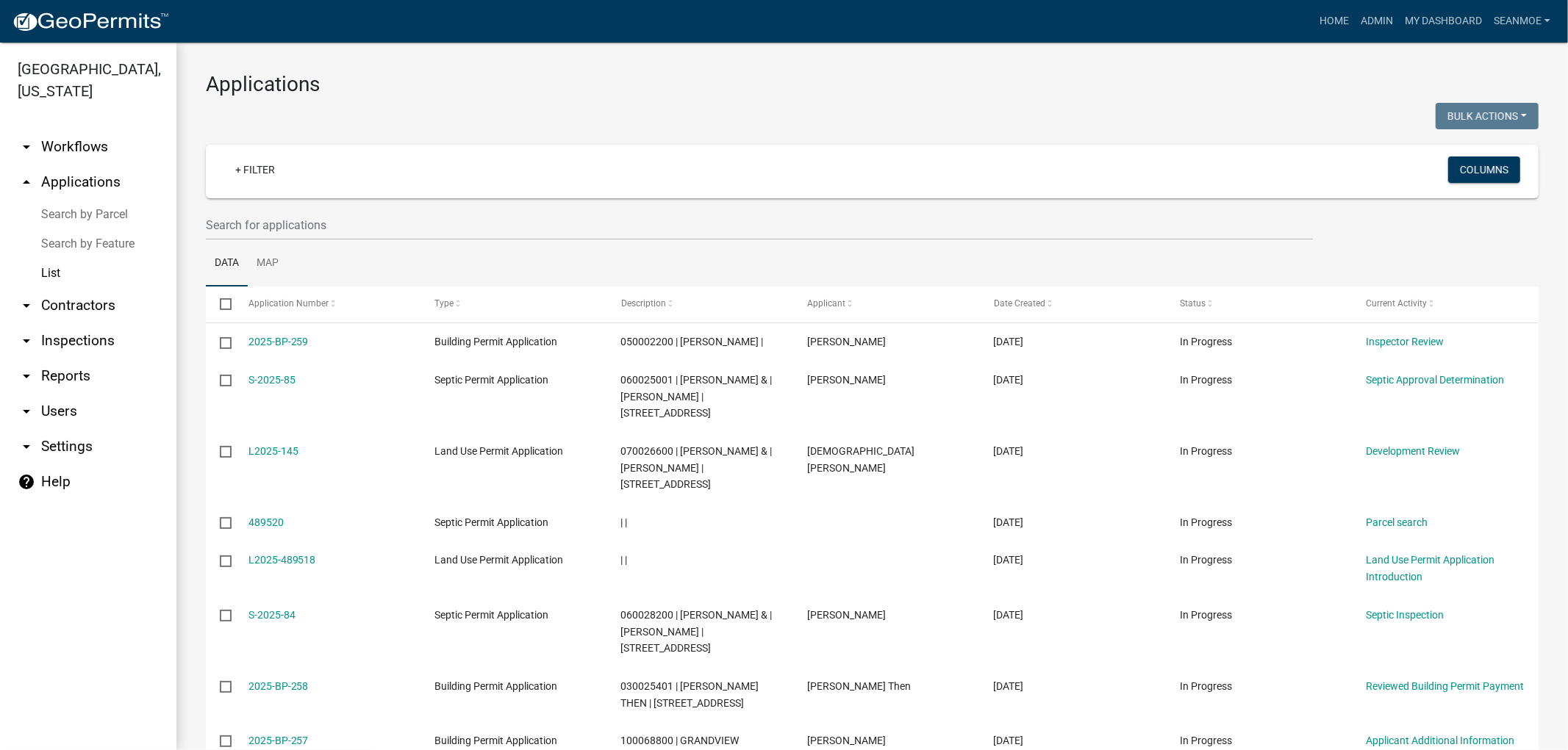
click at [88, 188] on link "arrow_drop_up Applications" at bounding box center [88, 182] width 177 height 36
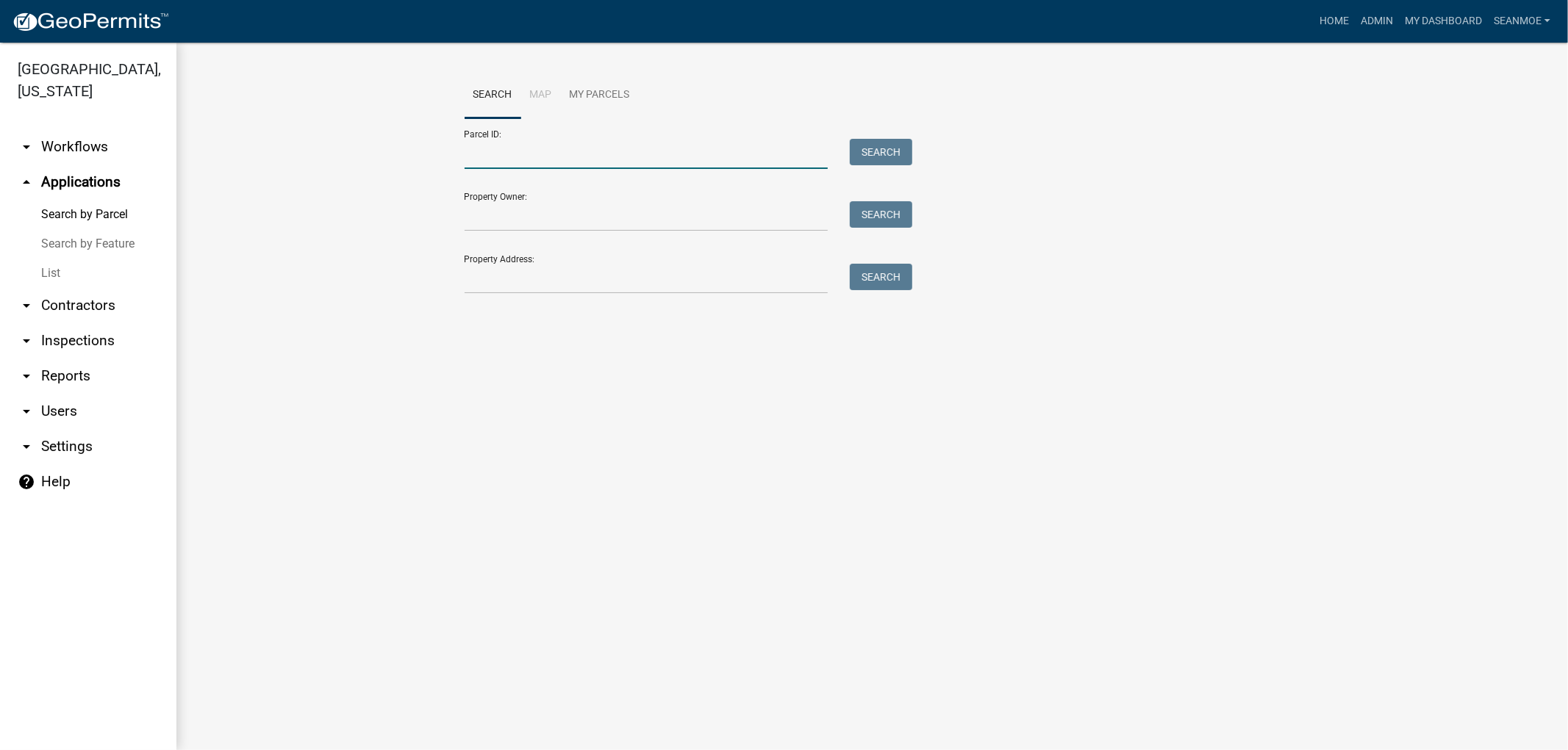
click at [530, 161] on input "Parcel ID:" at bounding box center [647, 154] width 364 height 30
type input "030037900"
click at [883, 151] on button "Search" at bounding box center [881, 152] width 63 height 26
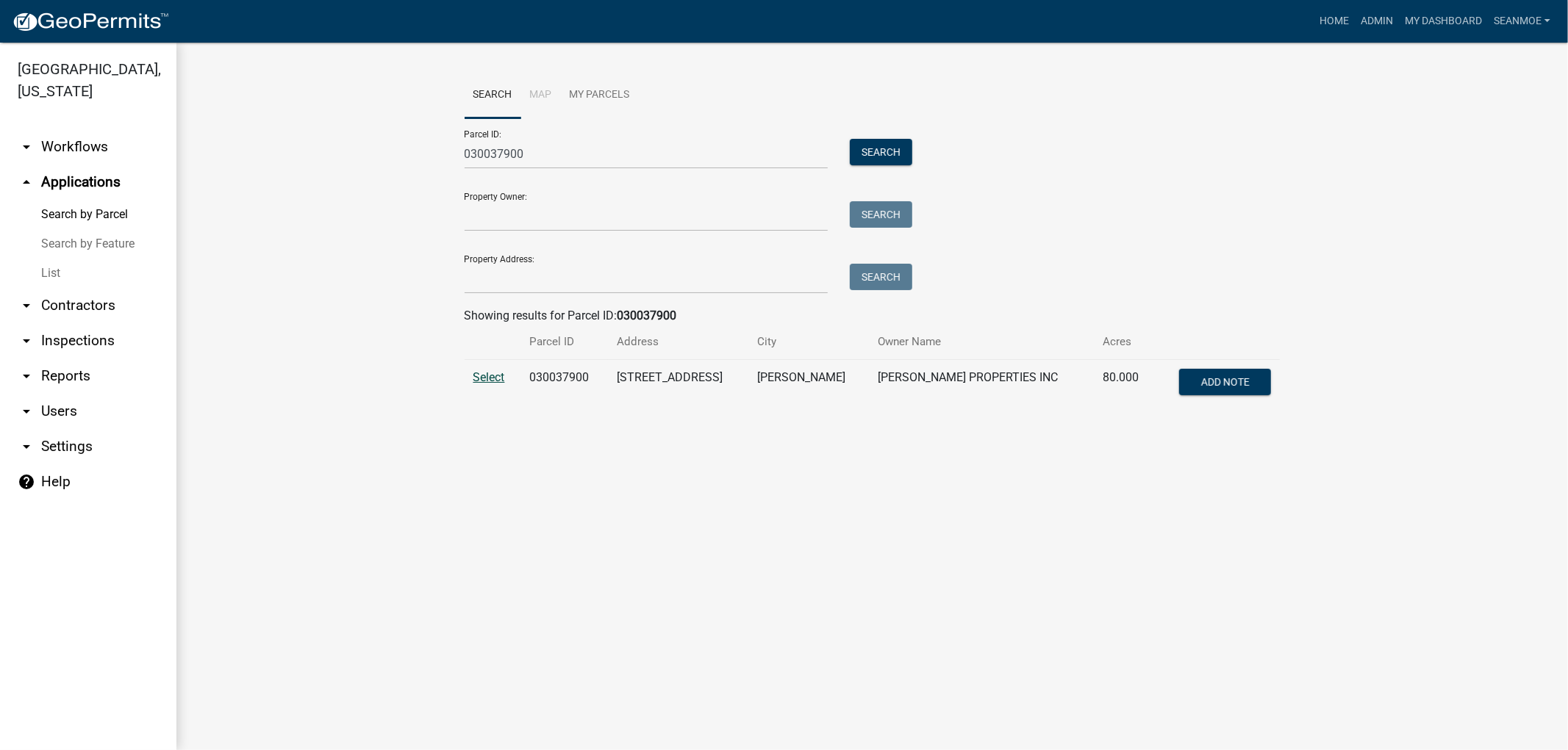
click at [480, 377] on span "Select" at bounding box center [489, 377] width 32 height 14
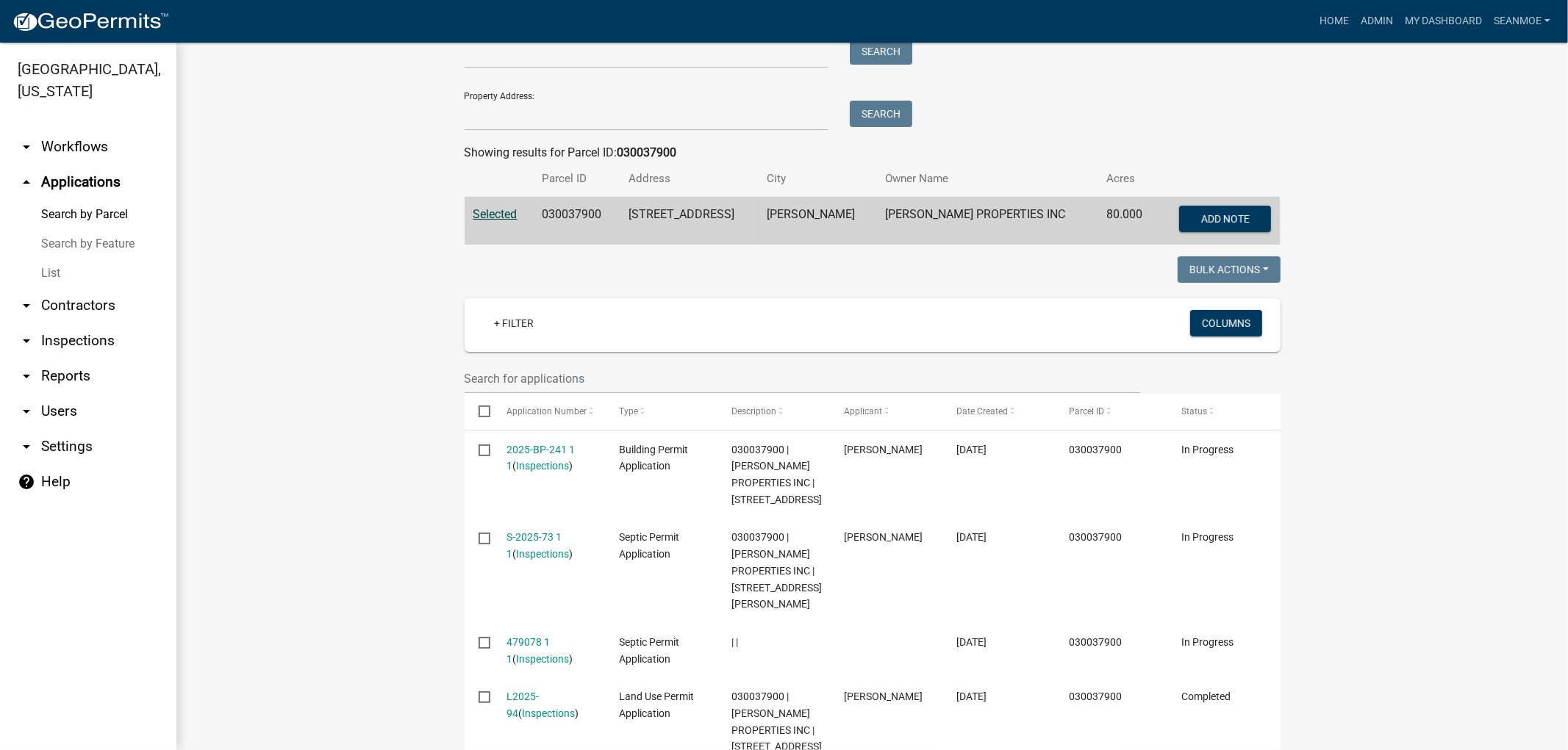
scroll to position [326, 0]
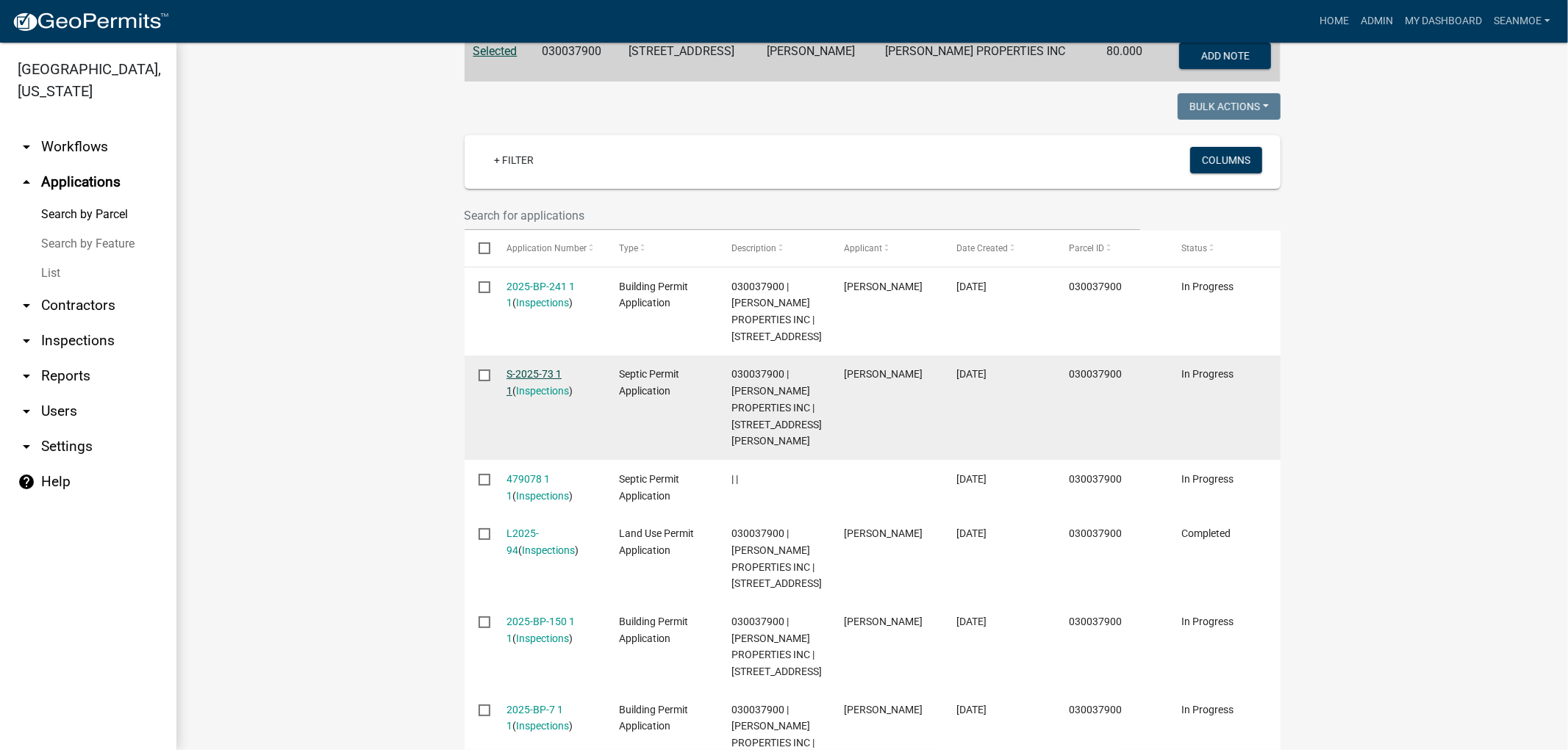
click at [517, 373] on link "S-2025-73 1 1" at bounding box center [534, 382] width 55 height 28
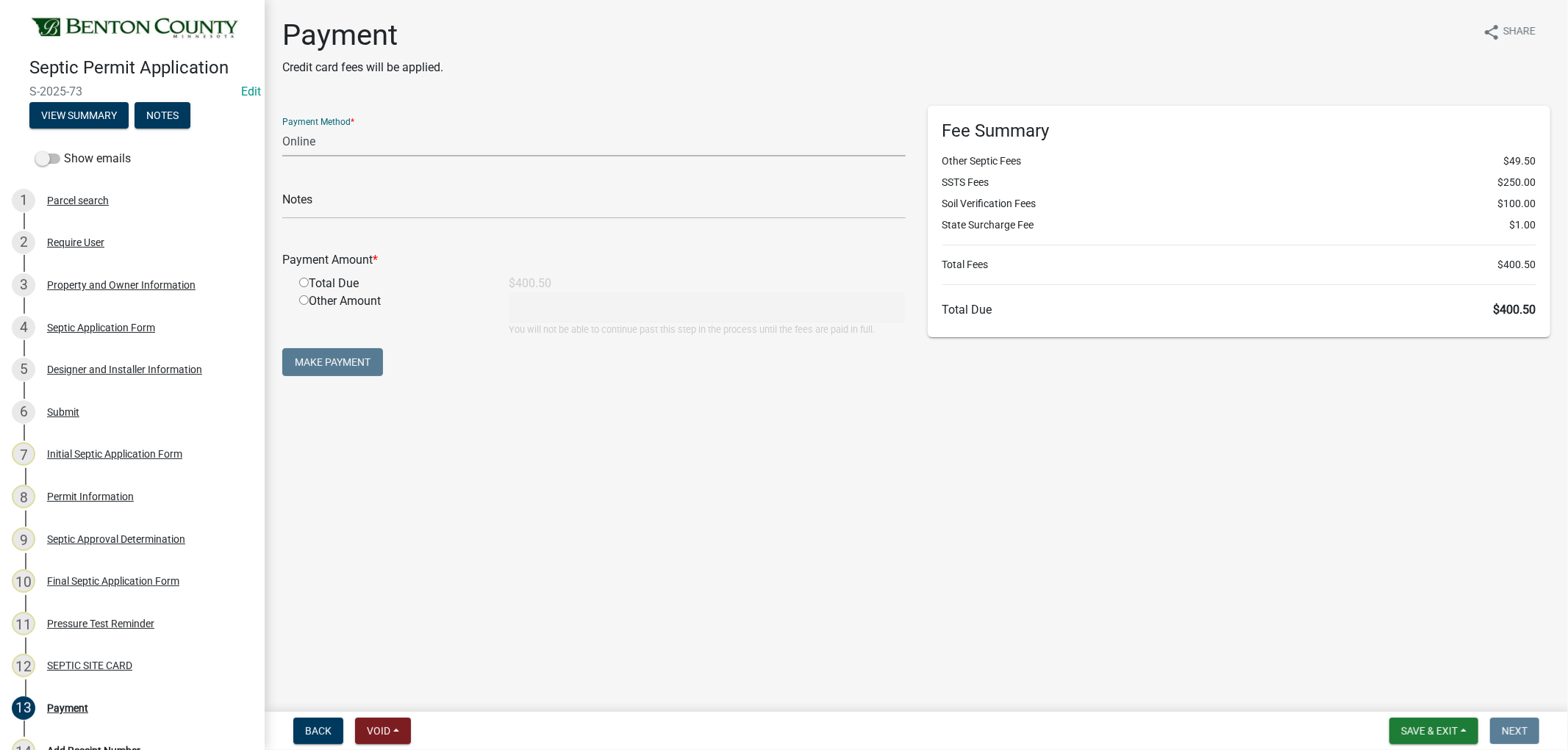
click at [331, 149] on select "Credit Card POS Check Cash Online" at bounding box center [594, 142] width 624 height 30
select select "1: 0"
click at [283, 127] on select "Credit Card POS Check Cash Online" at bounding box center [594, 142] width 624 height 30
click at [306, 195] on input "text" at bounding box center [594, 204] width 624 height 30
type input "16541"
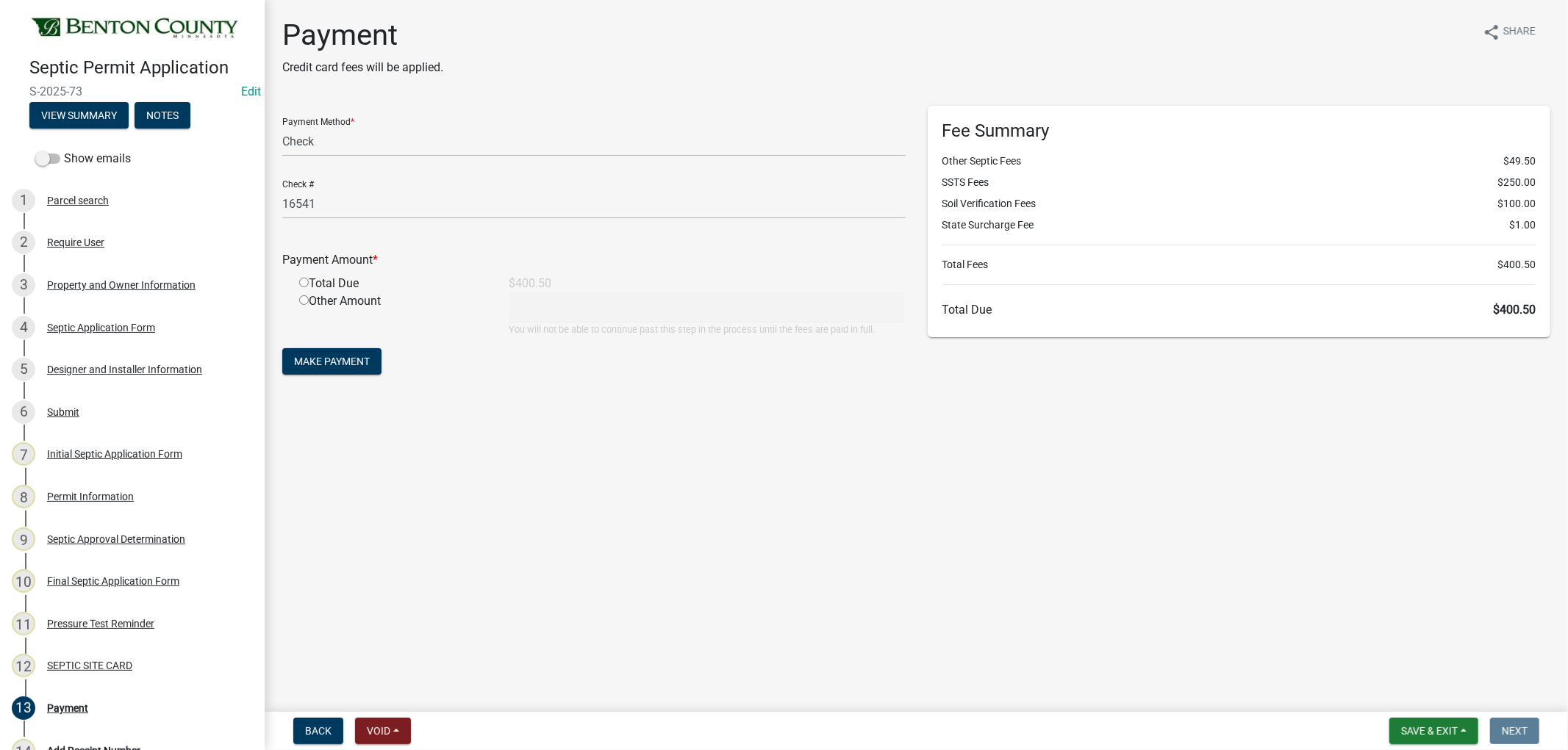
click at [303, 282] on input "radio" at bounding box center [304, 282] width 9 height 9
radio input "true"
type input "400.5"
click at [321, 360] on span "Make Payment" at bounding box center [332, 362] width 76 height 12
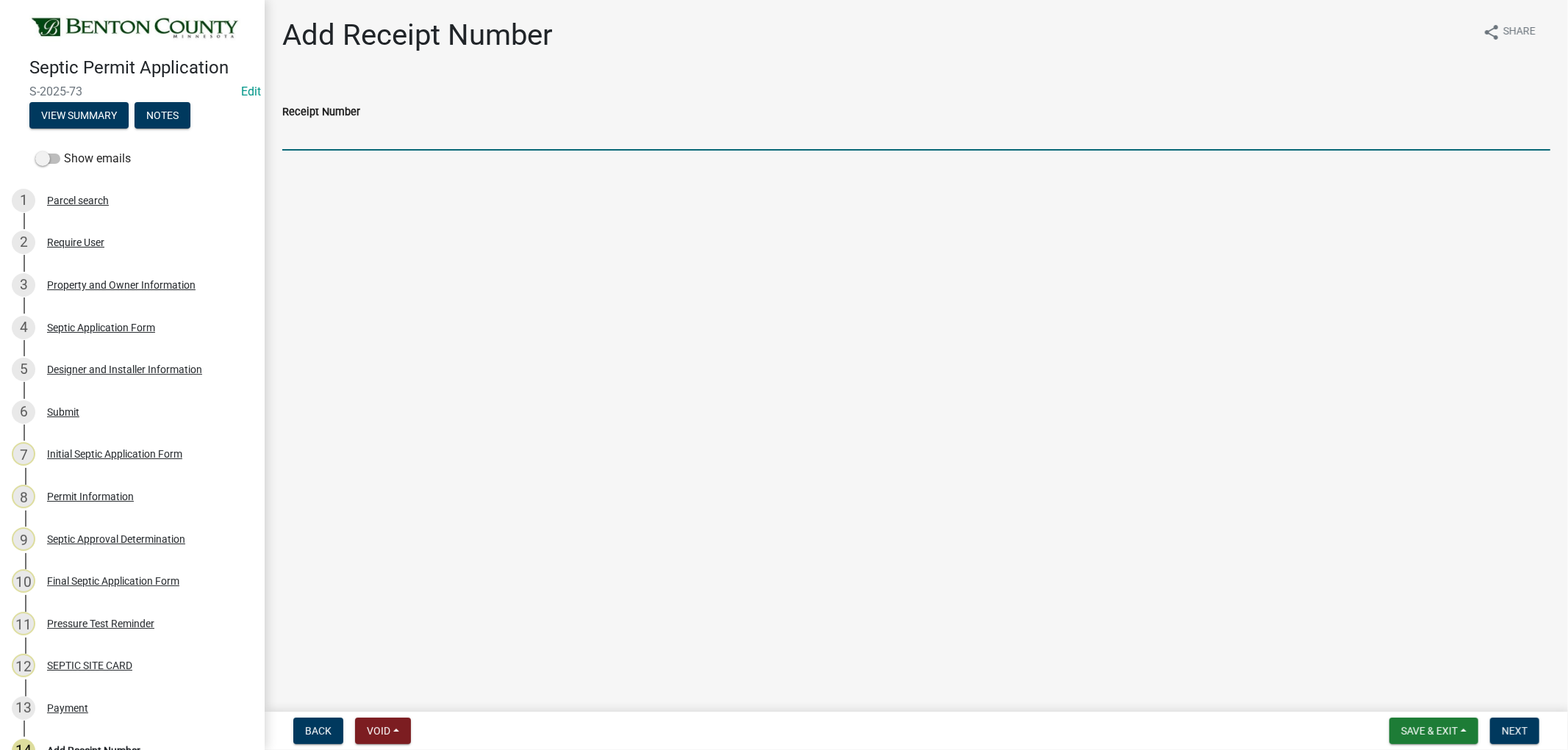
click at [322, 130] on input "Receipt Number" at bounding box center [917, 135] width 1268 height 30
type input "326"
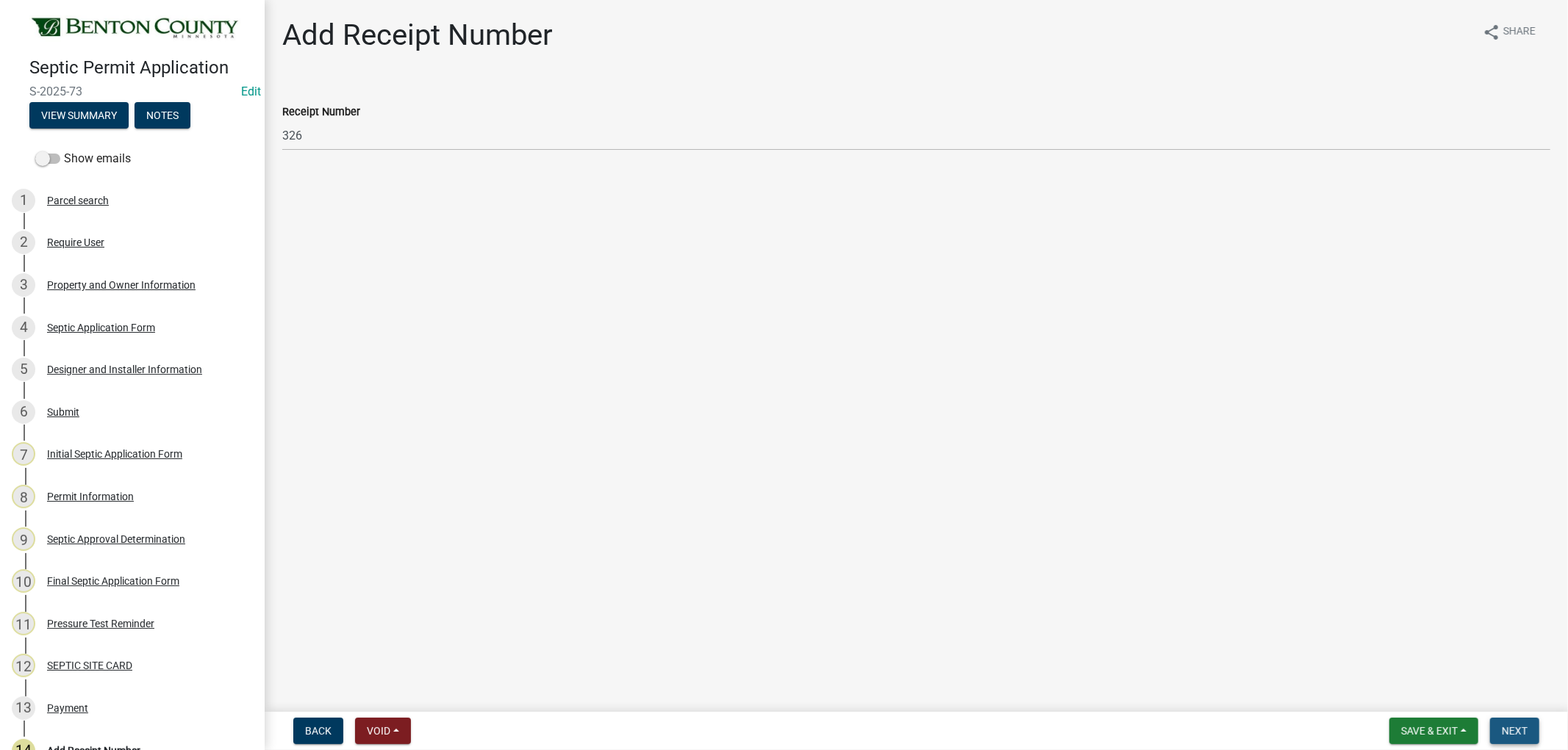
click at [1520, 731] on span "Next" at bounding box center [1515, 731] width 26 height 12
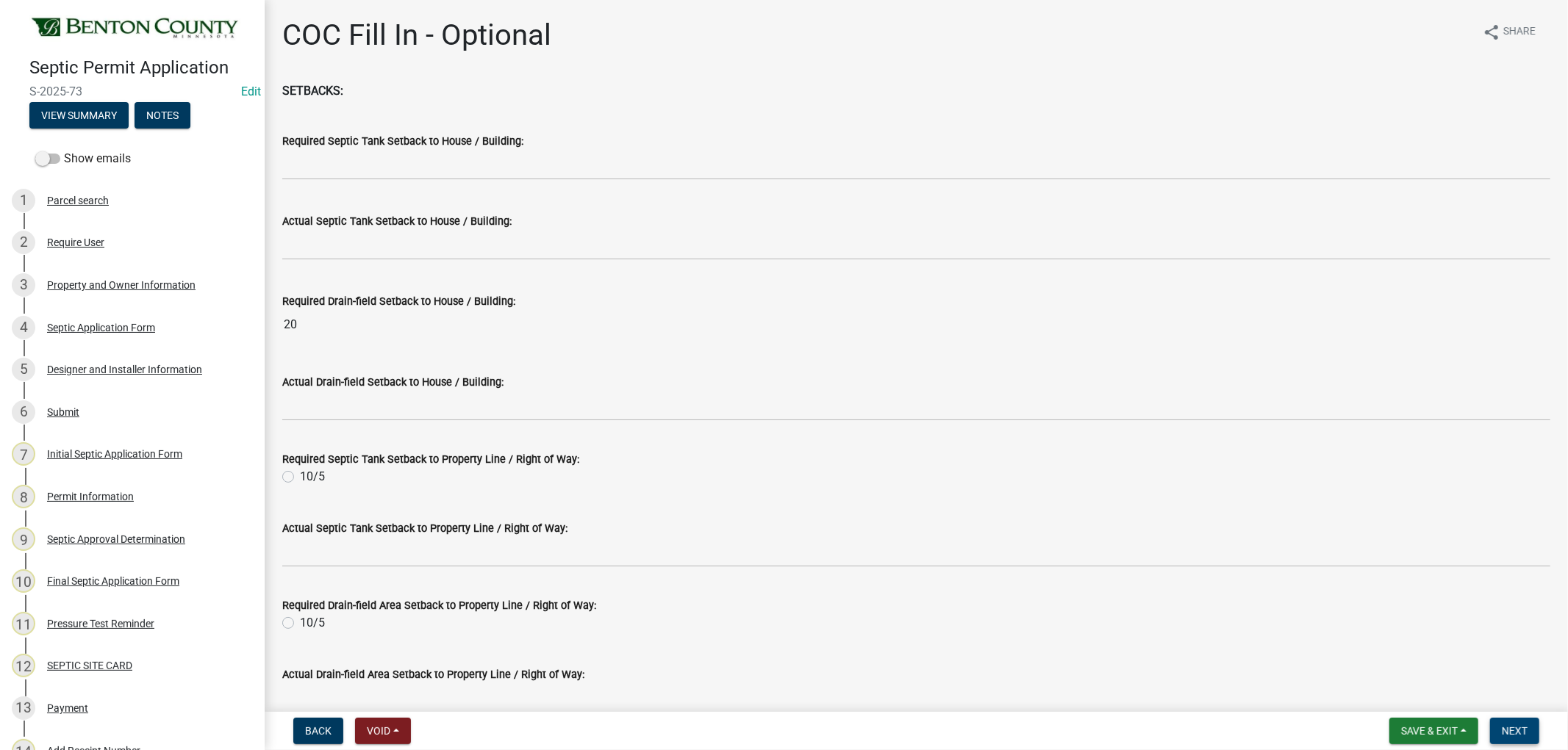
click at [1519, 729] on span "Next" at bounding box center [1515, 731] width 26 height 12
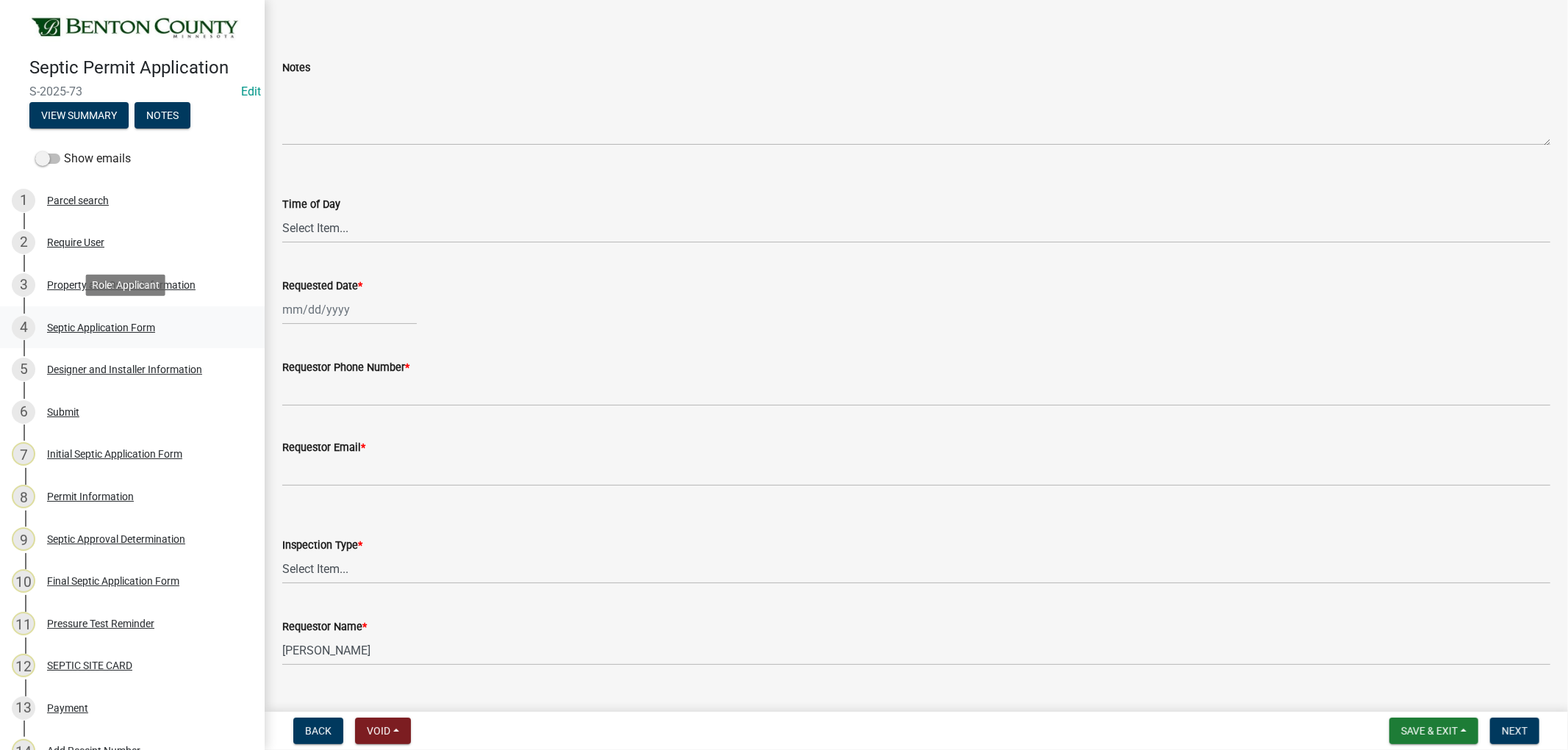
click at [86, 311] on link "4 Septic Application Form" at bounding box center [132, 328] width 264 height 43
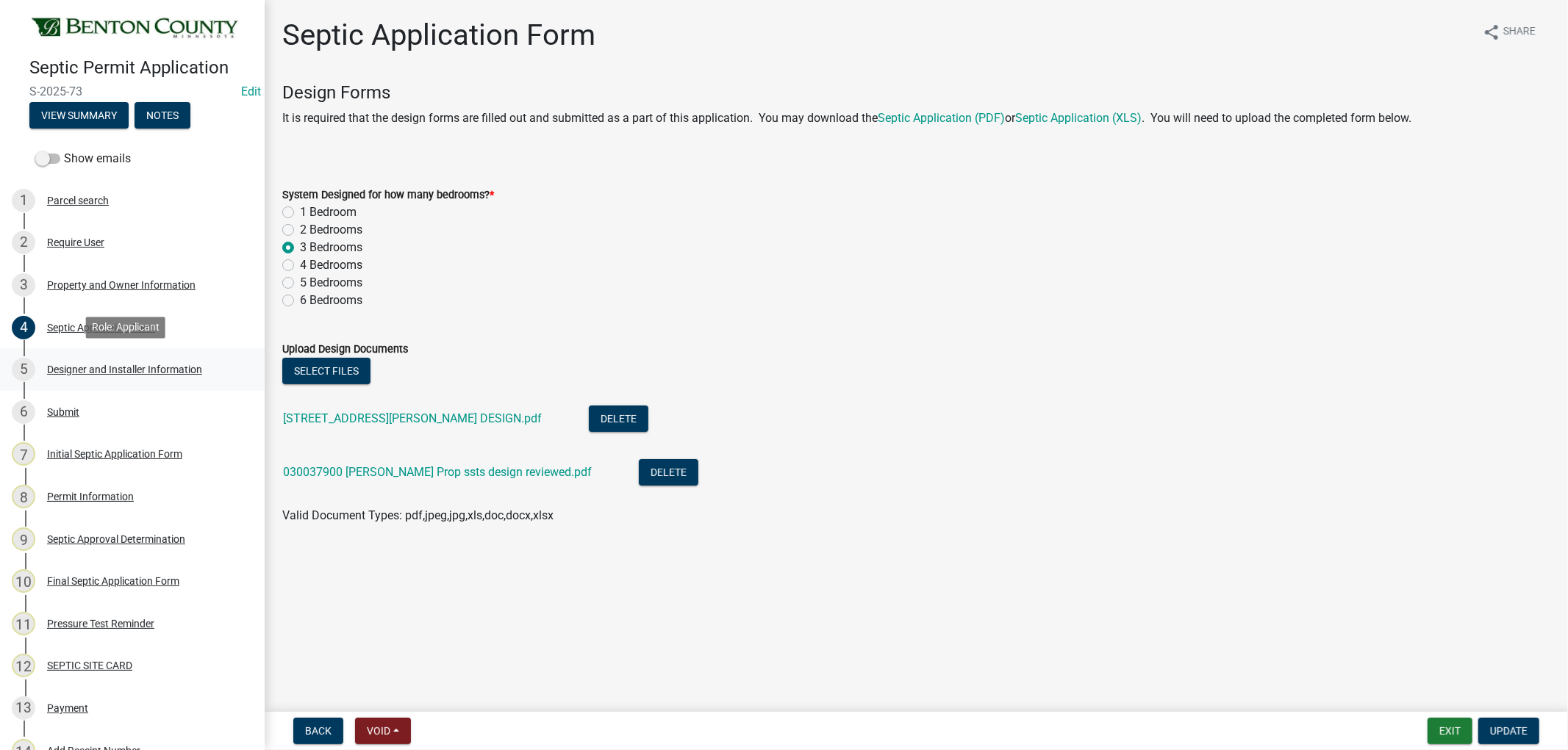
click at [89, 365] on div "Designer and Installer Information" at bounding box center [124, 369] width 155 height 10
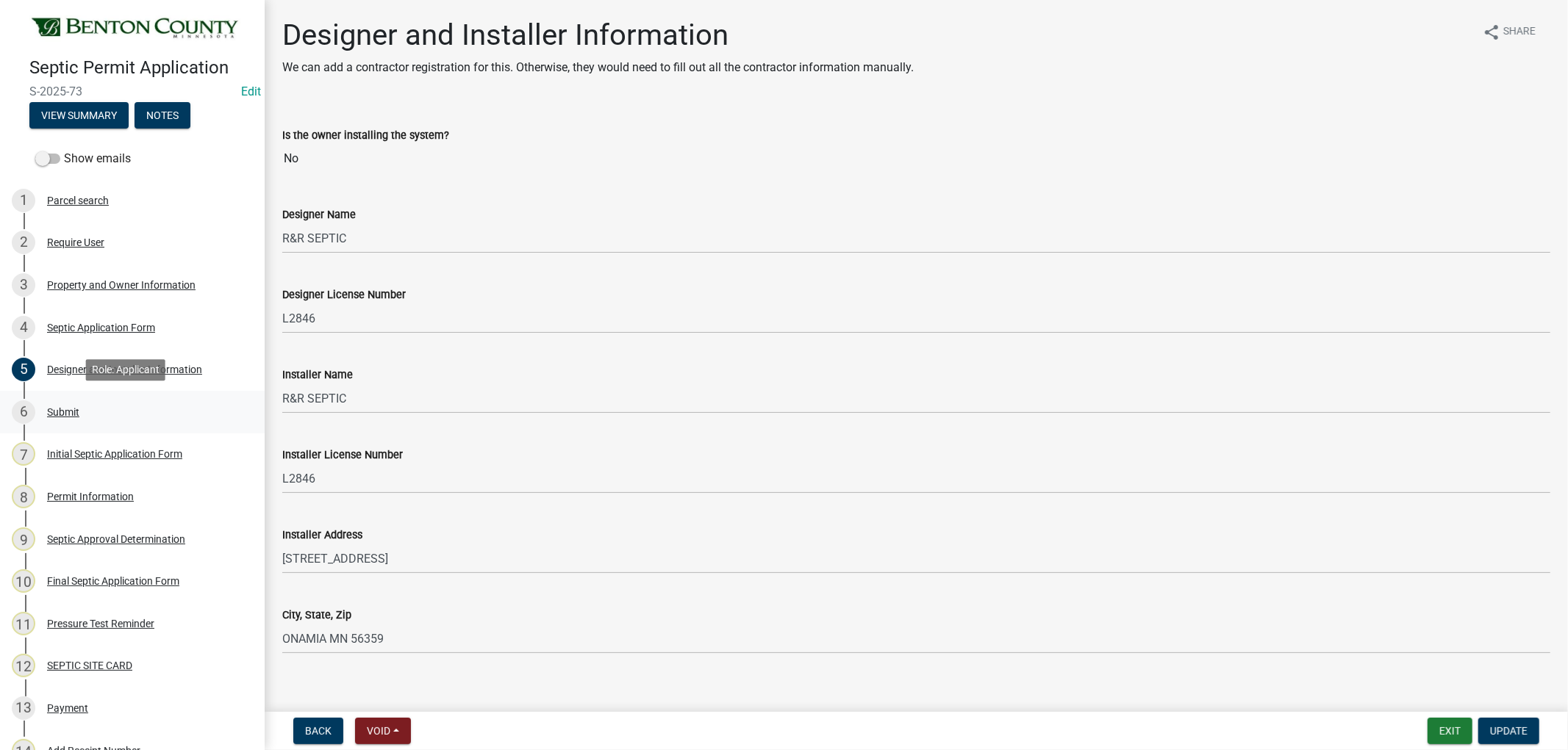
click at [69, 407] on div "Submit" at bounding box center [63, 412] width 32 height 10
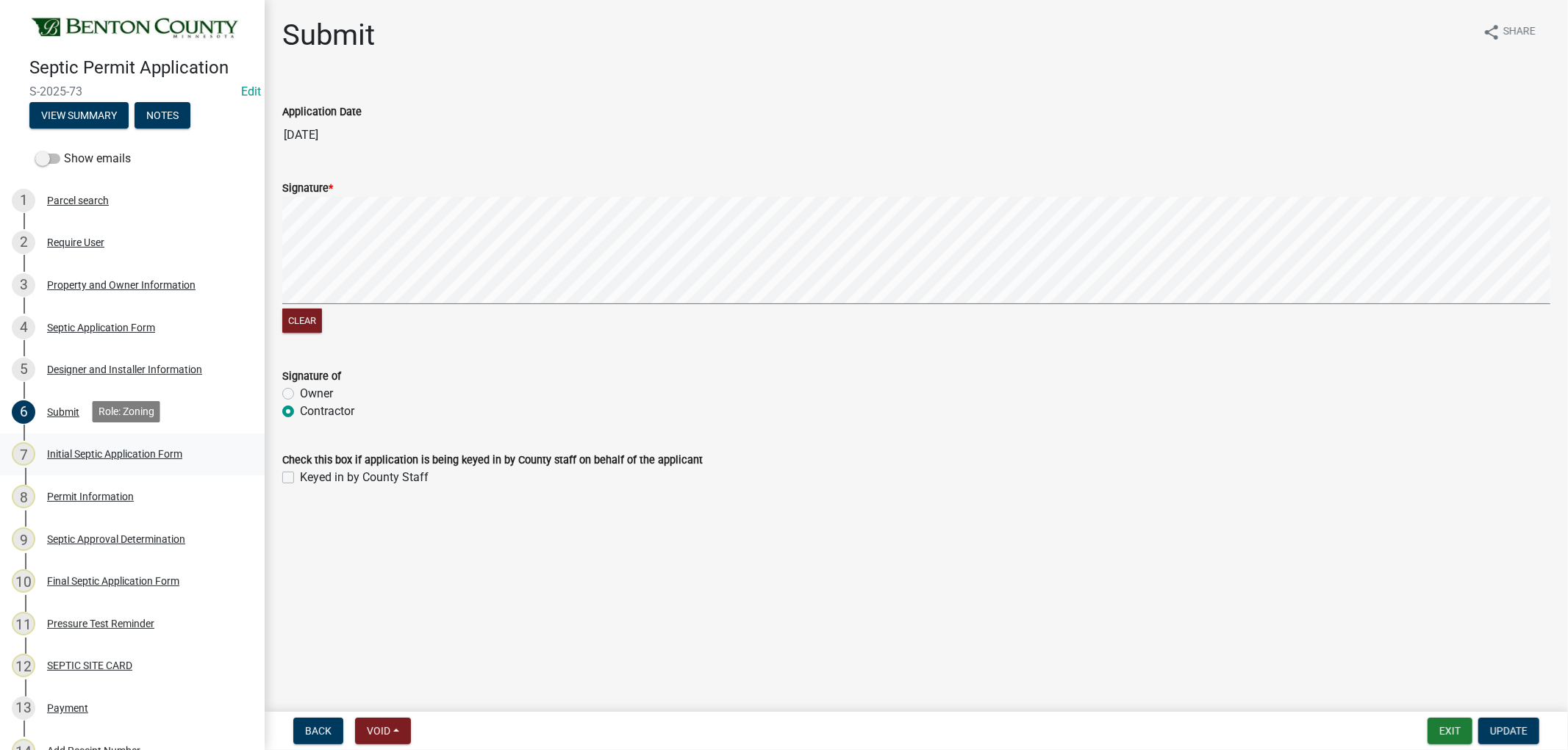
click at [111, 450] on div "Initial Septic Application Form" at bounding box center [114, 454] width 135 height 10
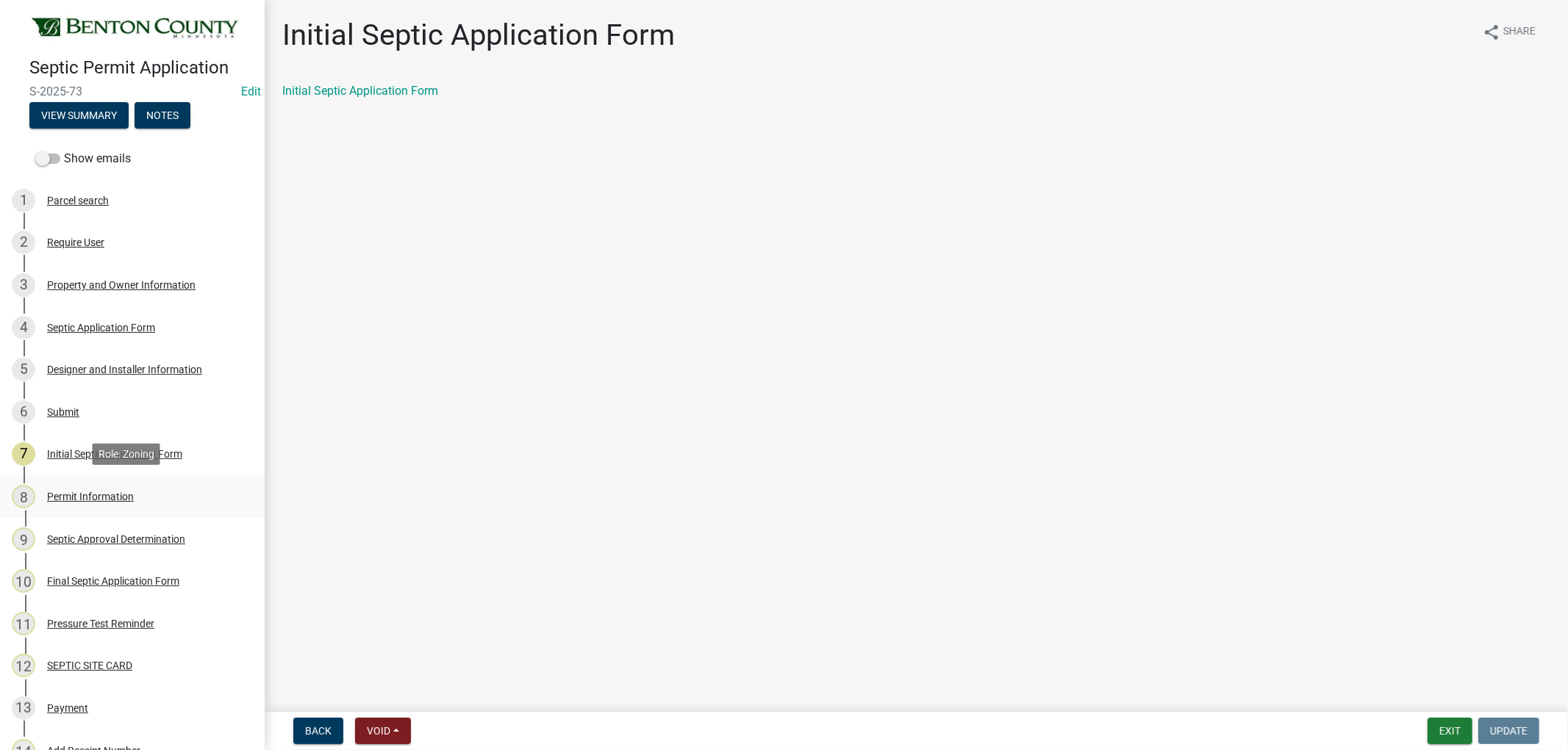
click at [89, 493] on div "Permit Information" at bounding box center [90, 496] width 87 height 10
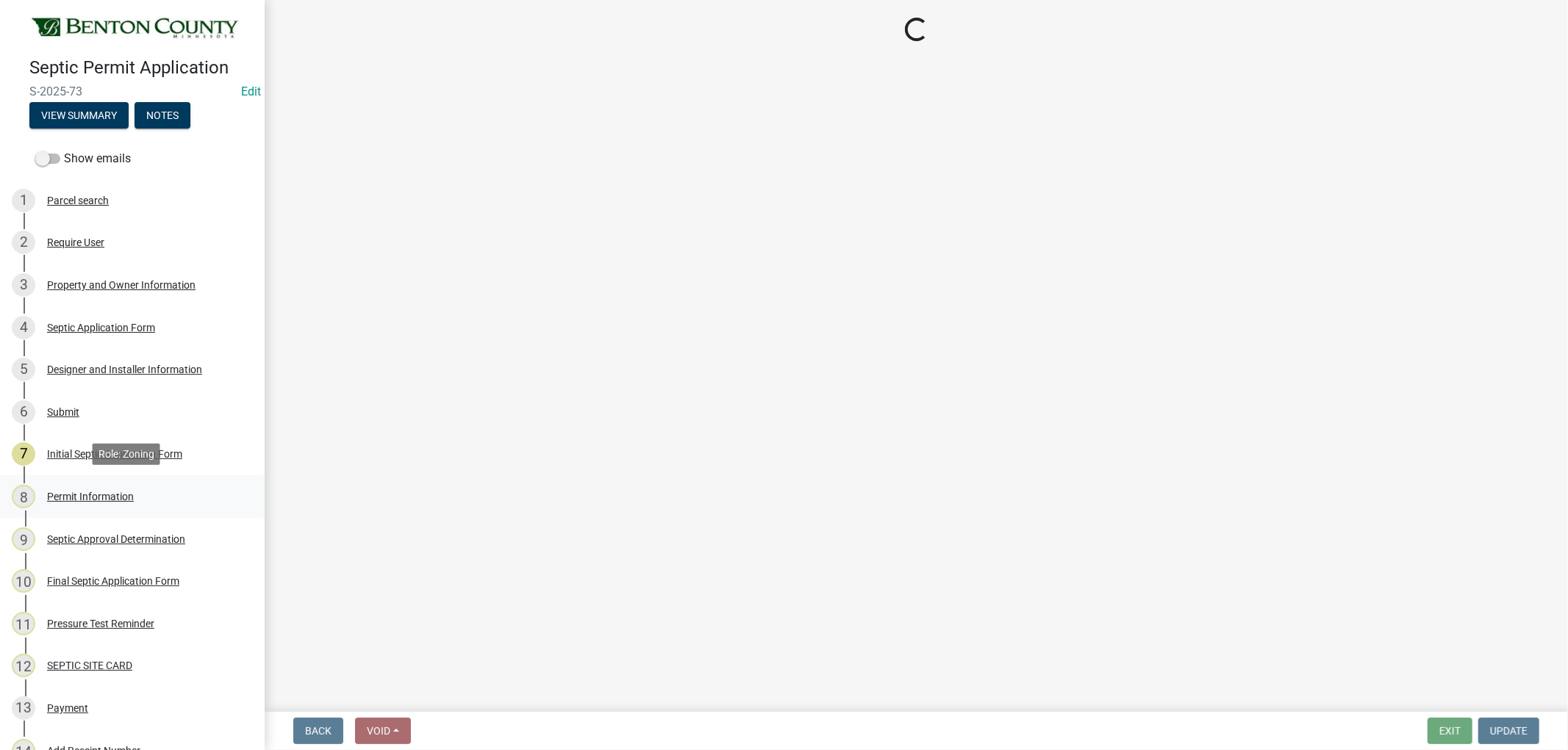
select select "0a4500bb-4fd9-4ccf-b4ac-1fe64115ddd4"
select select "deebcc19-7624-4d15-b207-414ef01bfd49"
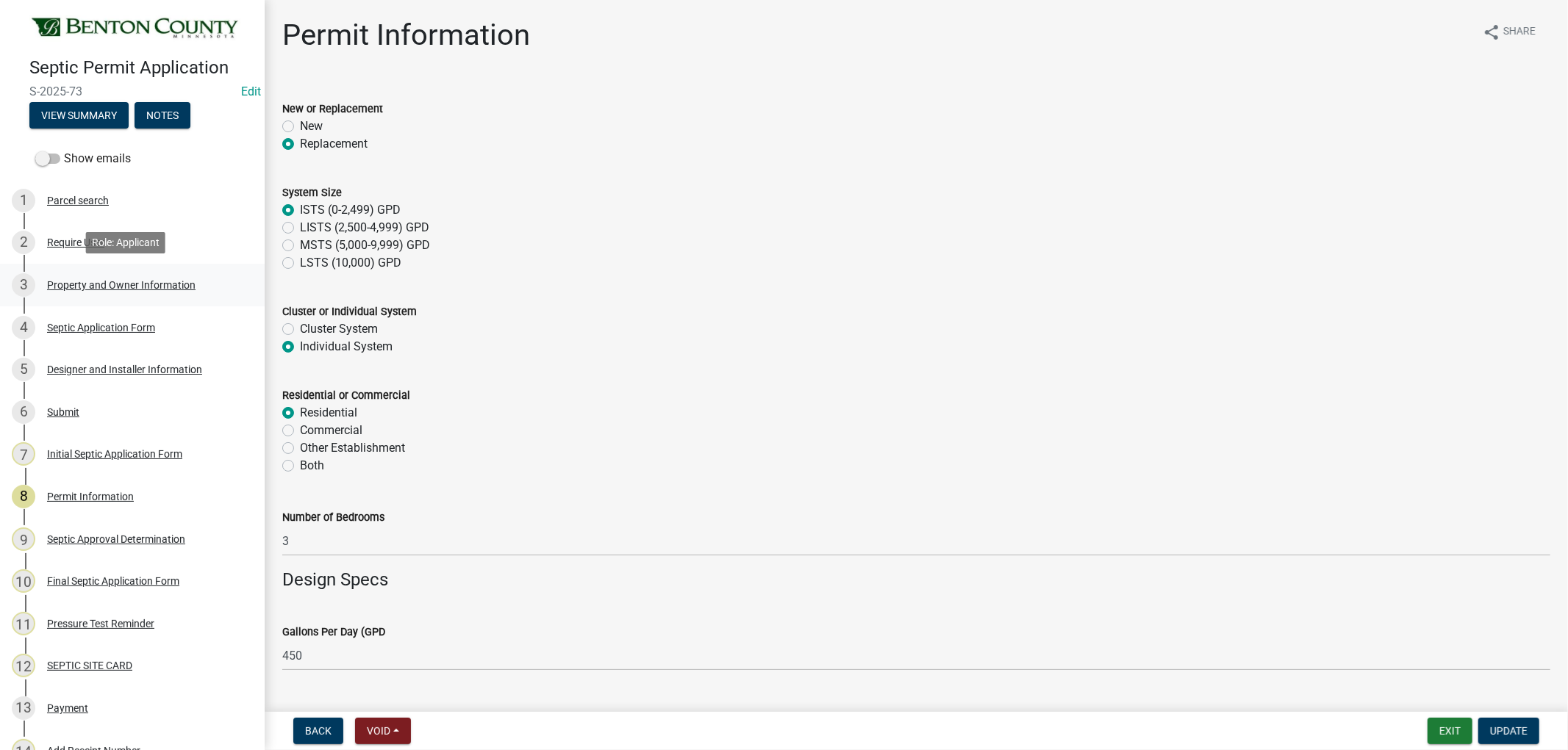
click at [98, 287] on div "Property and Owner Information" at bounding box center [121, 285] width 149 height 10
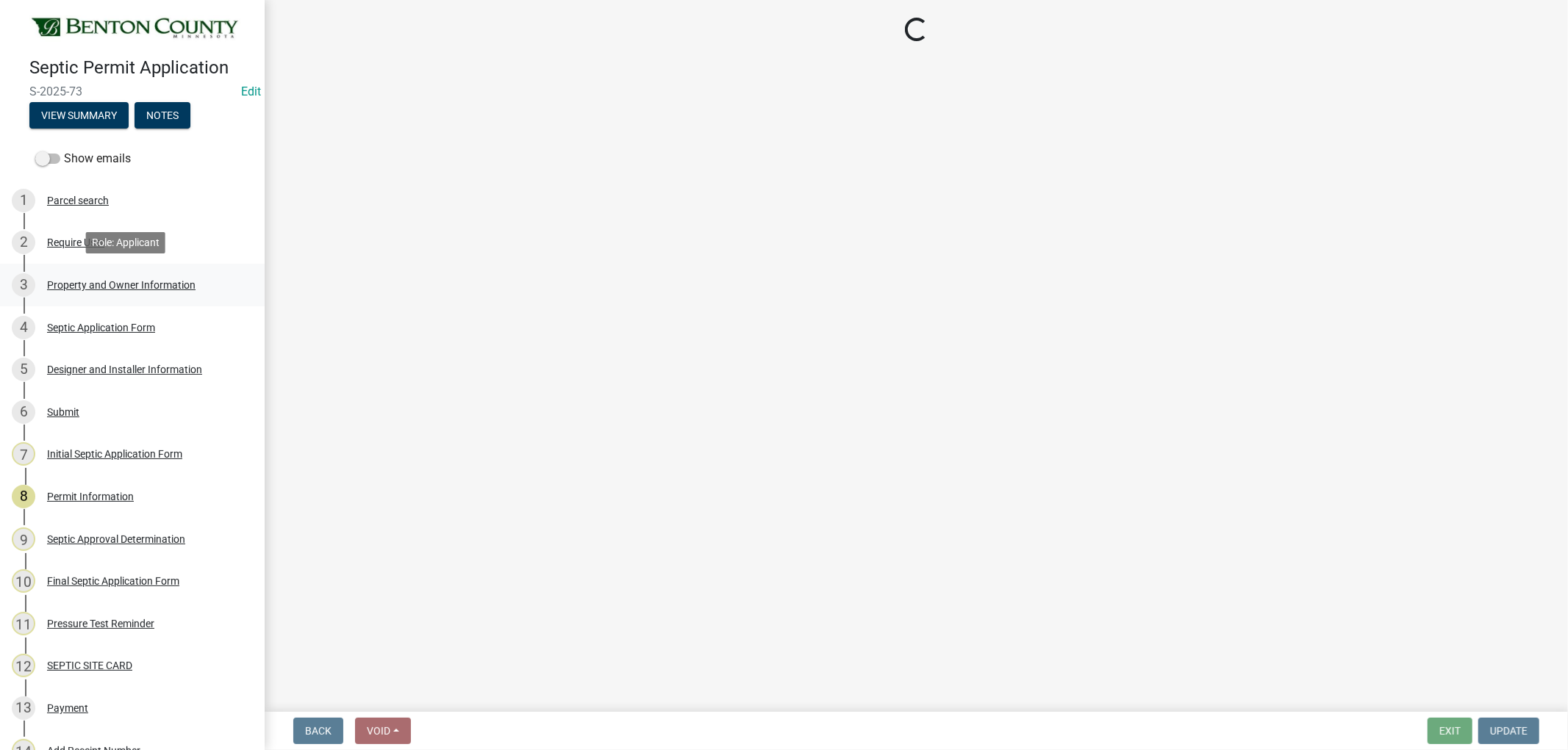
select select "3dace726-2193-4b77-872b-2fbbc186c502"
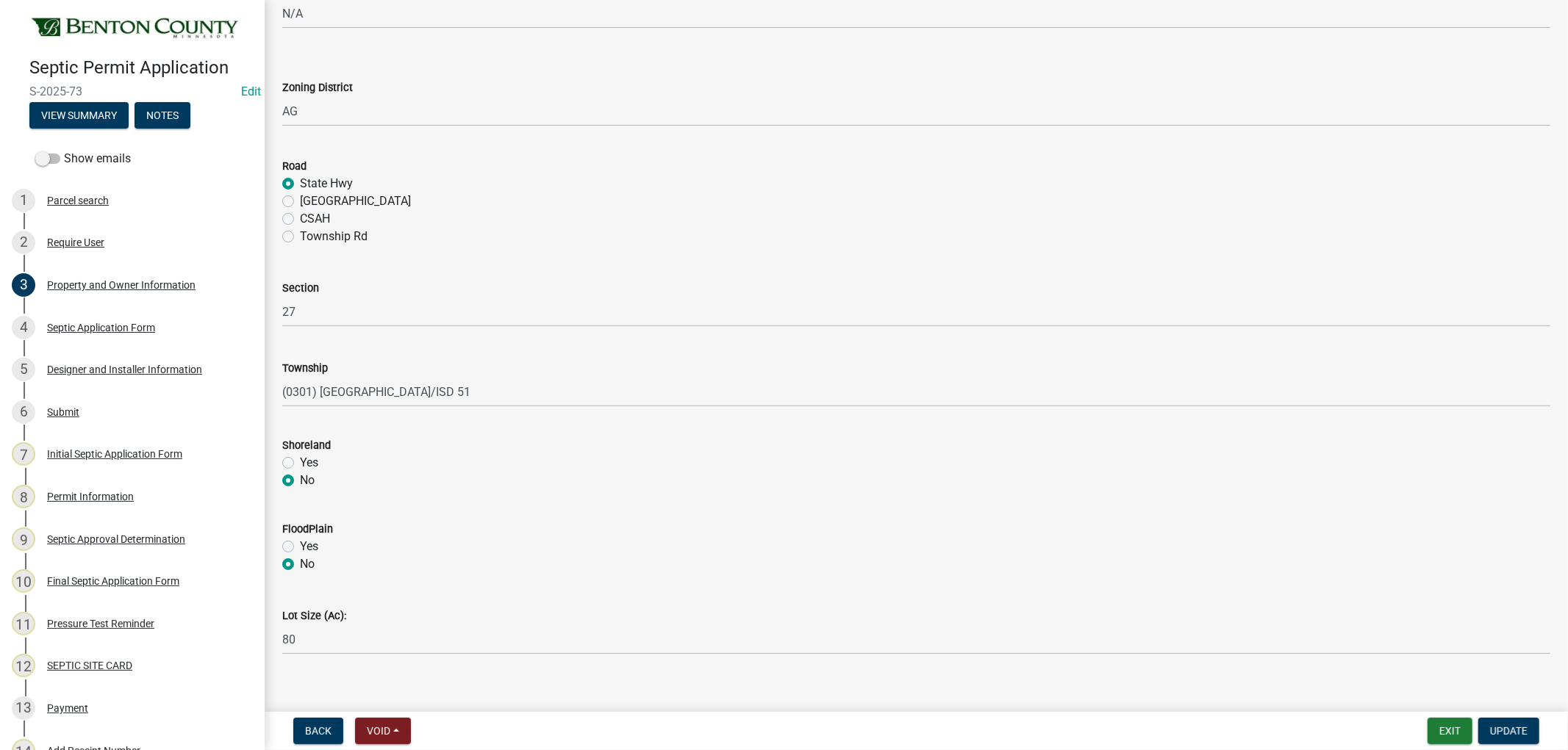
scroll to position [540, 0]
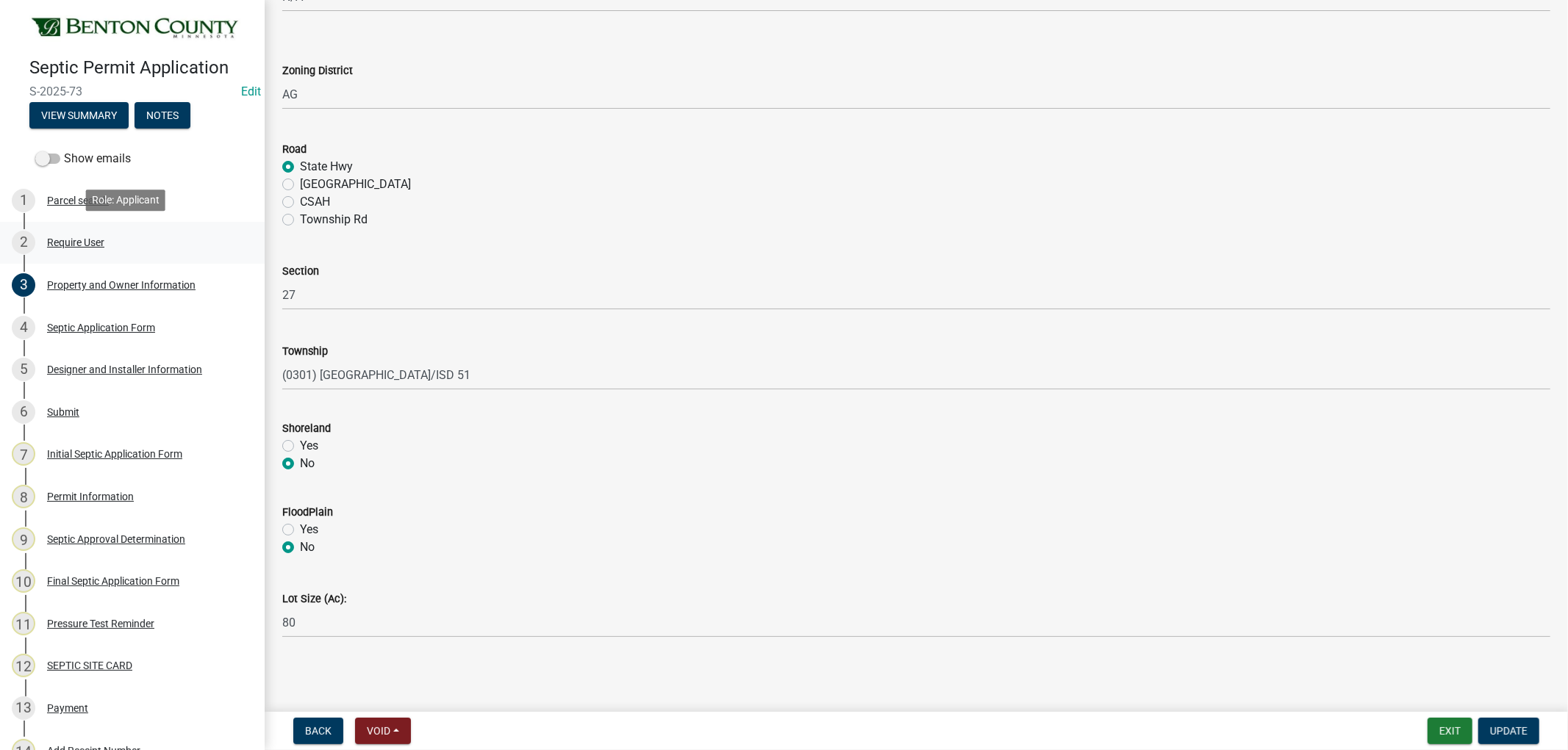
click at [88, 237] on div "Require User" at bounding box center [75, 242] width 57 height 10
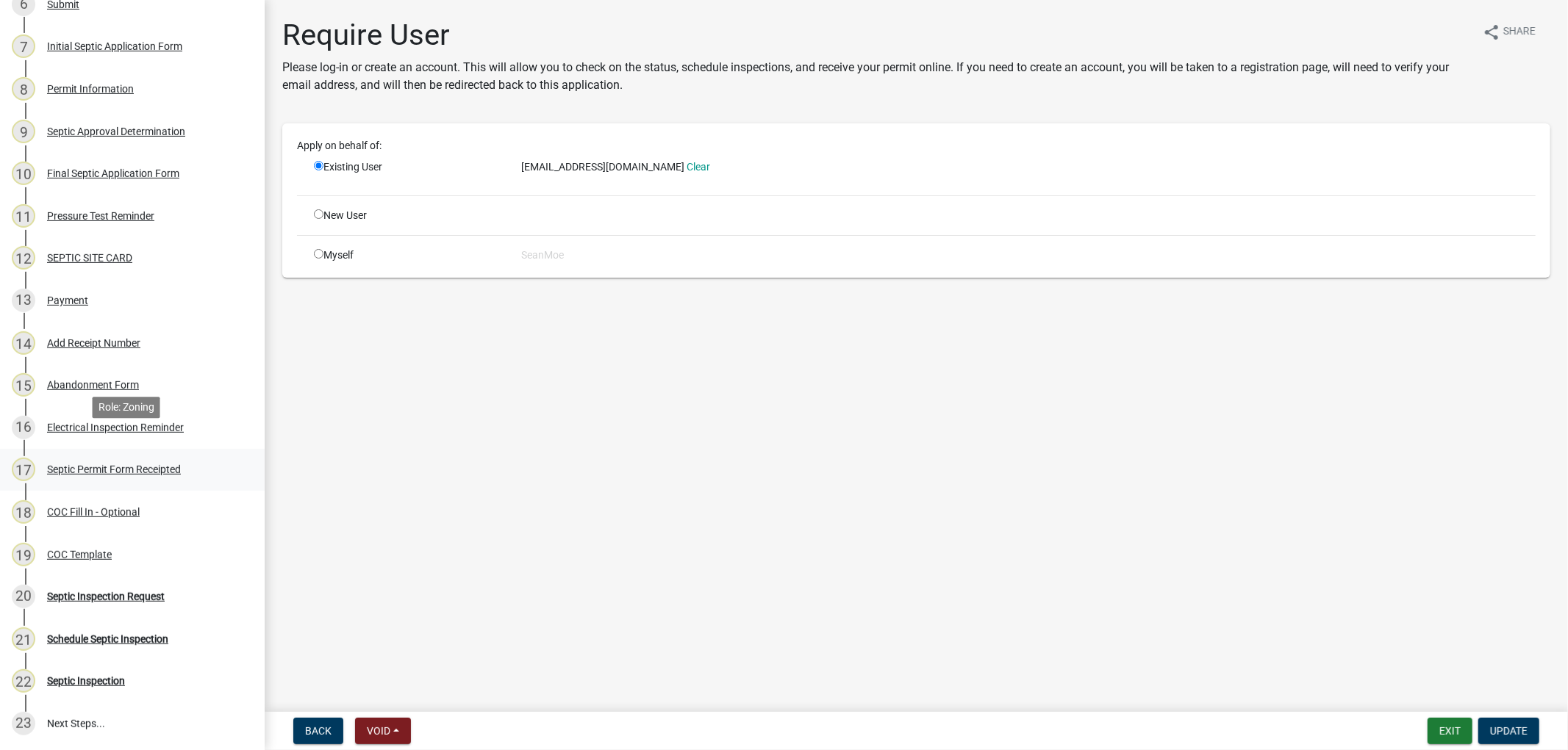
scroll to position [636, 0]
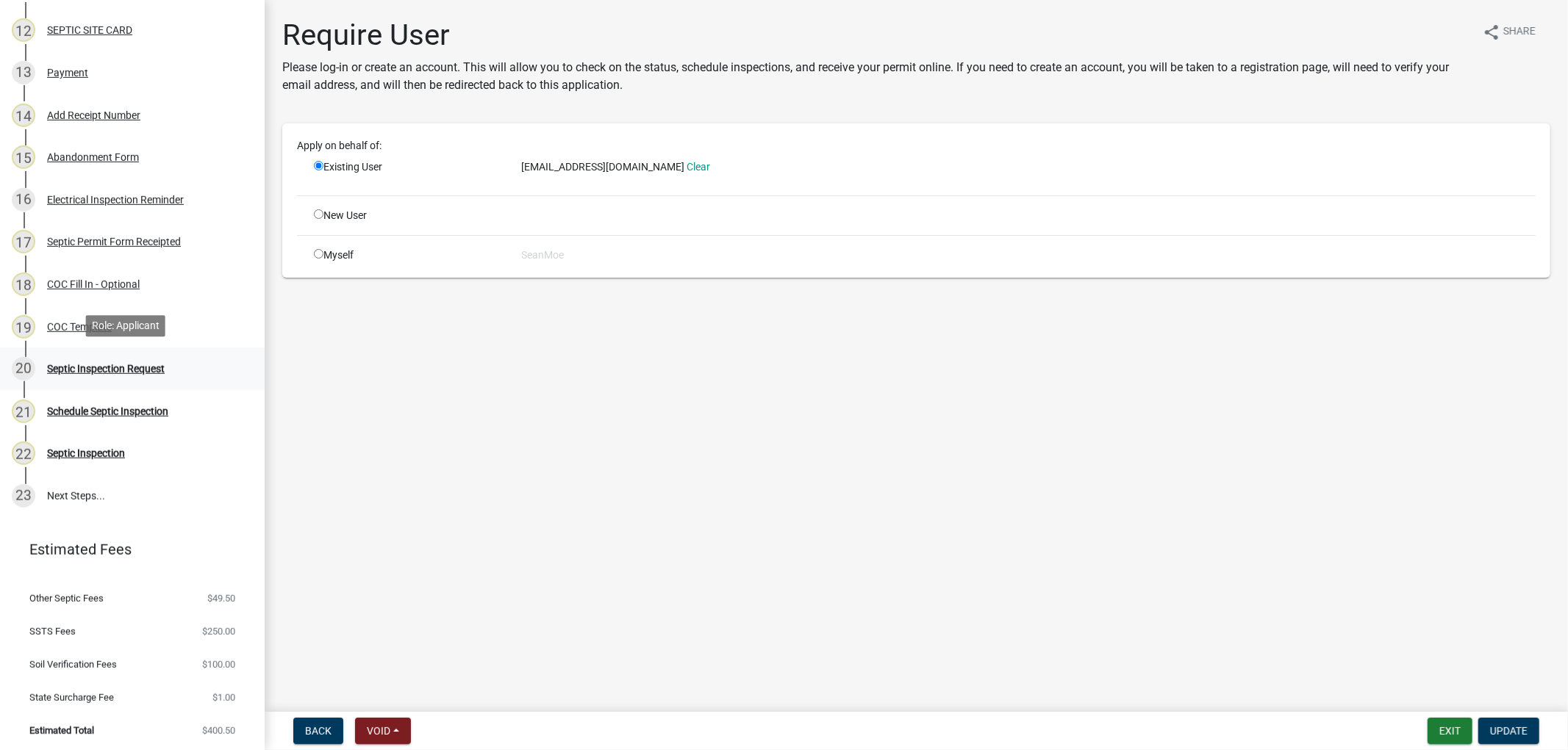
click at [83, 370] on div "Septic Inspection Request" at bounding box center [105, 369] width 118 height 10
